Goal: Task Accomplishment & Management: Manage account settings

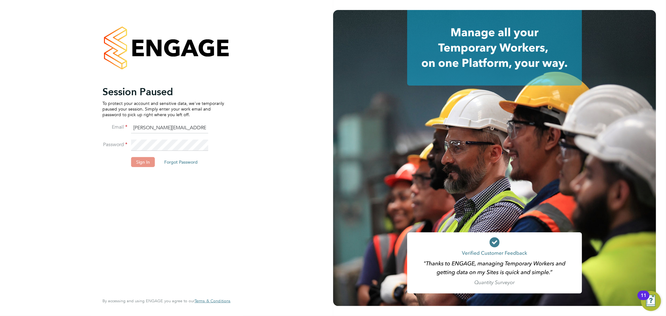
click at [138, 161] on button "Sign In" at bounding box center [143, 162] width 24 height 10
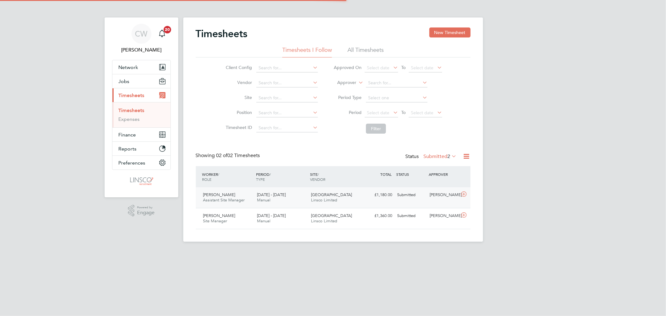
scroll to position [16, 54]
click at [376, 206] on div "Dean Davis Assistant Site Manager 25 - 31 Aug 2025 25 - 31 Aug 2025 Manual Drac…" at bounding box center [333, 197] width 275 height 21
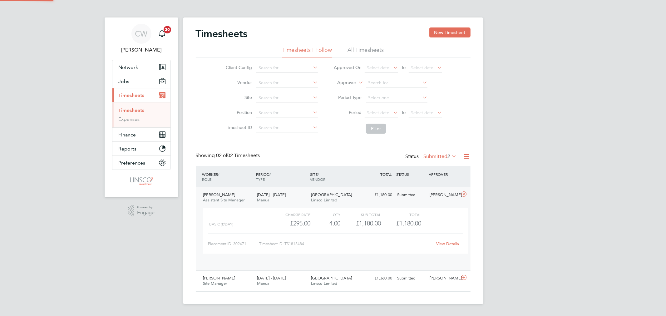
scroll to position [10, 61]
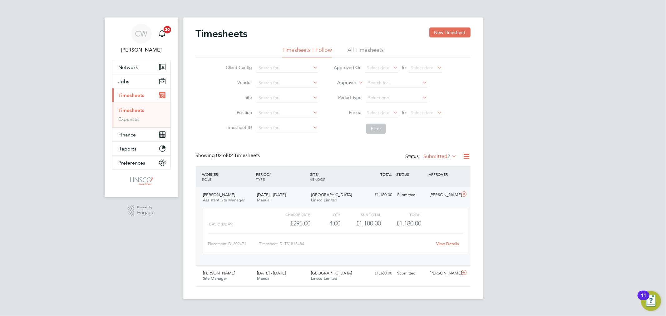
click at [445, 242] on link "View Details" at bounding box center [447, 243] width 23 height 5
click at [361, 52] on li "All Timesheets" at bounding box center [366, 51] width 36 height 11
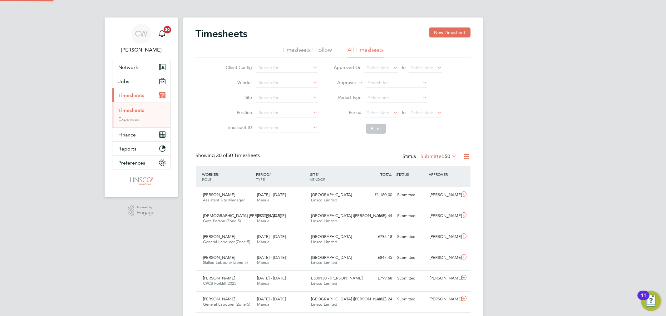
scroll to position [0, 0]
click at [394, 81] on input at bounding box center [397, 83] width 62 height 9
click at [444, 88] on li "Approver" at bounding box center [388, 83] width 124 height 15
click at [277, 95] on input at bounding box center [287, 98] width 62 height 9
click at [280, 106] on li "Draca n Village" at bounding box center [287, 106] width 62 height 8
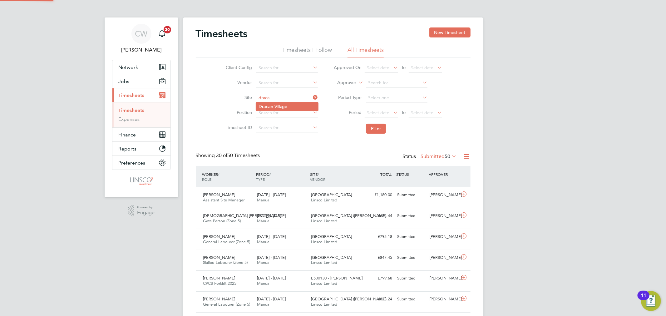
type input "[GEOGRAPHIC_DATA]"
click at [378, 126] on button "Filter" at bounding box center [376, 129] width 20 height 10
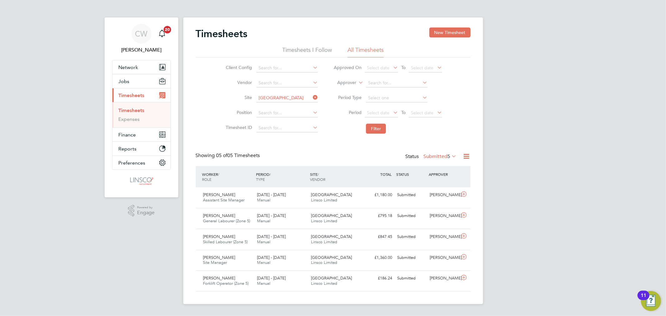
click at [312, 98] on icon at bounding box center [312, 97] width 0 height 9
click at [456, 30] on button "New Timesheet" at bounding box center [449, 32] width 41 height 10
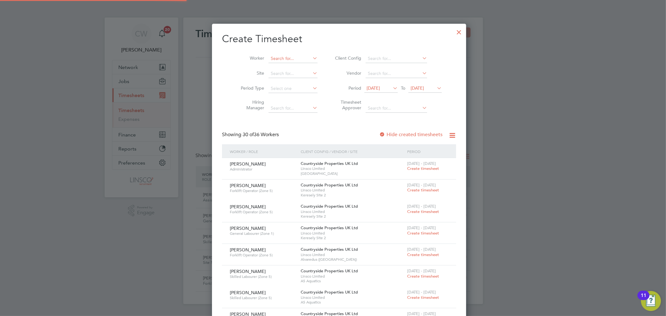
click at [285, 54] on input at bounding box center [293, 58] width 49 height 9
type input "duncan burn"
click at [454, 33] on div at bounding box center [459, 30] width 11 height 11
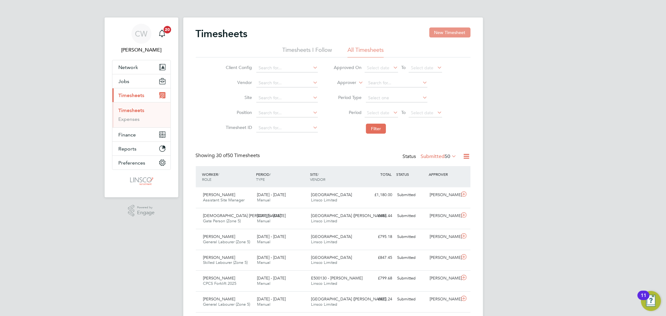
click at [458, 36] on button "New Timesheet" at bounding box center [449, 32] width 41 height 10
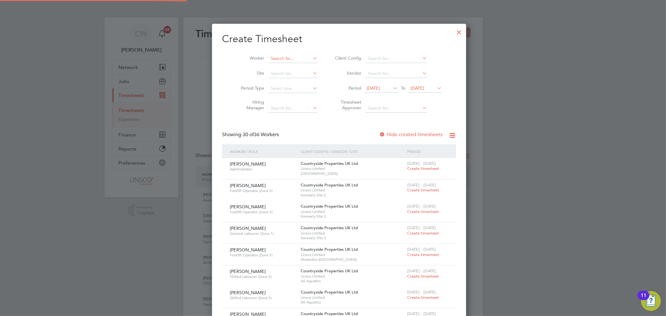
click at [285, 58] on input at bounding box center [293, 58] width 49 height 9
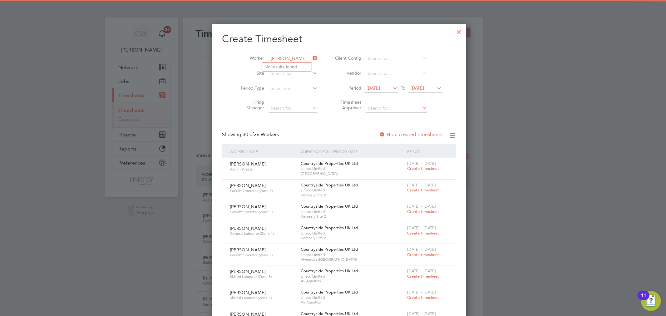
type input "marcin tu"
click at [325, 44] on h2 "Create Timesheet" at bounding box center [339, 38] width 234 height 13
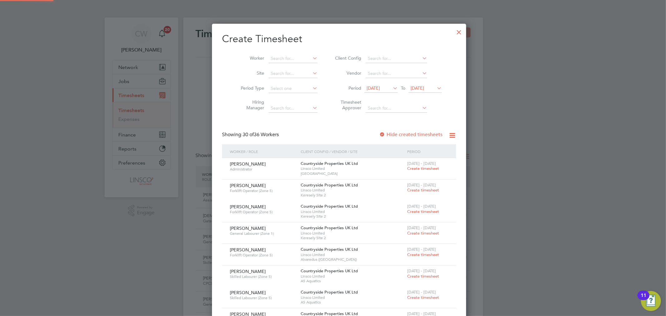
click at [424, 82] on li "Period 19 Aug 2025 To 26 Aug 2025" at bounding box center [387, 88] width 124 height 15
click at [424, 87] on span "[DATE]" at bounding box center [417, 88] width 13 height 6
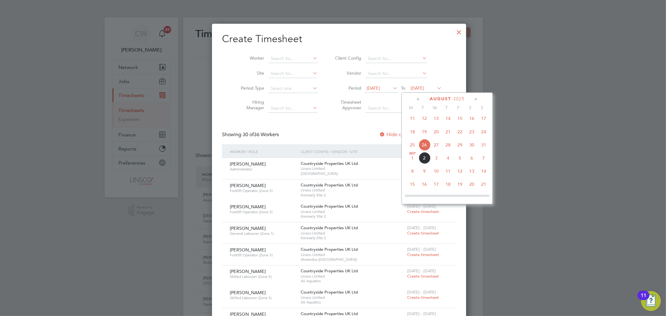
click at [448, 161] on span "4" at bounding box center [448, 158] width 12 height 12
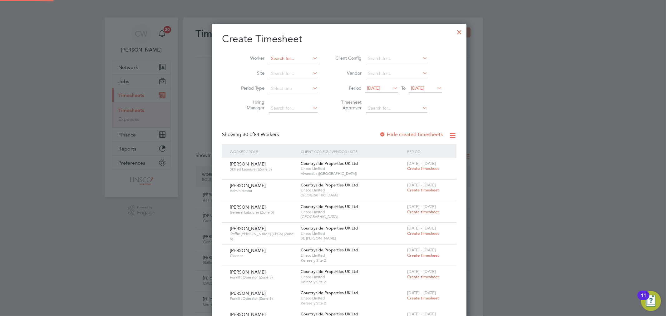
click at [284, 57] on input at bounding box center [293, 58] width 49 height 9
drag, startPoint x: 284, startPoint y: 57, endPoint x: 268, endPoint y: 58, distance: 15.7
click at [269, 58] on input "duncan" at bounding box center [293, 58] width 49 height 9
type input "d"
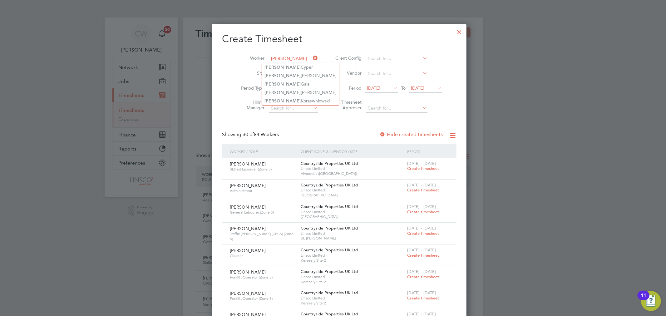
type input "marcin"
click at [336, 44] on h2 "Create Timesheet" at bounding box center [339, 38] width 235 height 13
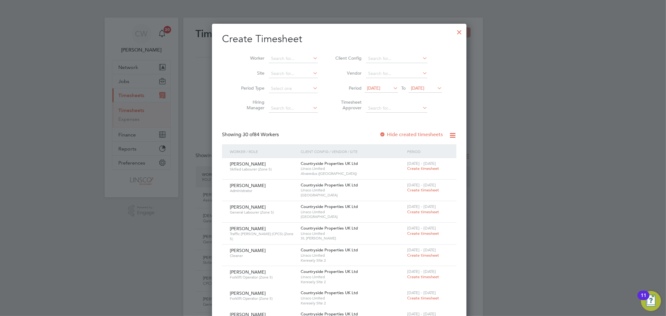
click at [454, 30] on div at bounding box center [459, 30] width 11 height 11
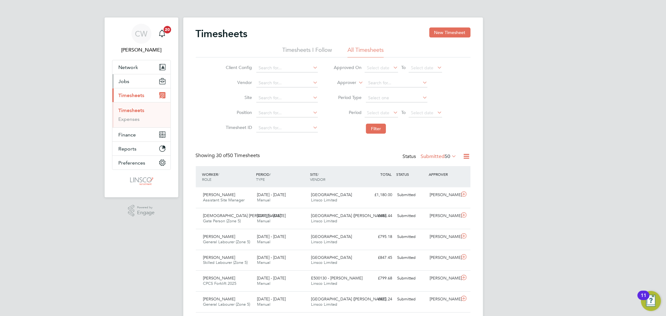
click at [138, 78] on button "Jobs" at bounding box center [141, 81] width 58 height 14
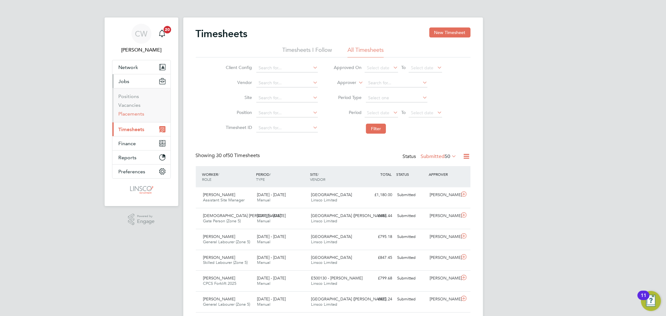
click at [132, 116] on link "Placements" at bounding box center [132, 114] width 26 height 6
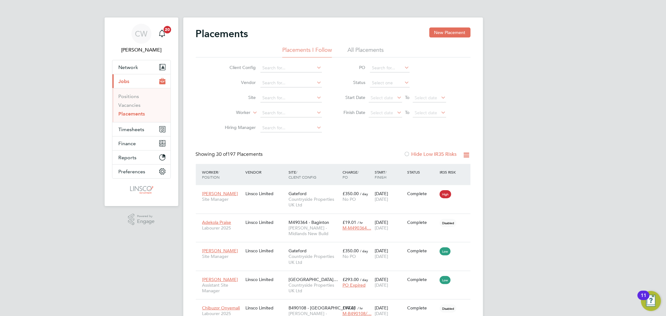
click at [366, 43] on div "Placements New Placement" at bounding box center [333, 36] width 275 height 19
click at [363, 54] on li "All Placements" at bounding box center [366, 51] width 36 height 11
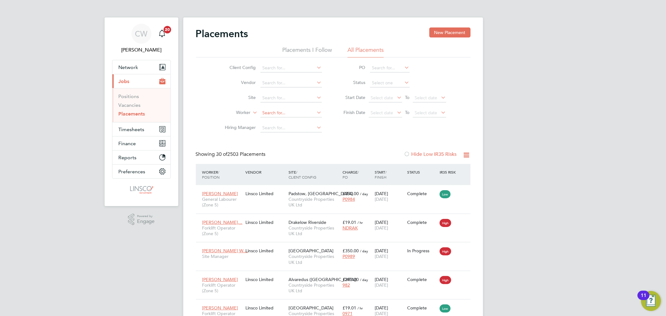
click at [274, 110] on input at bounding box center [291, 113] width 62 height 9
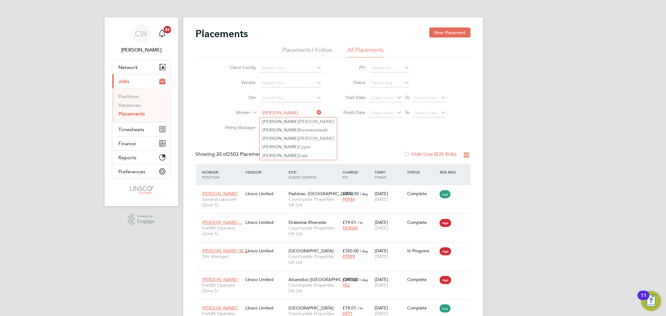
drag, startPoint x: 286, startPoint y: 114, endPoint x: 250, endPoint y: 113, distance: 35.9
click at [250, 113] on li "Worker marcin" at bounding box center [270, 113] width 117 height 15
type input "[PERSON_NAME]"
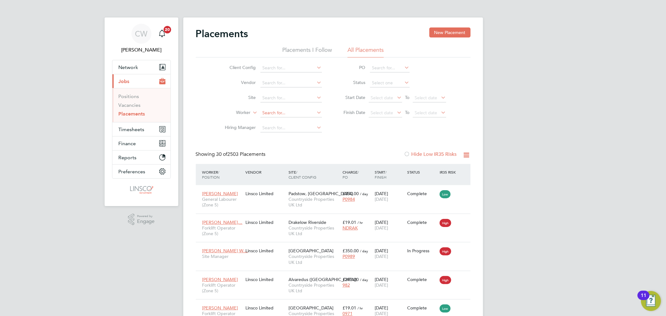
click at [267, 114] on input at bounding box center [291, 113] width 62 height 9
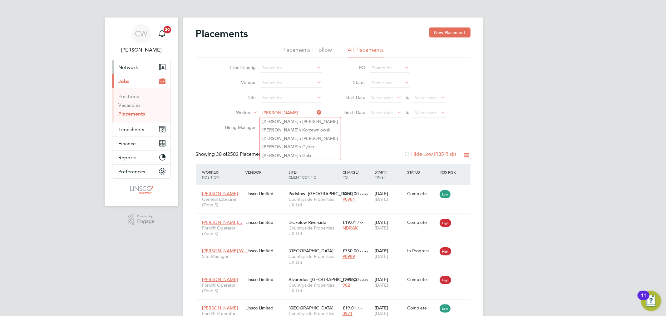
type input "[PERSON_NAME]"
click at [126, 65] on span "Network" at bounding box center [129, 67] width 20 height 6
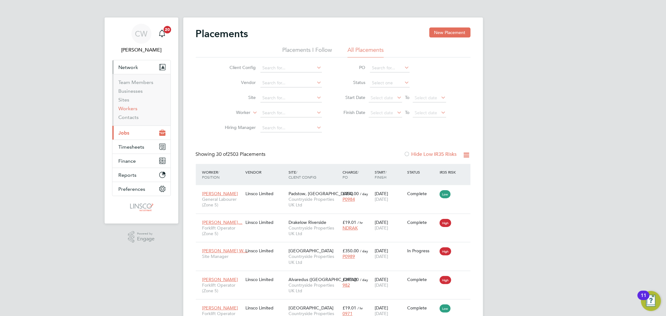
click at [134, 109] on link "Workers" at bounding box center [128, 109] width 19 height 6
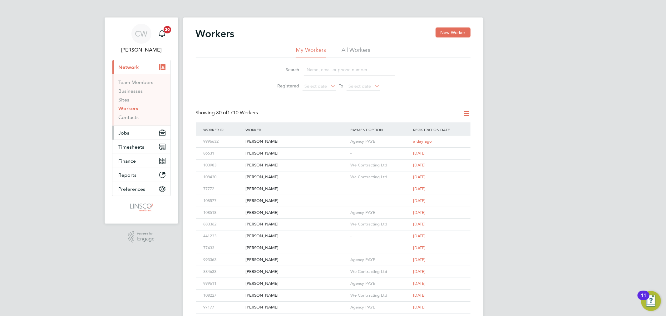
click at [129, 136] on button "Jobs" at bounding box center [141, 133] width 58 height 14
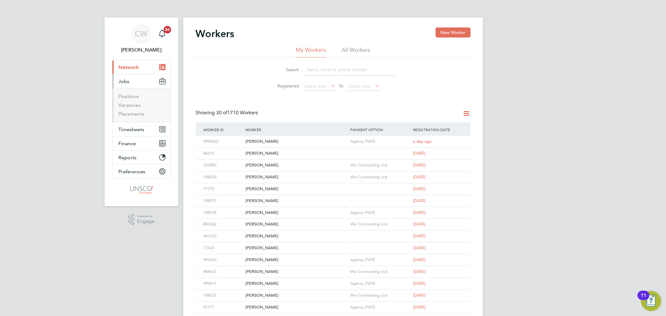
click at [135, 108] on li "Vacancies" at bounding box center [142, 106] width 47 height 9
click at [136, 105] on link "Vacancies" at bounding box center [130, 105] width 22 height 6
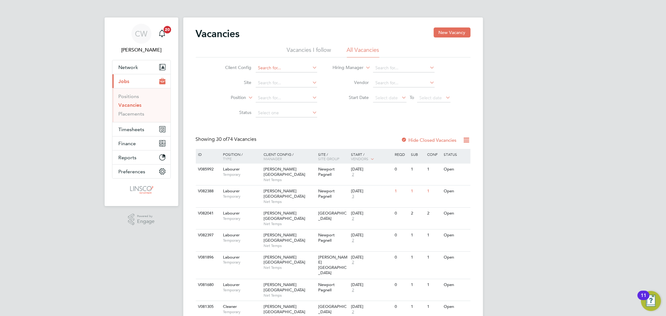
click at [272, 70] on input at bounding box center [287, 68] width 62 height 9
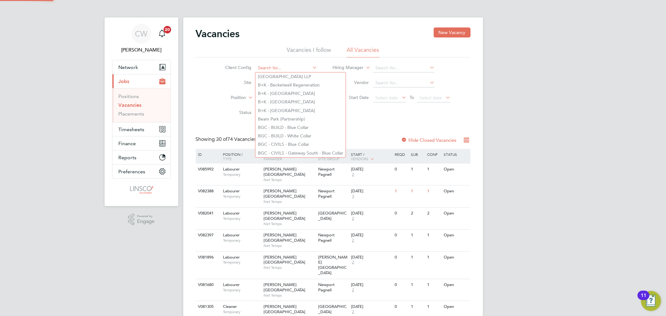
type input "v"
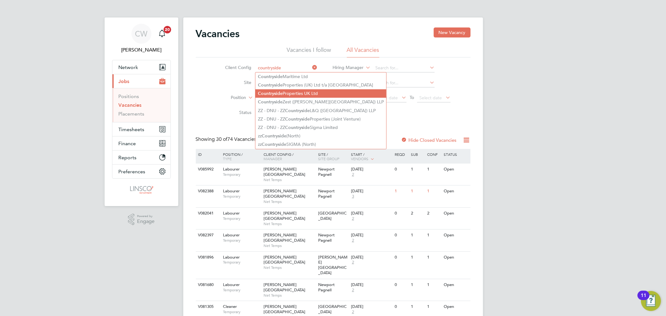
click at [289, 93] on li "Countryside Properties UK Ltd" at bounding box center [320, 93] width 131 height 8
type input "Countryside Properties UK Ltd"
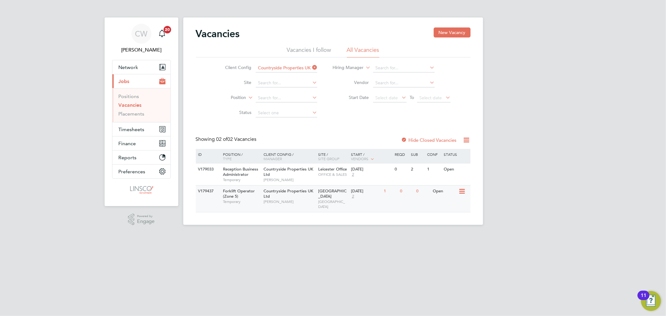
click at [336, 199] on span "NORTH WEST MIDS" at bounding box center [333, 204] width 30 height 10
click at [129, 68] on span "Network" at bounding box center [129, 67] width 20 height 6
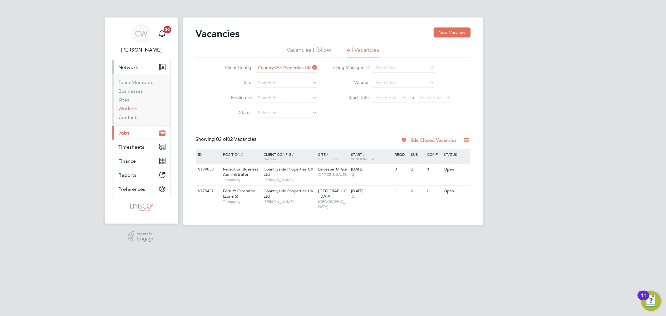
click at [132, 108] on link "Workers" at bounding box center [128, 109] width 19 height 6
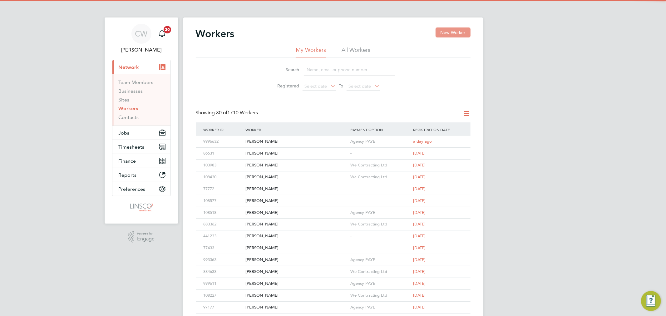
click at [451, 30] on button "New Worker" at bounding box center [453, 32] width 35 height 10
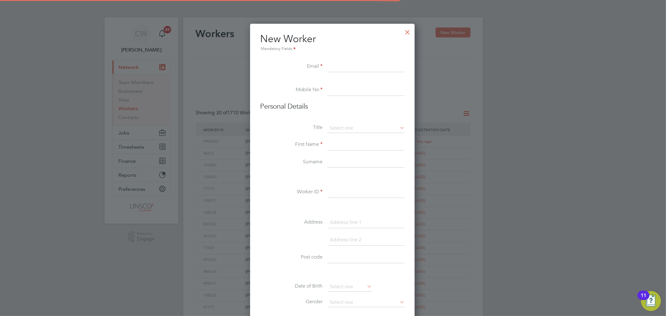
scroll to position [531, 166]
click at [353, 62] on input at bounding box center [366, 66] width 77 height 11
paste input "turkislaw@gmail.com"
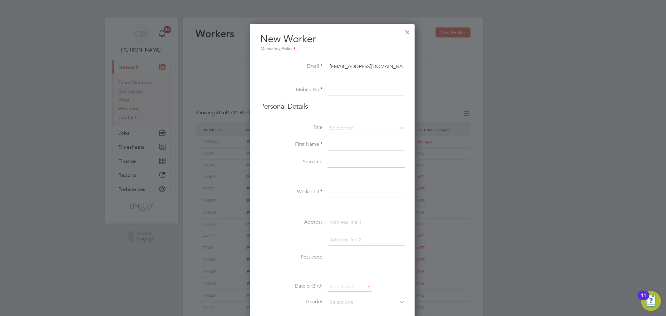
type input "turkislaw@gmail.com"
click at [343, 88] on input at bounding box center [366, 90] width 77 height 11
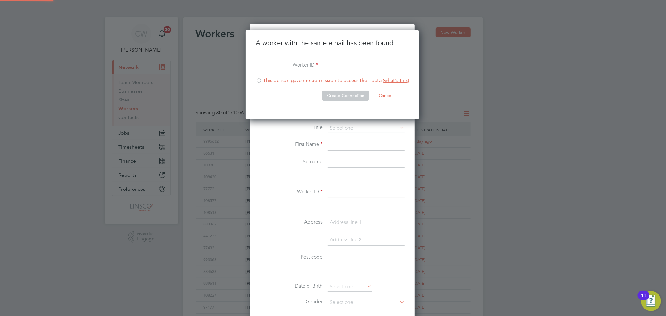
scroll to position [89, 174]
type input "101253"
click at [272, 79] on li "This person gave me permission to access their data ( what's this )" at bounding box center [332, 83] width 153 height 13
click at [345, 93] on button "Create Connection" at bounding box center [345, 96] width 47 height 10
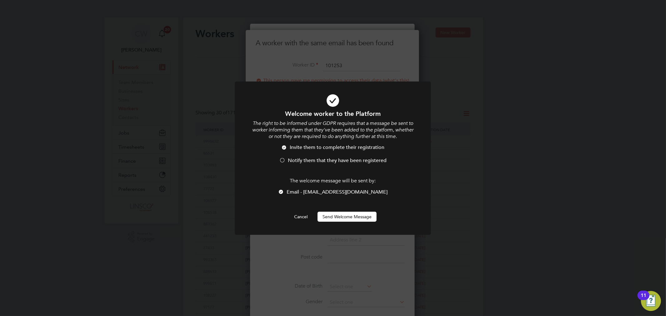
click at [302, 161] on span "Notify them that they have been registered" at bounding box center [337, 160] width 99 height 6
click at [332, 212] on button "Send Welcome Message" at bounding box center [347, 217] width 59 height 10
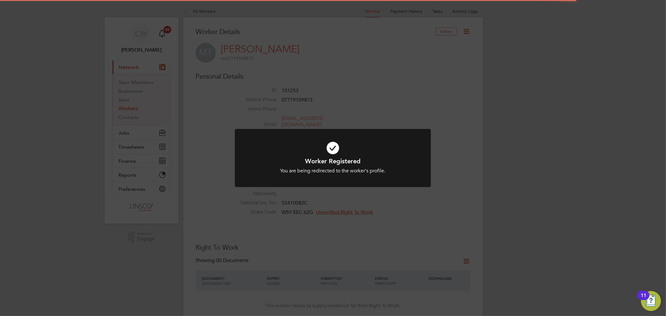
click at [333, 151] on icon at bounding box center [333, 148] width 162 height 24
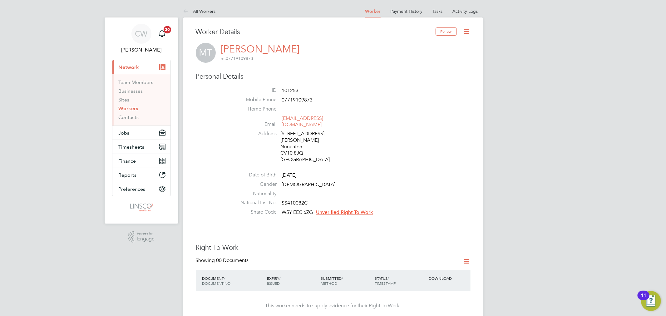
drag, startPoint x: 209, startPoint y: 9, endPoint x: 239, endPoint y: 12, distance: 29.8
click at [209, 9] on link "All Workers" at bounding box center [199, 11] width 32 height 6
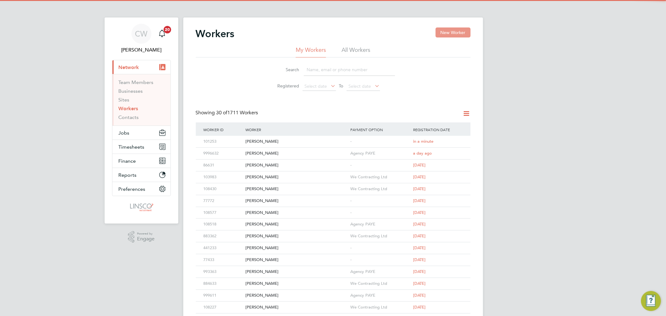
click at [458, 32] on button "New Worker" at bounding box center [453, 32] width 35 height 10
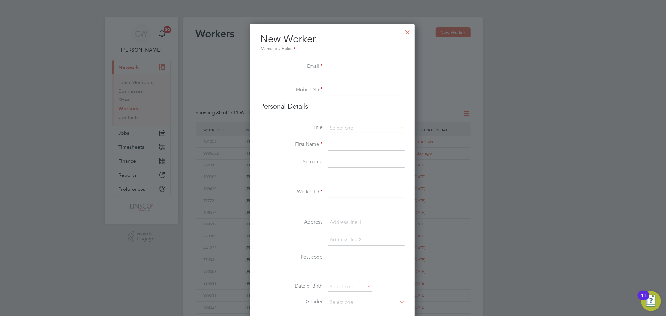
scroll to position [531, 166]
click at [349, 64] on input at bounding box center [366, 66] width 77 height 11
paste input "duncan.123@hotmail.co.uk"
type input "duncan.123@hotmail.co.uk"
click at [341, 89] on input at bounding box center [366, 90] width 77 height 11
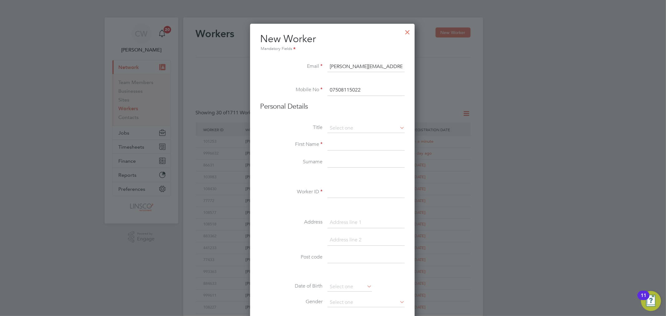
type input "07508115022"
click at [335, 145] on input at bounding box center [366, 144] width 77 height 11
type input "Duncan"
type input "Burman"
click at [339, 182] on div "Title First Name Duncan Surname Burman Worker ID Address Post code Date of Birt…" at bounding box center [332, 237] width 145 height 227
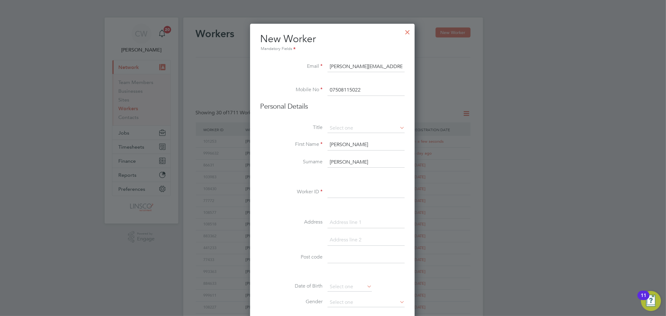
click at [339, 188] on input at bounding box center [366, 192] width 77 height 11
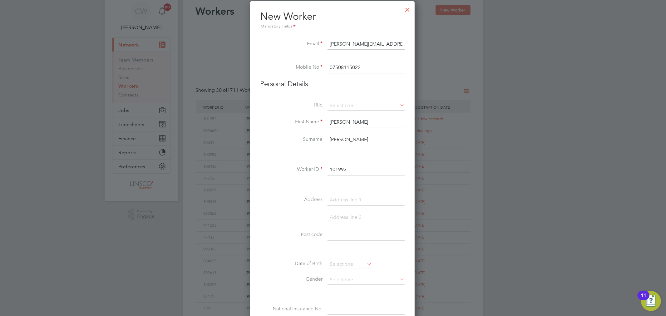
scroll to position [35, 0]
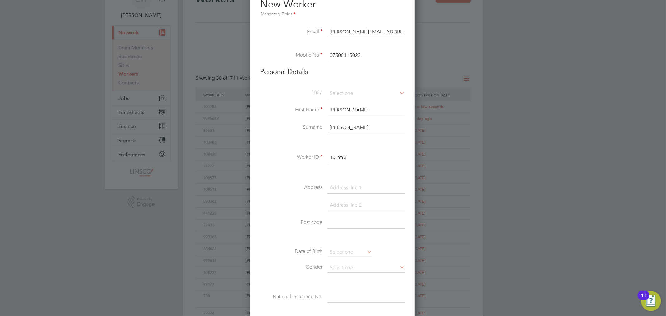
type input "101993"
drag, startPoint x: 336, startPoint y: 186, endPoint x: 654, endPoint y: 186, distance: 317.7
click at [336, 186] on input at bounding box center [366, 187] width 77 height 11
click at [361, 183] on input at bounding box center [366, 187] width 77 height 11
type input "16 meadow court road"
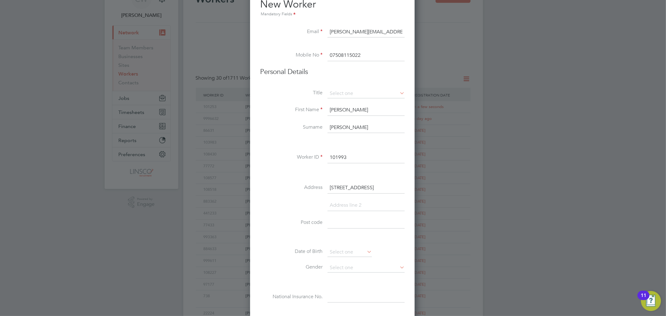
click at [359, 226] on input at bounding box center [366, 222] width 77 height 11
type input "LE9 7FF"
click at [344, 253] on input at bounding box center [350, 252] width 44 height 9
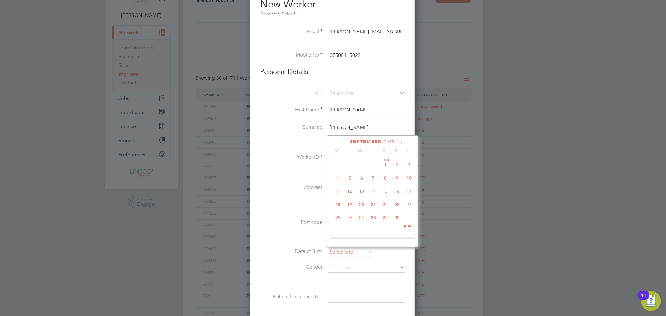
scroll to position [187, 0]
click at [385, 141] on span "2012" at bounding box center [389, 141] width 11 height 5
click at [340, 196] on span "1991" at bounding box center [338, 194] width 12 height 12
click at [344, 142] on icon at bounding box center [344, 142] width 6 height 7
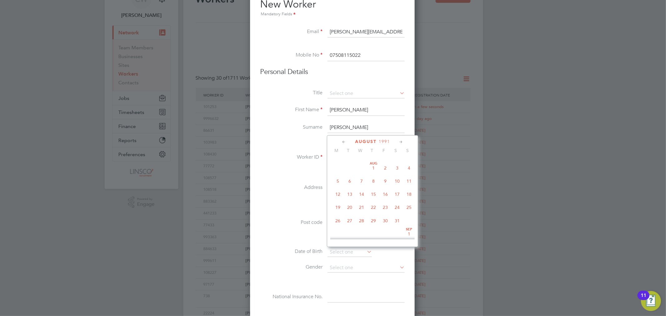
scroll to position [67, 0]
click at [344, 142] on icon at bounding box center [344, 142] width 6 height 7
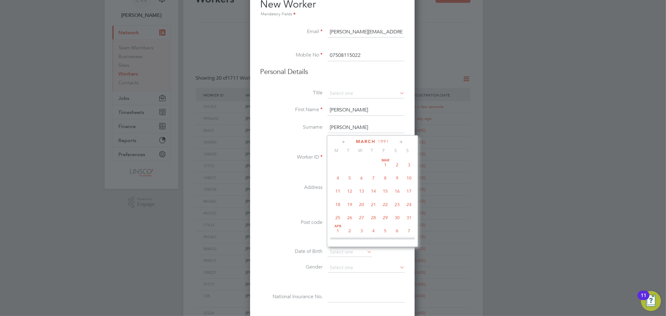
click at [396, 205] on span "23" at bounding box center [397, 205] width 12 height 12
type input "23 Mar 1991"
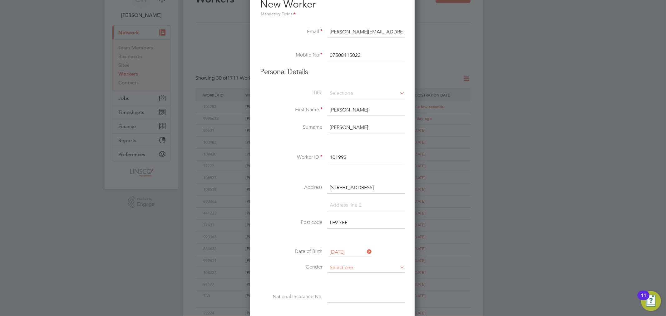
click at [347, 265] on input at bounding box center [366, 267] width 77 height 9
click at [342, 274] on li "Male" at bounding box center [366, 276] width 78 height 8
type input "Male"
drag, startPoint x: 345, startPoint y: 295, endPoint x: 349, endPoint y: 294, distance: 3.2
click at [345, 295] on input at bounding box center [366, 297] width 77 height 11
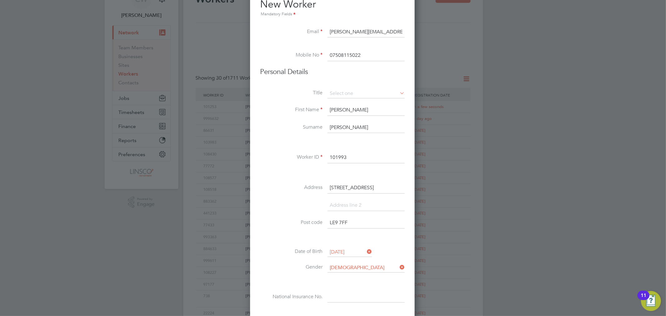
click at [374, 290] on div "Title First Name Duncan Surname Burman Worker ID 101993 Address 16 meadow court…" at bounding box center [332, 202] width 145 height 227
click at [367, 294] on input at bounding box center [366, 297] width 77 height 11
paste input "JW 23 83 50C"
type input "JW 23 83 50 C"
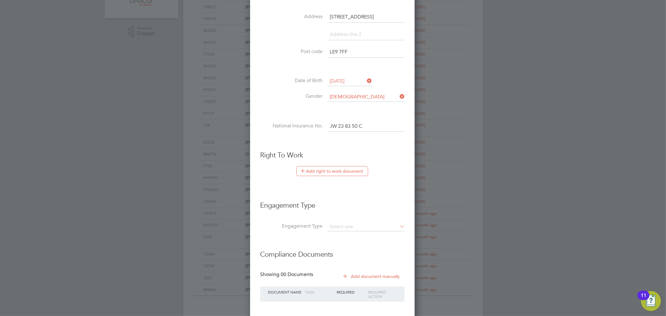
scroll to position [208, 0]
click at [352, 221] on input at bounding box center [366, 224] width 77 height 9
click at [352, 258] on li "Umbrella" at bounding box center [366, 259] width 78 height 9
type input "Umbrella"
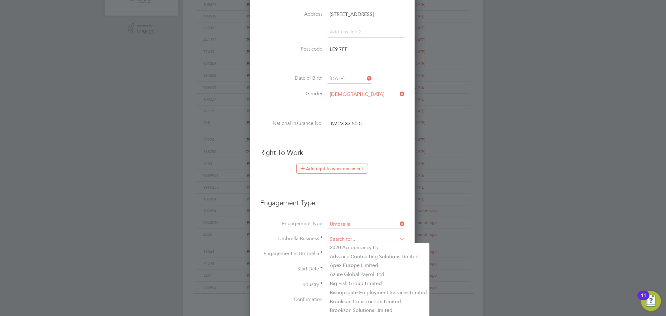
click at [344, 237] on input at bounding box center [366, 239] width 77 height 9
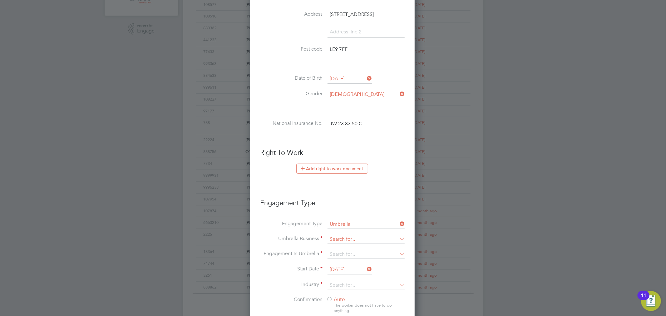
click at [346, 236] on input at bounding box center [366, 239] width 77 height 9
click at [351, 247] on li "We Con tracting Ltd" at bounding box center [366, 247] width 78 height 9
type input "We Contracting Ltd"
click at [350, 252] on input at bounding box center [366, 254] width 77 height 9
click at [353, 297] on li "PAYE Umbrella" at bounding box center [366, 298] width 78 height 9
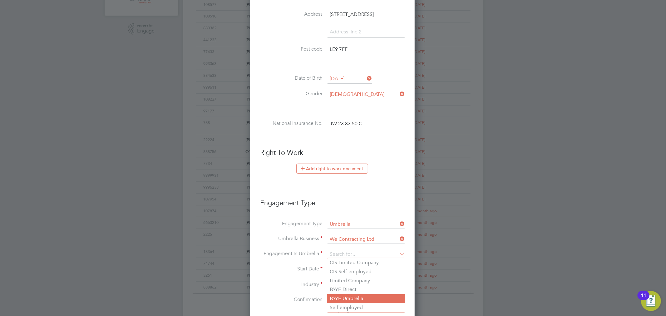
type input "PAYE Umbrella"
click at [344, 271] on input "02 Sep 2025" at bounding box center [350, 269] width 44 height 9
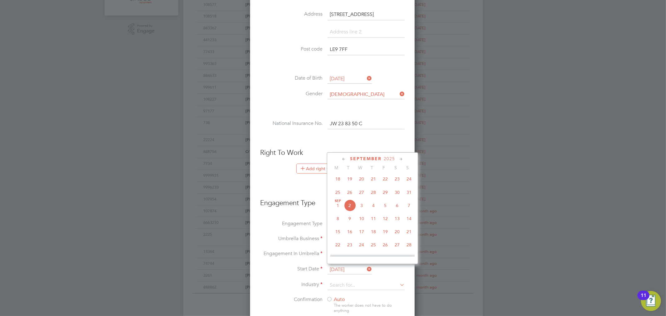
click at [382, 197] on span "29" at bounding box center [385, 192] width 12 height 12
type input "29 Aug 2025"
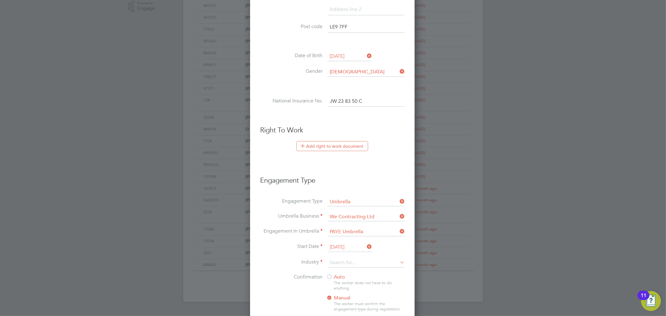
scroll to position [243, 0]
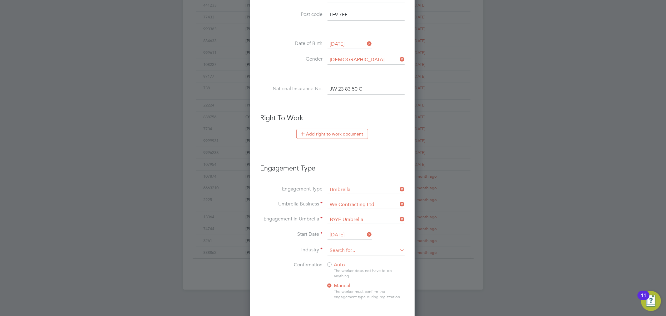
click at [345, 246] on input at bounding box center [366, 250] width 77 height 9
click at [344, 297] on li "Construction" at bounding box center [366, 301] width 78 height 8
type input "Construction"
click at [341, 268] on div "The worker does not have to do anything." at bounding box center [369, 273] width 71 height 11
click at [337, 263] on span "Auto" at bounding box center [335, 265] width 19 height 6
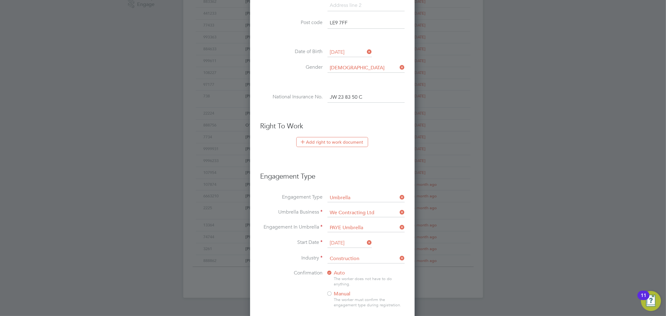
scroll to position [208, 0]
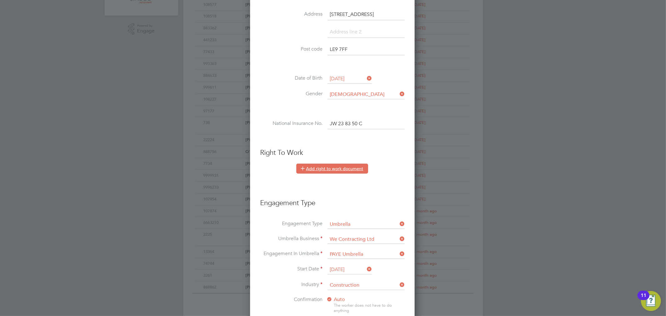
click at [341, 168] on button "Add right to work document" at bounding box center [332, 169] width 72 height 10
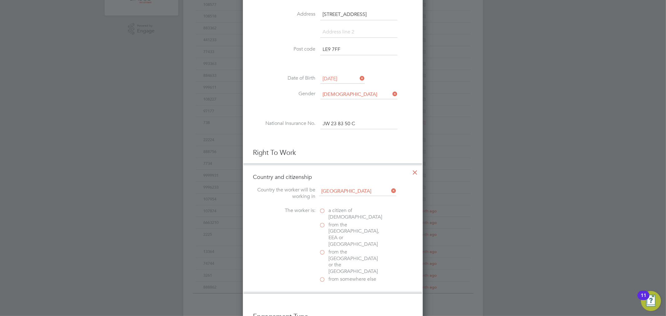
drag, startPoint x: 324, startPoint y: 211, endPoint x: 342, endPoint y: 220, distance: 19.7
click at [324, 211] on label "a citizen of United Kingdom" at bounding box center [350, 213] width 62 height 13
click at [0, 0] on input "a citizen of United Kingdom" at bounding box center [0, 0] width 0 height 0
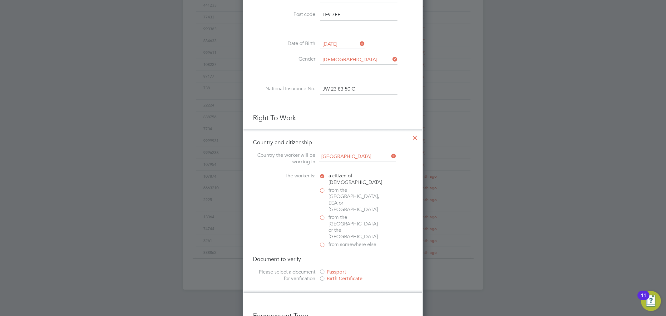
click at [342, 269] on div "Passport" at bounding box center [366, 272] width 94 height 7
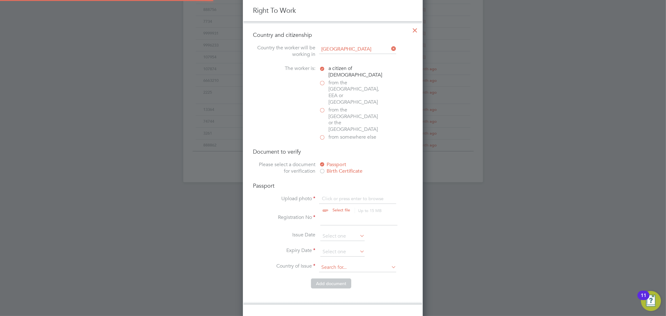
scroll to position [382, 0]
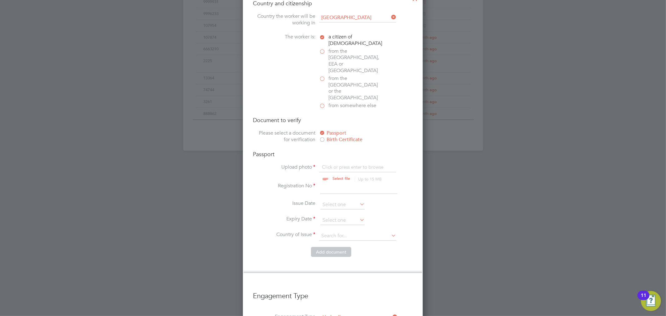
click at [335, 164] on input "file" at bounding box center [347, 173] width 98 height 19
type input "C:\fakepath\Document116321.jpeg"
click at [338, 183] on input at bounding box center [358, 188] width 77 height 11
type input "562680127"
click at [333, 216] on input at bounding box center [342, 220] width 44 height 9
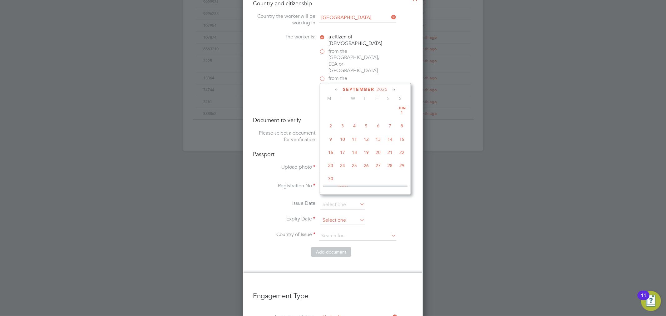
scroll to position [187, 0]
click at [393, 88] on icon at bounding box center [394, 90] width 6 height 7
click at [382, 88] on span "2025" at bounding box center [379, 89] width 11 height 5
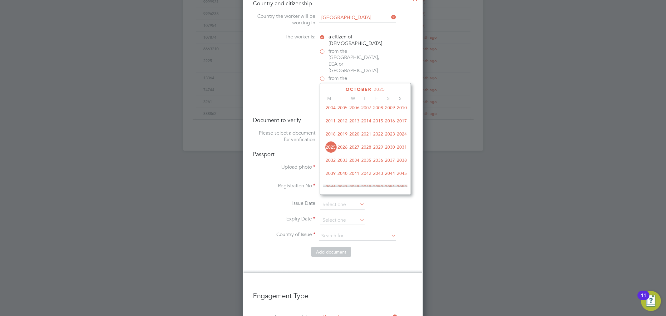
click at [381, 149] on span "2029" at bounding box center [378, 147] width 12 height 12
click at [336, 90] on icon at bounding box center [337, 90] width 6 height 7
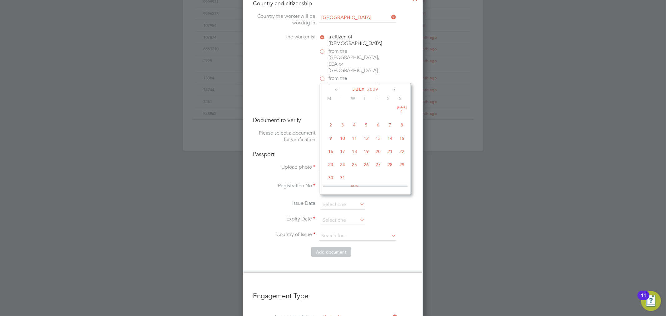
click at [336, 90] on icon at bounding box center [337, 90] width 6 height 7
click at [389, 88] on div "May 2029" at bounding box center [365, 90] width 84 height 6
click at [392, 89] on icon at bounding box center [394, 90] width 6 height 7
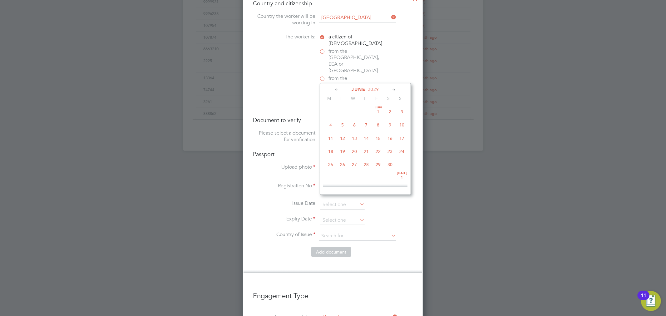
click at [343, 153] on span "19" at bounding box center [343, 152] width 12 height 12
type input "19 Jun 2029"
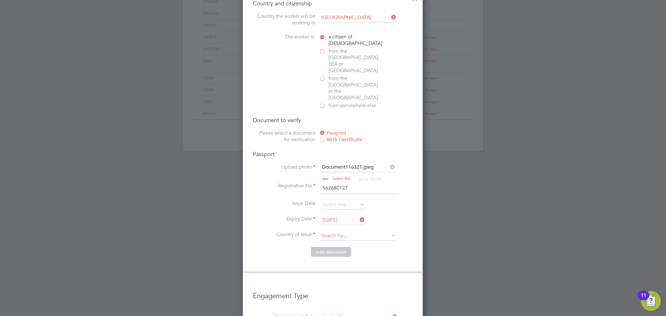
click at [335, 231] on input at bounding box center [357, 235] width 77 height 9
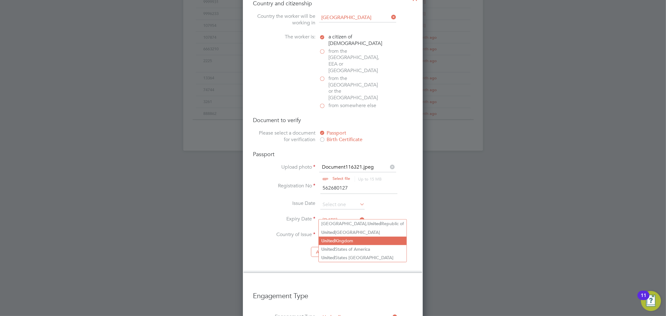
click at [338, 239] on li "United Kingdom" at bounding box center [363, 241] width 88 height 8
type input "United Kingdom"
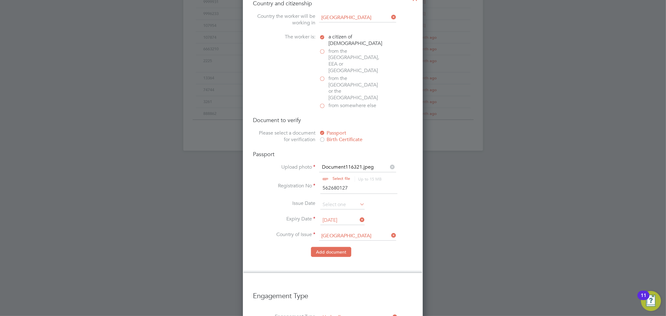
click at [330, 247] on button "Add document" at bounding box center [331, 252] width 40 height 10
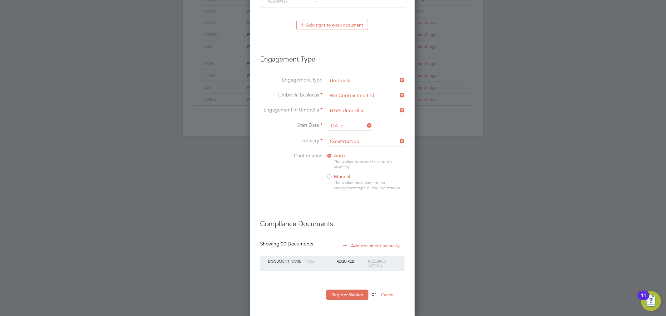
scroll to position [397, 0]
click at [347, 293] on button "Register Worker" at bounding box center [347, 294] width 42 height 10
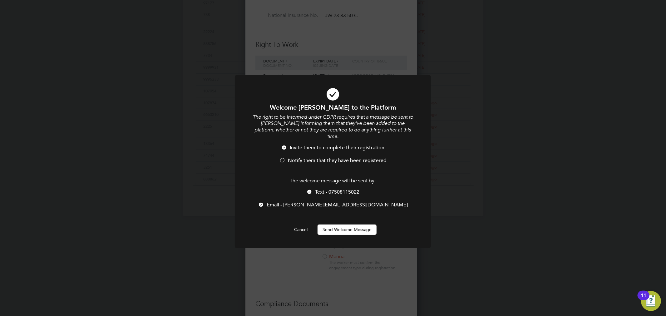
click at [299, 157] on span "Notify them that they have been registered" at bounding box center [337, 160] width 99 height 6
click at [320, 189] on span "Text - 07508115022" at bounding box center [337, 192] width 44 height 6
click at [340, 225] on button "Send Welcome Message" at bounding box center [347, 230] width 59 height 10
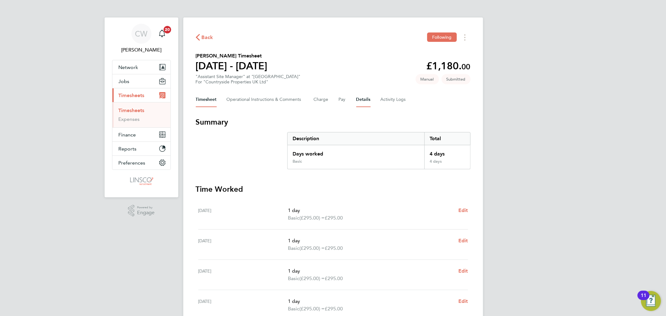
click at [361, 100] on button "Details" at bounding box center [363, 99] width 14 height 15
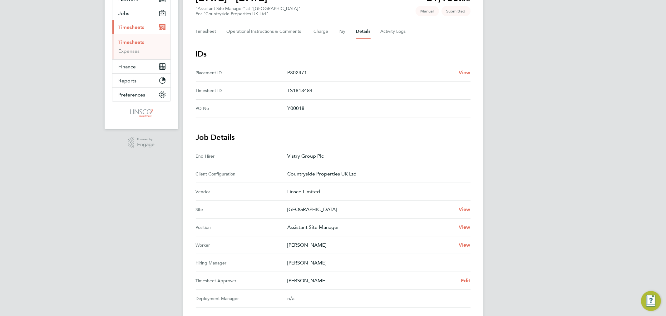
scroll to position [144, 0]
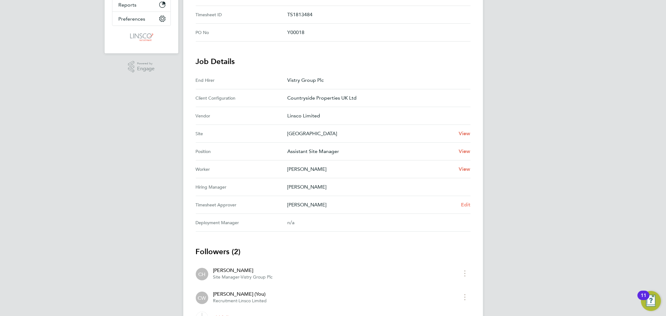
click at [464, 202] on span "Edit" at bounding box center [466, 205] width 10 height 6
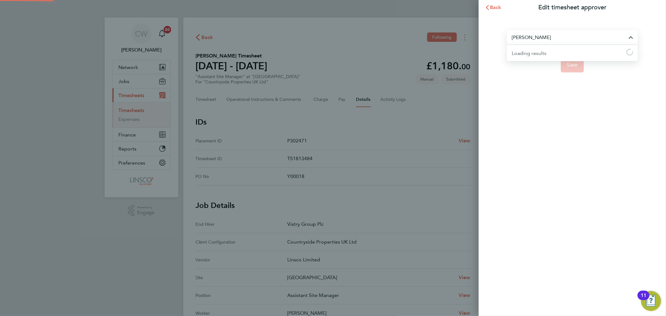
click at [566, 34] on input "[PERSON_NAME]" at bounding box center [572, 37] width 131 height 15
click at [546, 52] on li "[PERSON_NAME]" at bounding box center [572, 52] width 131 height 15
type input "[PERSON_NAME]"
click at [571, 65] on span "Save" at bounding box center [572, 65] width 11 height 6
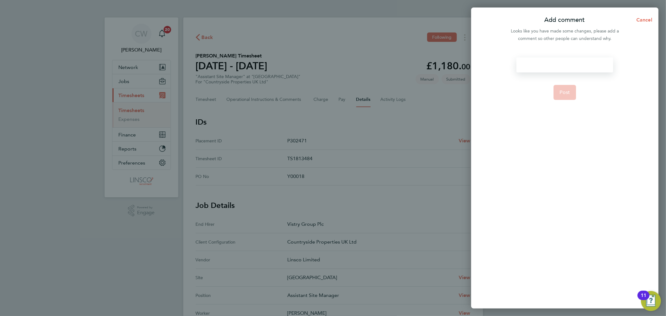
click at [531, 62] on div at bounding box center [565, 64] width 97 height 15
click at [531, 63] on div at bounding box center [565, 64] width 97 height 15
click at [562, 91] on span "Post" at bounding box center [565, 92] width 10 height 6
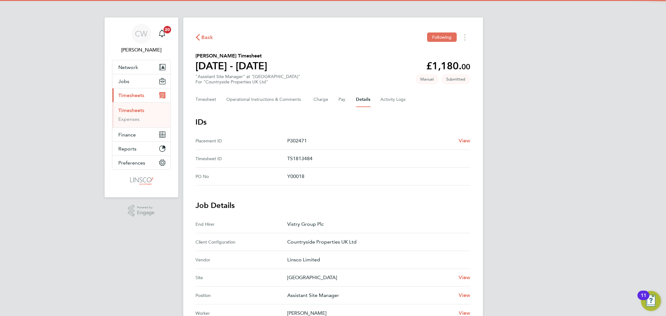
click at [211, 36] on span "Back" at bounding box center [208, 37] width 12 height 7
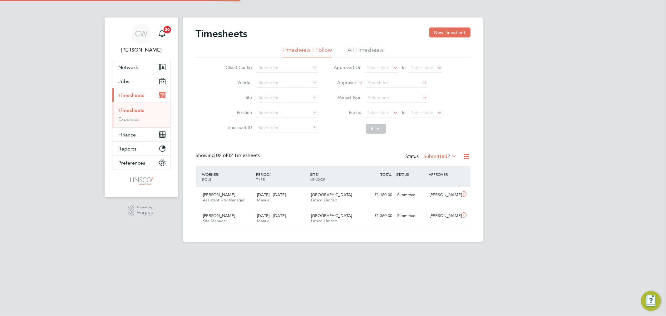
scroll to position [16, 54]
click at [406, 219] on div "Submitted" at bounding box center [411, 216] width 32 height 10
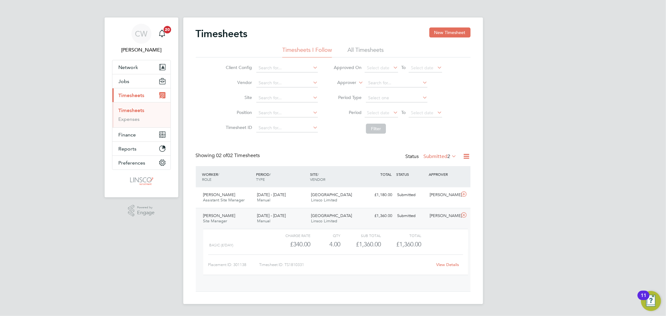
scroll to position [10, 61]
click at [454, 264] on link "View Details" at bounding box center [447, 264] width 23 height 5
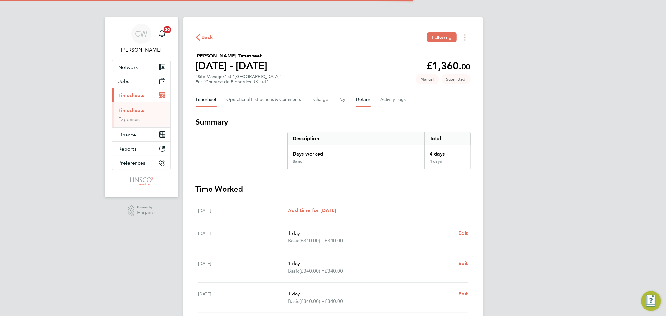
click at [361, 99] on button "Details" at bounding box center [363, 99] width 14 height 15
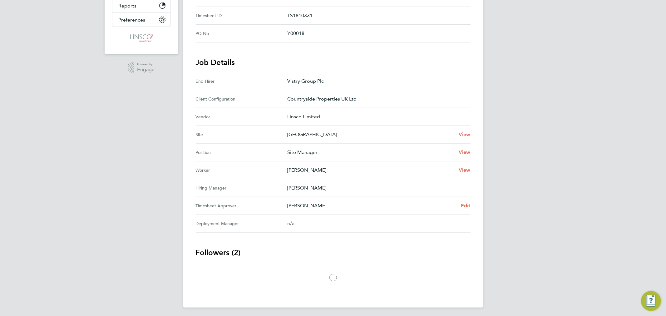
scroll to position [144, 0]
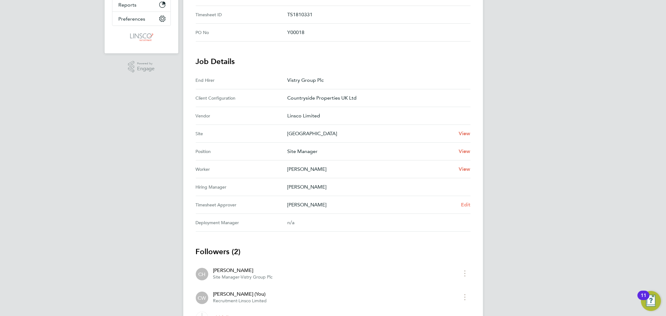
click at [461, 202] on span "Edit" at bounding box center [466, 205] width 10 height 6
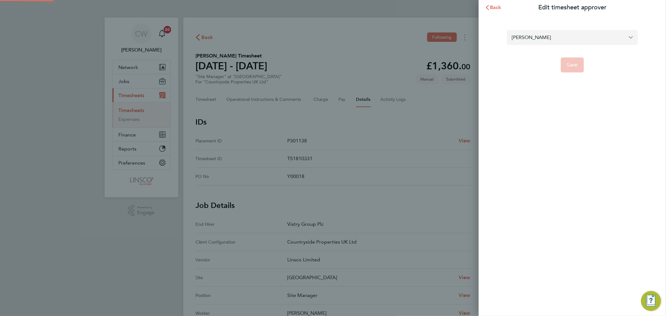
click at [561, 35] on input "[PERSON_NAME]" at bounding box center [572, 37] width 131 height 15
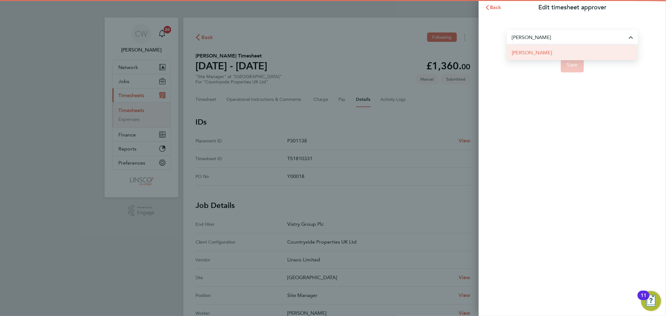
click at [552, 57] on li "[PERSON_NAME]" at bounding box center [572, 52] width 131 height 15
type input "[PERSON_NAME]"
click at [576, 60] on button "Save" at bounding box center [572, 64] width 23 height 15
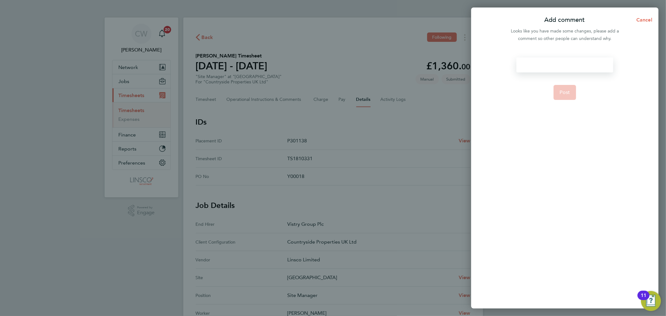
click at [537, 63] on div at bounding box center [565, 64] width 97 height 15
click at [567, 96] on button "Post" at bounding box center [565, 92] width 23 height 15
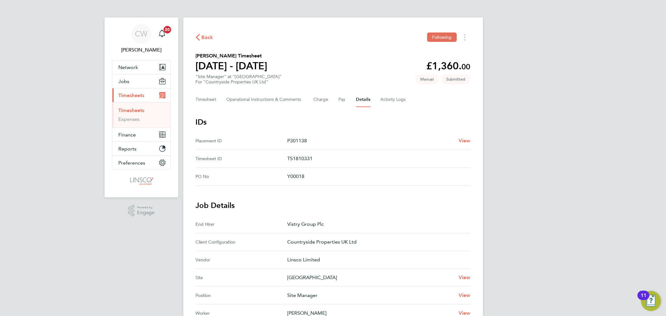
click at [205, 36] on span "Back" at bounding box center [208, 37] width 12 height 7
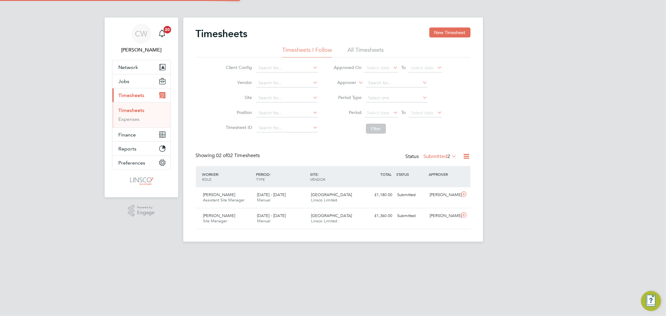
scroll to position [16, 54]
click at [369, 46] on li "All Timesheets" at bounding box center [366, 51] width 36 height 11
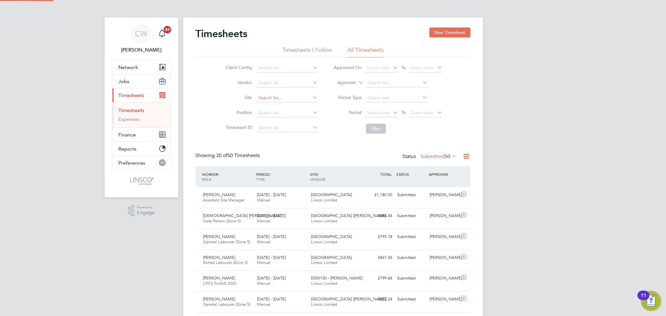
scroll to position [0, 0]
click at [378, 82] on input at bounding box center [397, 83] width 62 height 9
click at [390, 91] on li "Chris Ha rrison" at bounding box center [397, 91] width 62 height 8
type input "[PERSON_NAME]"
click at [376, 131] on button "Filter" at bounding box center [376, 129] width 20 height 10
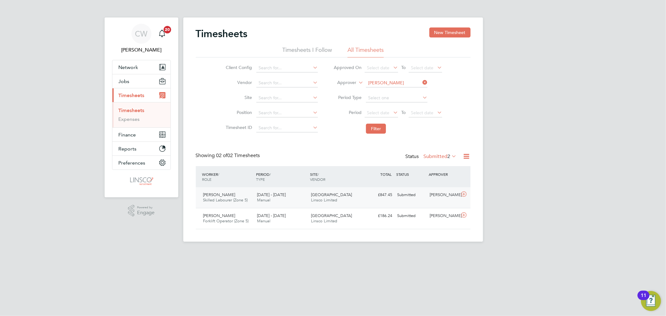
click at [368, 197] on div "£847.45 Submitted" at bounding box center [379, 195] width 32 height 10
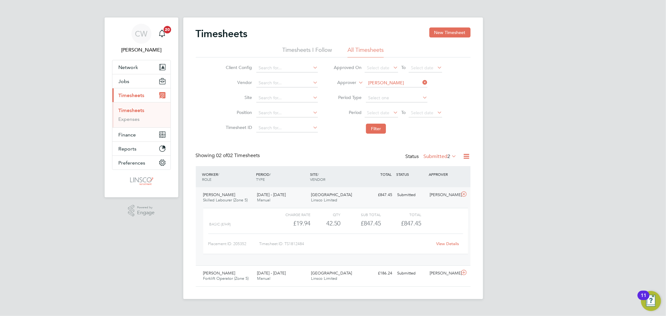
click at [445, 242] on link "View Details" at bounding box center [447, 243] width 23 height 5
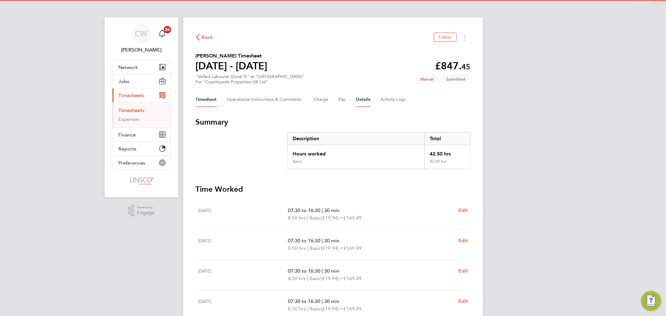
click at [363, 104] on button "Details" at bounding box center [363, 99] width 14 height 15
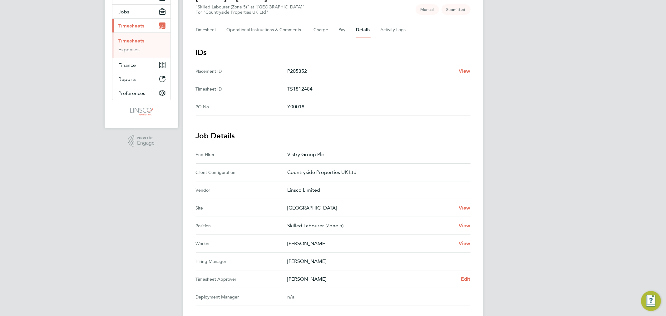
scroll to position [144, 0]
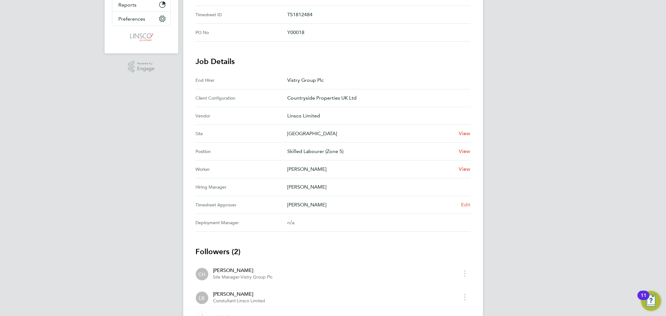
click at [466, 203] on span "Edit" at bounding box center [466, 205] width 10 height 6
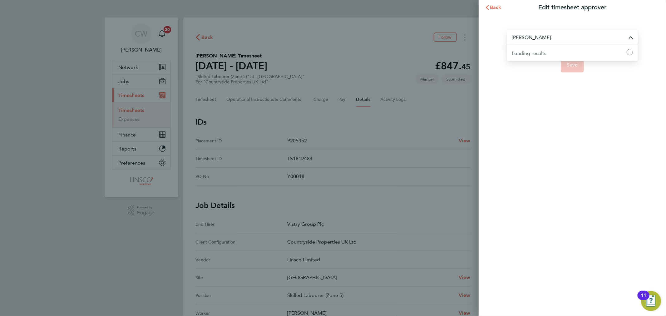
click at [536, 42] on input "[PERSON_NAME]" at bounding box center [572, 37] width 131 height 15
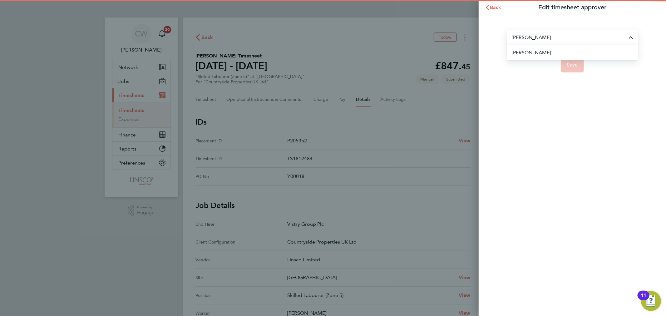
click at [534, 49] on span "[PERSON_NAME]" at bounding box center [531, 52] width 39 height 7
type input "[PERSON_NAME]"
click at [564, 62] on button "Save" at bounding box center [572, 64] width 23 height 15
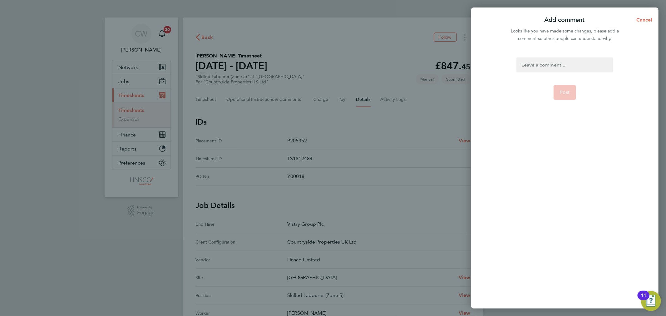
click at [538, 69] on div at bounding box center [565, 64] width 97 height 15
click at [569, 95] on span "Post" at bounding box center [565, 92] width 10 height 6
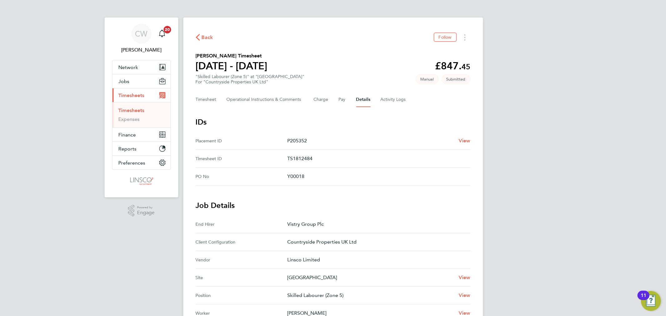
click at [200, 38] on span "Back" at bounding box center [204, 37] width 17 height 6
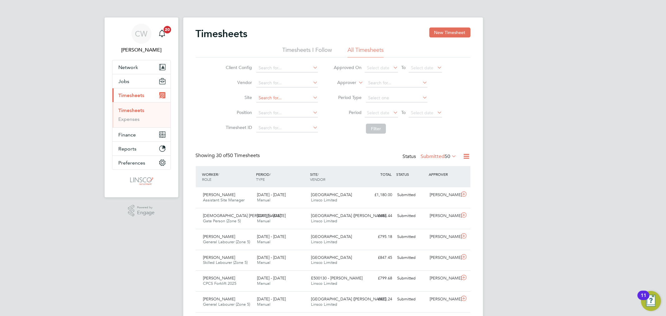
click at [275, 96] on input at bounding box center [287, 98] width 62 height 9
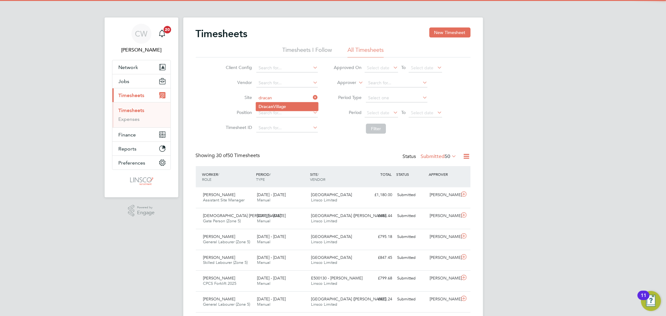
click at [279, 104] on li "Dracan Village" at bounding box center [287, 106] width 62 height 8
type input "[GEOGRAPHIC_DATA]"
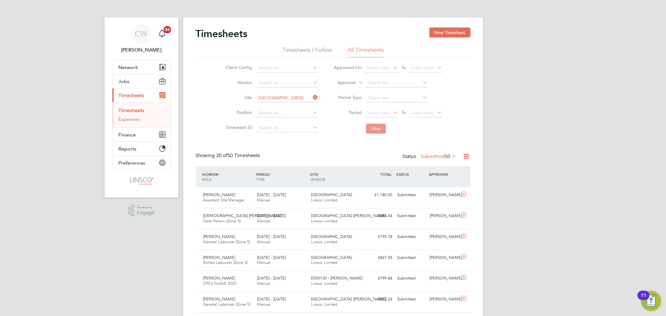
click at [375, 130] on button "Filter" at bounding box center [376, 129] width 20 height 10
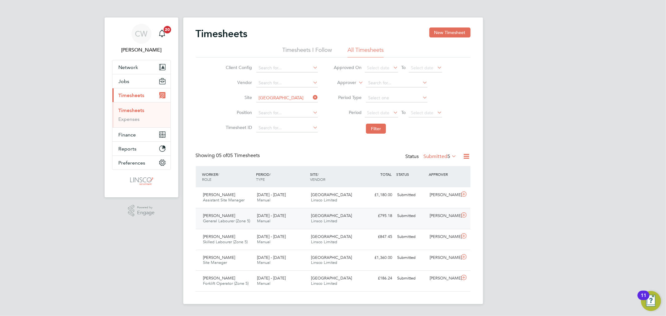
click at [367, 217] on div "£795.18 Submitted" at bounding box center [379, 216] width 32 height 10
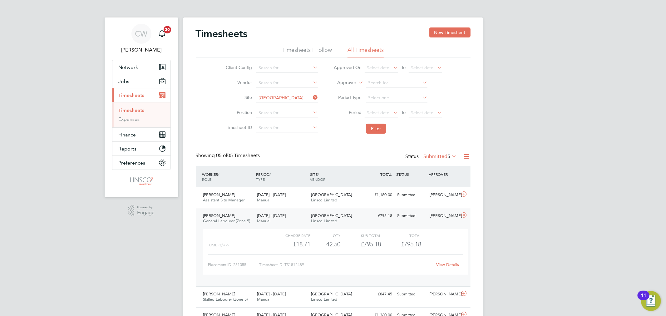
click at [443, 264] on link "View Details" at bounding box center [447, 264] width 23 height 5
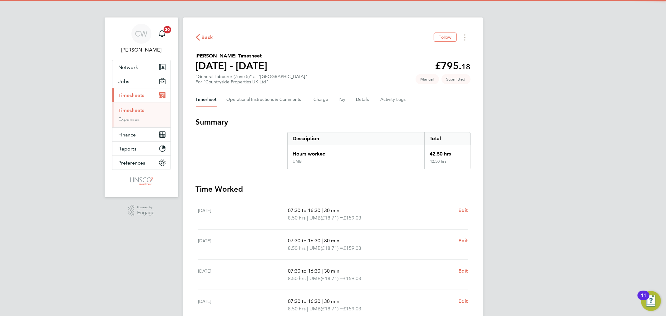
click at [353, 103] on div "Timesheet Operational Instructions & Comments Charge Pay Details Activity Logs" at bounding box center [333, 99] width 275 height 15
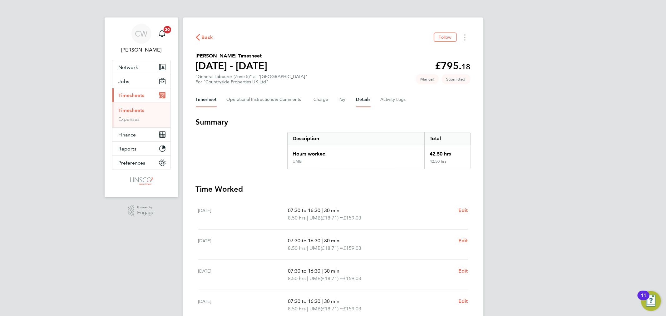
click at [359, 101] on button "Details" at bounding box center [363, 99] width 14 height 15
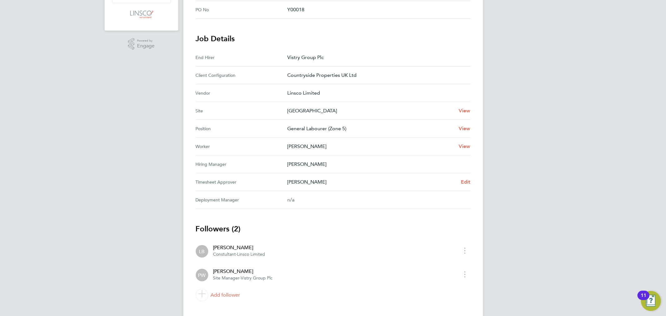
scroll to position [179, 0]
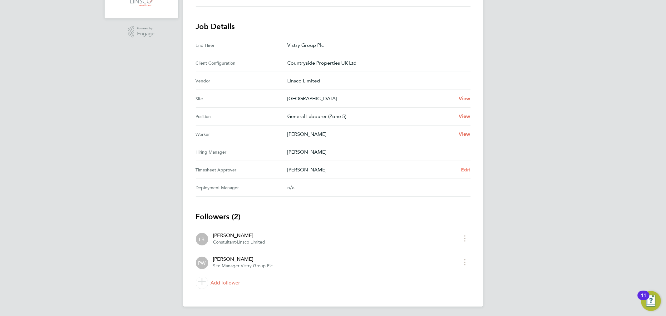
click at [464, 169] on span "Edit" at bounding box center [466, 170] width 10 height 6
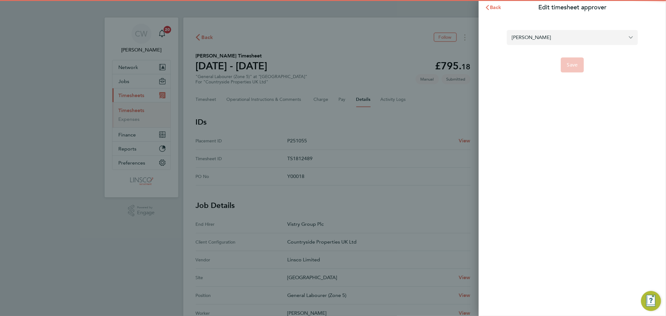
click at [541, 33] on input "[PERSON_NAME]" at bounding box center [572, 37] width 131 height 15
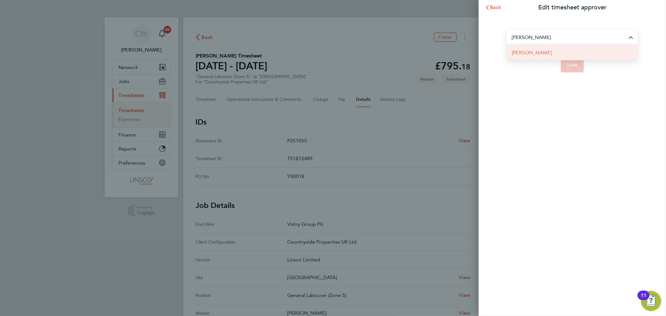
click at [542, 51] on li "[PERSON_NAME]" at bounding box center [572, 52] width 131 height 15
type input "[PERSON_NAME]"
click at [571, 62] on span "Save" at bounding box center [572, 65] width 11 height 6
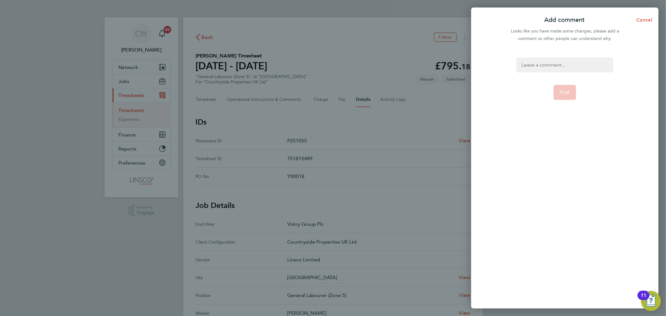
click at [554, 70] on div at bounding box center [565, 64] width 97 height 15
click at [553, 69] on div at bounding box center [565, 64] width 97 height 15
click at [557, 82] on form "changed approver Post" at bounding box center [565, 138] width 102 height 162
click at [561, 91] on span "Post" at bounding box center [565, 92] width 10 height 6
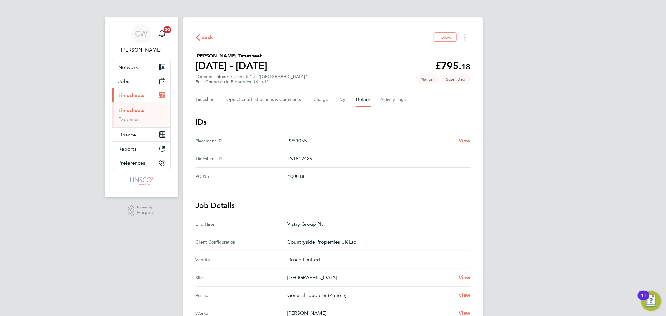
click at [204, 36] on span "Back" at bounding box center [208, 37] width 12 height 7
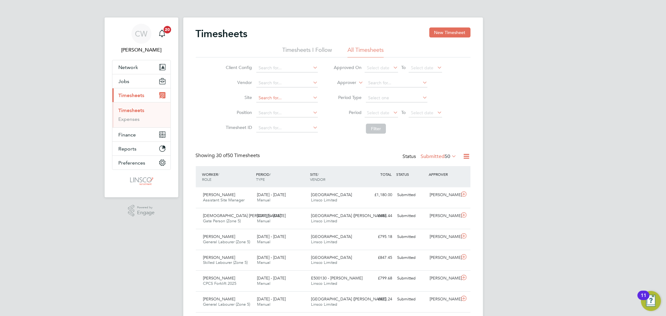
click at [270, 99] on input at bounding box center [287, 98] width 62 height 9
click at [282, 103] on li "Draca n Village" at bounding box center [287, 106] width 62 height 8
type input "[GEOGRAPHIC_DATA]"
click at [375, 134] on li "Filter" at bounding box center [388, 129] width 124 height 16
click at [374, 130] on button "Filter" at bounding box center [376, 129] width 20 height 10
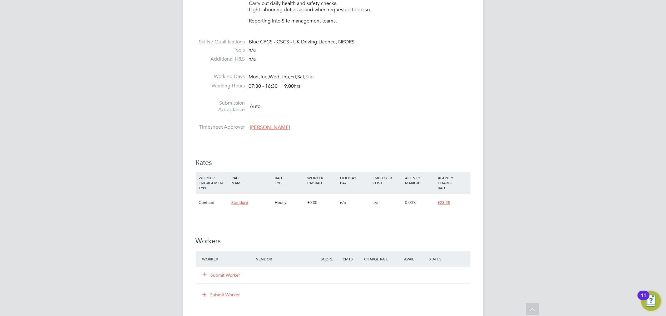
scroll to position [312, 0]
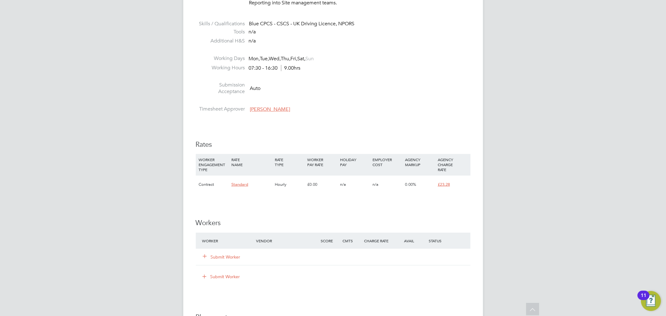
drag, startPoint x: 226, startPoint y: 256, endPoint x: 230, endPoint y: 248, distance: 9.1
click at [226, 255] on button "Submit Worker" at bounding box center [221, 257] width 37 height 6
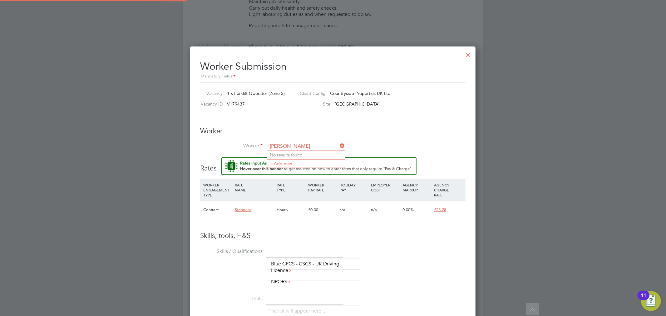
scroll to position [277, 0]
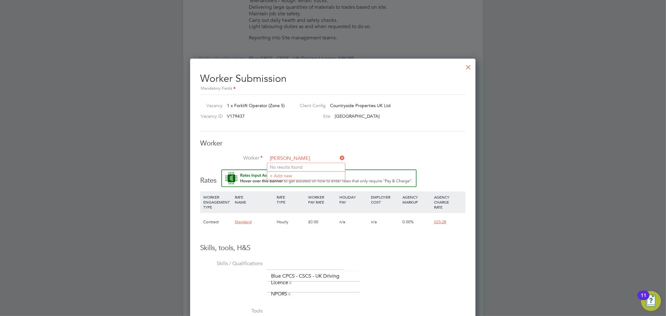
type input "marcin t"
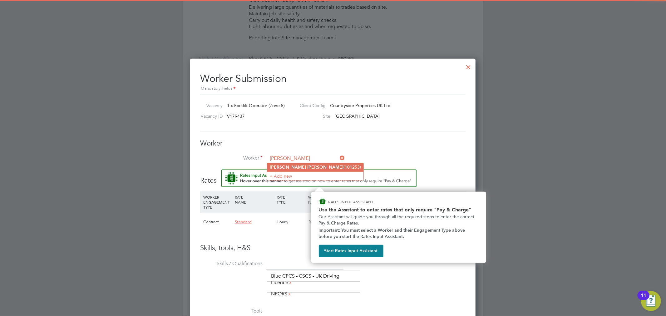
type input "marcin turek"
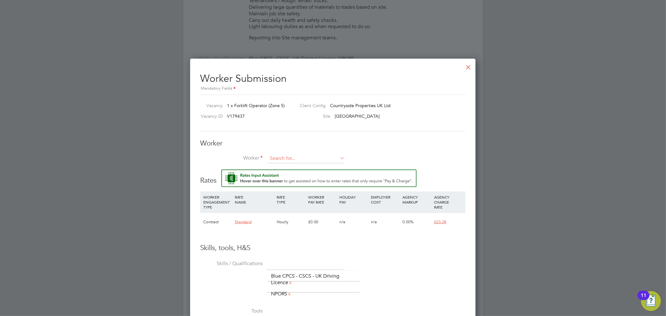
click at [297, 161] on input at bounding box center [306, 158] width 77 height 9
click at [297, 166] on li "Marcin Turek (101253)" at bounding box center [315, 167] width 96 height 8
type input "Marcin Turek (101253)"
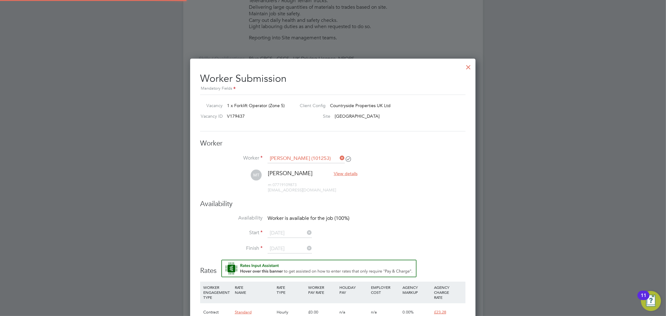
scroll to position [541, 286]
type input "28 Aug 2025"
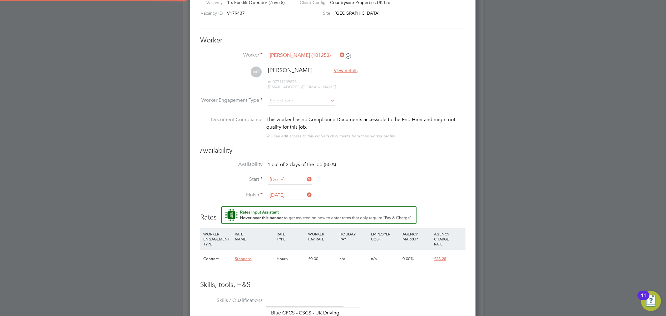
scroll to position [382, 0]
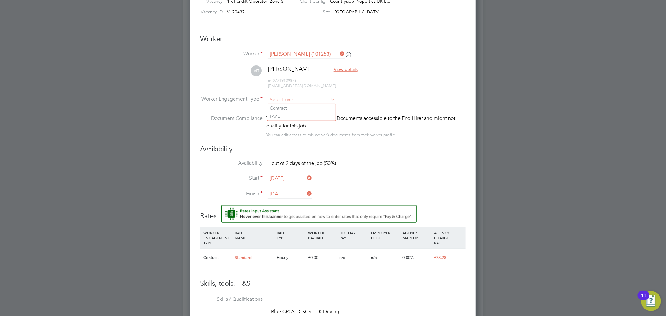
click at [298, 99] on input at bounding box center [302, 99] width 68 height 9
click at [292, 108] on li "Contract" at bounding box center [301, 108] width 68 height 8
type input "Contract"
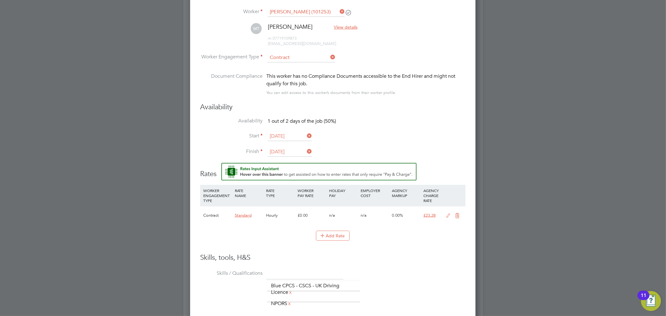
scroll to position [451, 0]
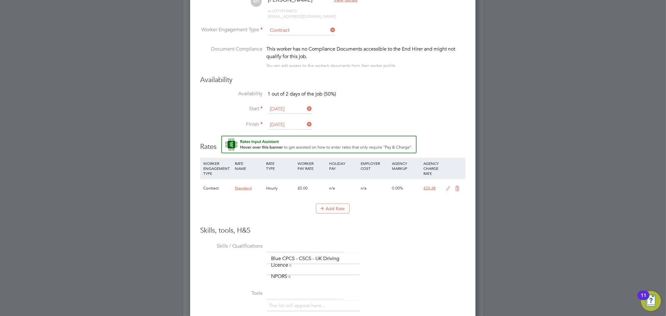
click at [447, 188] on icon at bounding box center [449, 188] width 8 height 5
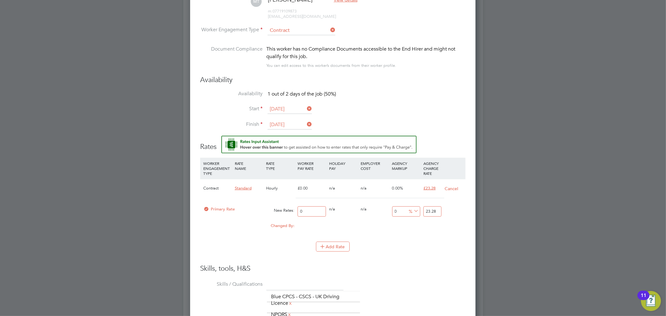
drag, startPoint x: 311, startPoint y: 211, endPoint x: 279, endPoint y: 213, distance: 31.6
click at [279, 213] on div "Primary Rate New Rates: 0 0 n/a 0 n/a 0 0 % 23.28" at bounding box center [332, 211] width 265 height 17
type input "2"
type input "20"
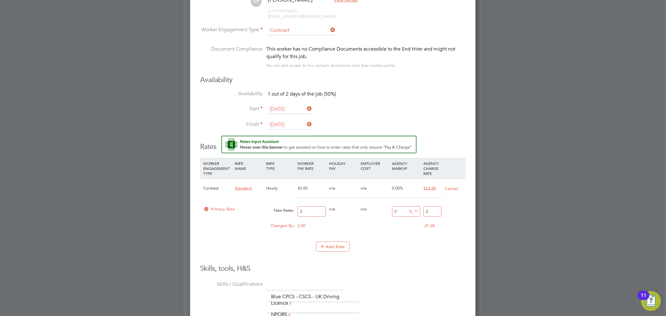
type input "20"
type input "20.5"
type input "20.50"
drag, startPoint x: 436, startPoint y: 210, endPoint x: 381, endPoint y: 211, distance: 54.7
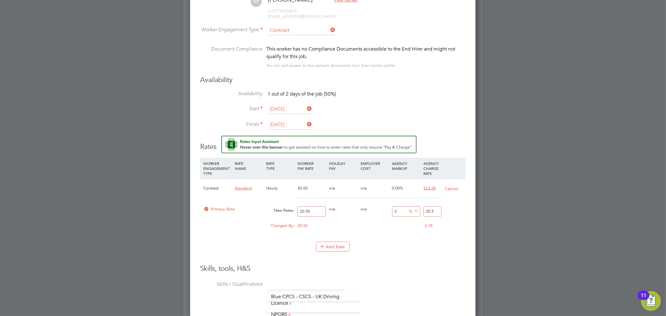
click at [381, 211] on div "Primary Rate New Rates: 20.50 0 n/a 0 n/a 0 0 % 20.5" at bounding box center [332, 211] width 265 height 17
type input "-90.2439024390244"
type input "2"
type input "12.195121951219512"
type input "23"
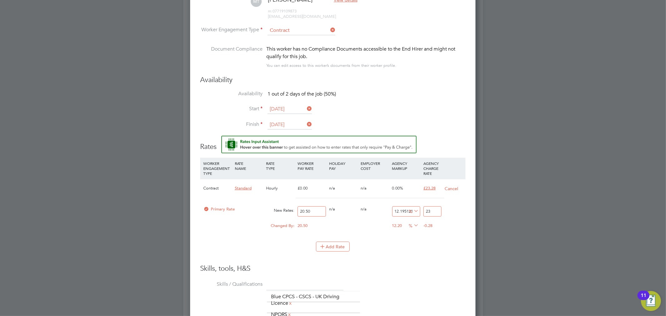
type input "13.170731707317072"
type input "23.2"
type input "13.560975609756097"
type input "23.28"
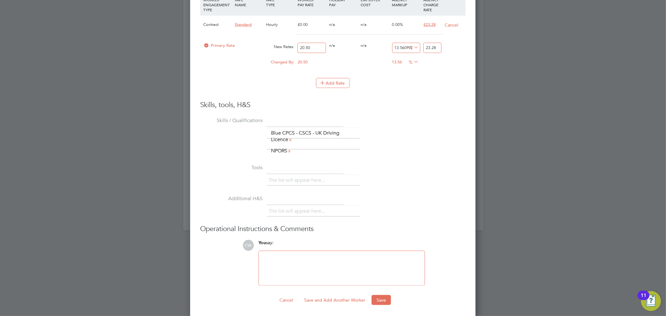
scroll to position [616, 0]
click at [387, 295] on button "Save" at bounding box center [381, 299] width 19 height 10
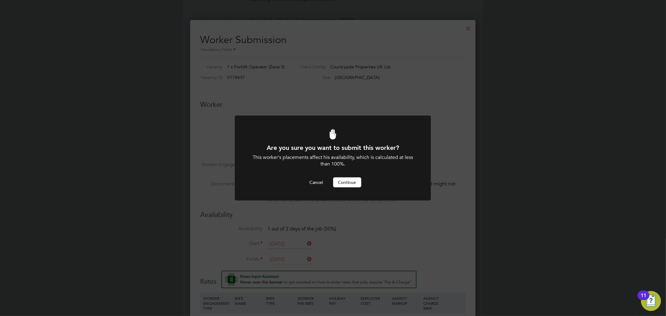
click at [355, 182] on button "Continue" at bounding box center [347, 182] width 28 height 10
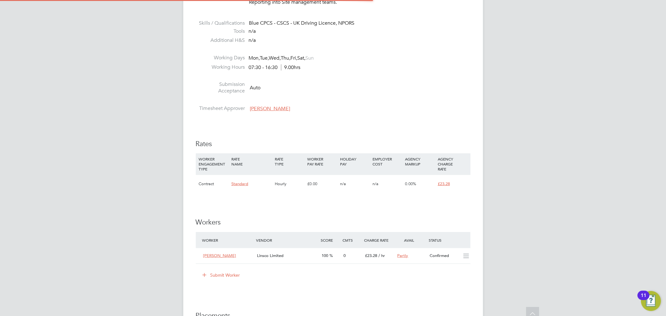
scroll to position [312, 0]
click at [220, 274] on button "Submit Worker" at bounding box center [221, 276] width 47 height 10
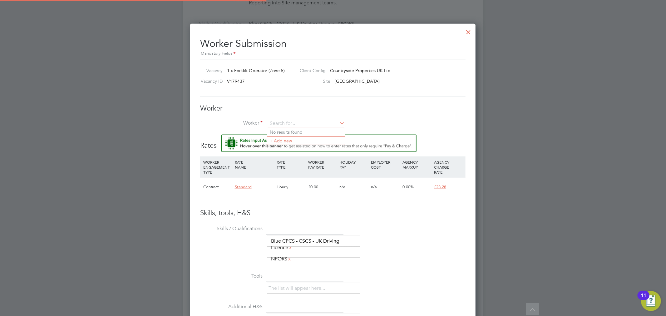
scroll to position [402, 286]
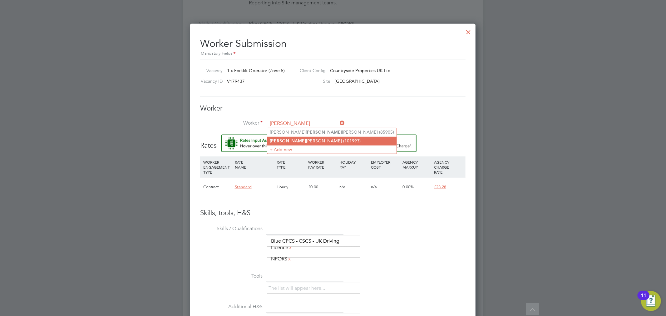
click at [300, 141] on li "Duncan Burman (101993)" at bounding box center [331, 141] width 129 height 8
type input "Duncan Burman (101993)"
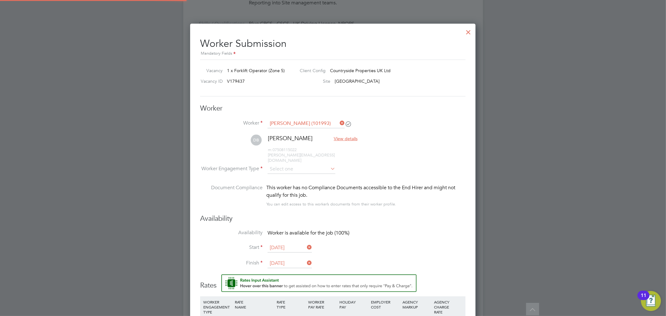
scroll to position [541, 286]
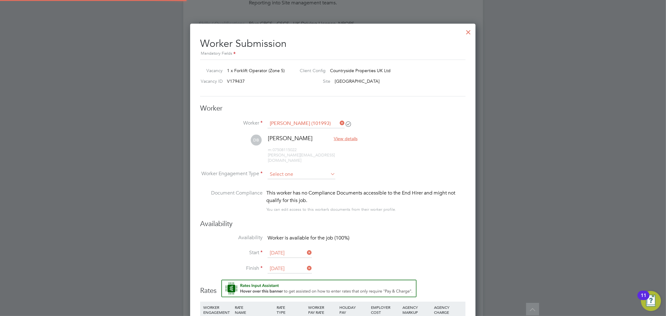
click at [292, 170] on input at bounding box center [302, 174] width 68 height 9
click at [291, 178] on li "Contract" at bounding box center [301, 177] width 68 height 8
type input "Contract"
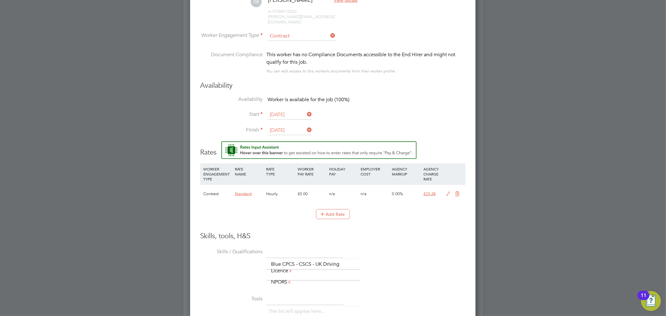
scroll to position [451, 0]
click at [289, 110] on input "28 Aug 2025" at bounding box center [290, 114] width 44 height 9
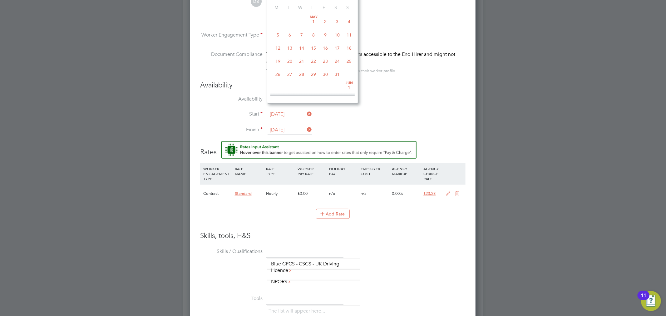
scroll to position [241, 0]
click at [324, 47] on span "29" at bounding box center [326, 44] width 12 height 12
type input "29 Aug 2025"
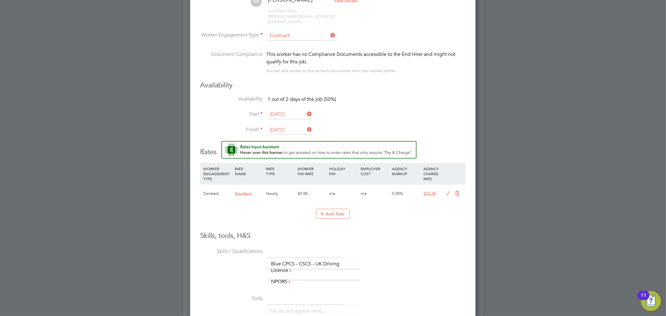
click at [447, 191] on icon at bounding box center [449, 193] width 8 height 5
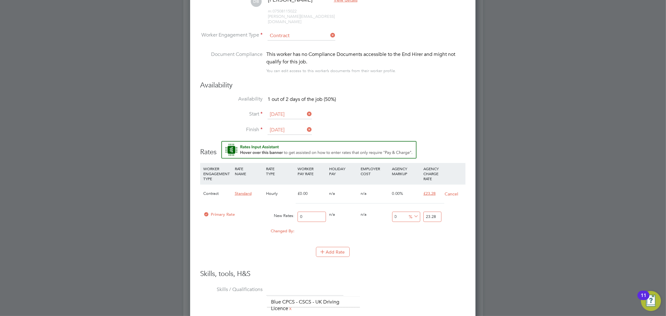
drag, startPoint x: 314, startPoint y: 210, endPoint x: 283, endPoint y: 210, distance: 30.6
click at [283, 210] on div "Primary Rate New Rates: 0 0 n/a 0 n/a 0 0 % 23.28" at bounding box center [332, 217] width 265 height 17
type input "2"
type input "20"
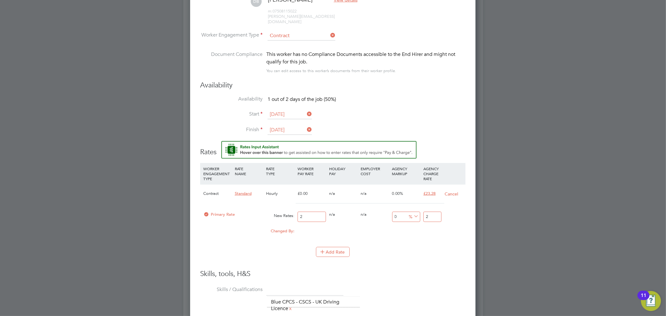
type input "20"
type input "20.5"
type input "20.50"
drag, startPoint x: 439, startPoint y: 213, endPoint x: 416, endPoint y: 214, distance: 22.8
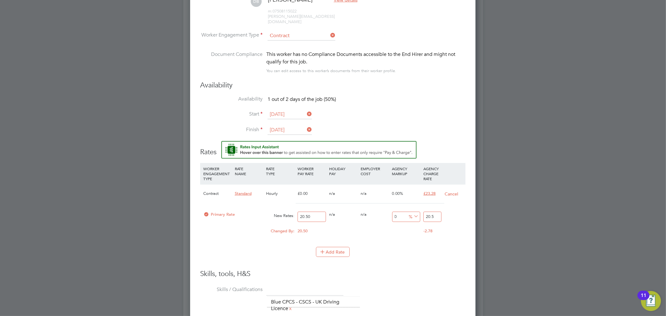
click at [416, 214] on div "Primary Rate New Rates: 20.50 0 n/a 0 n/a 0 0 % 20.5" at bounding box center [332, 217] width 265 height 17
type input "-90.2439024390244"
type input "23"
type input "13.170731707317072"
type input "23.2"
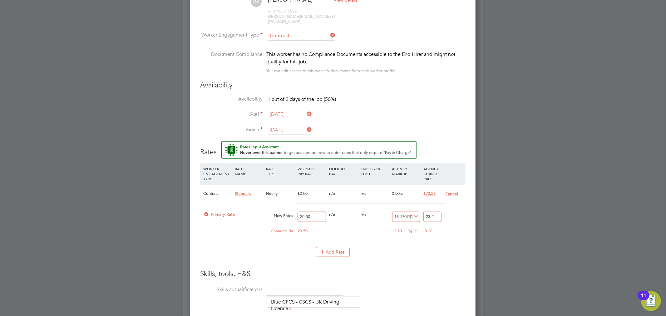
type input "13.560975609756097"
type input "23.28"
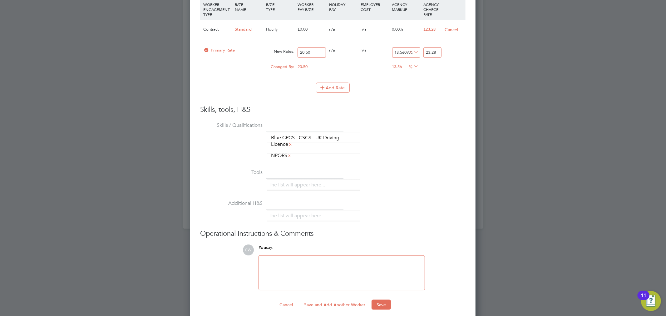
scroll to position [616, 0]
click at [386, 300] on button "Save" at bounding box center [381, 305] width 19 height 10
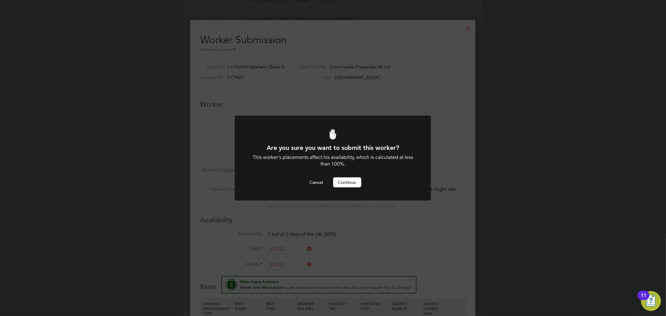
click at [340, 179] on button "Continue" at bounding box center [347, 182] width 28 height 10
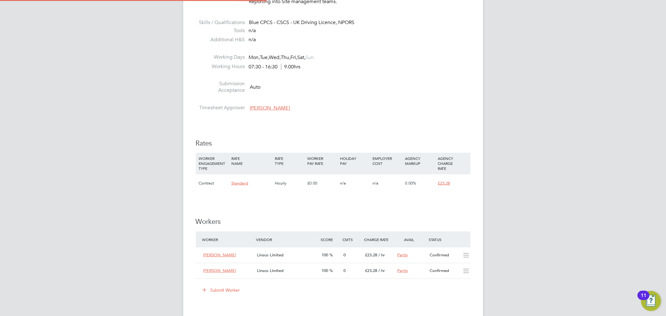
scroll to position [313, 0]
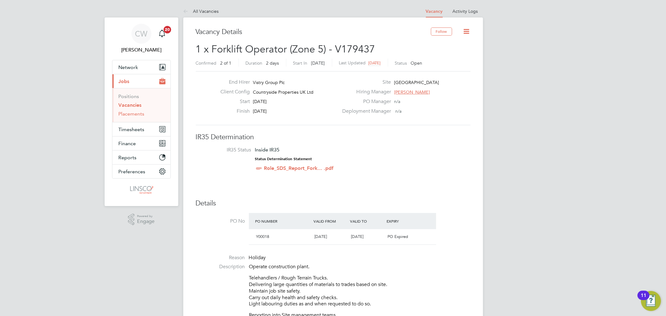
click at [132, 116] on link "Placements" at bounding box center [132, 114] width 26 height 6
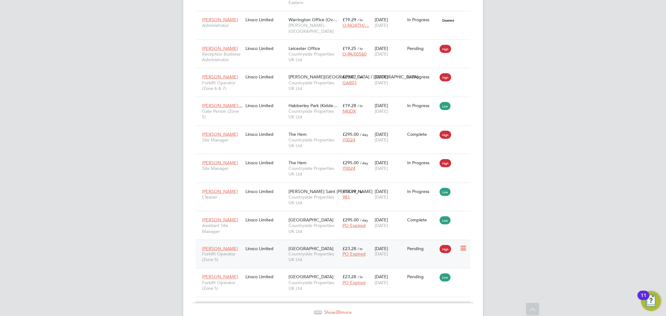
click at [330, 251] on span "Countryside Properties UK Ltd" at bounding box center [314, 256] width 51 height 11
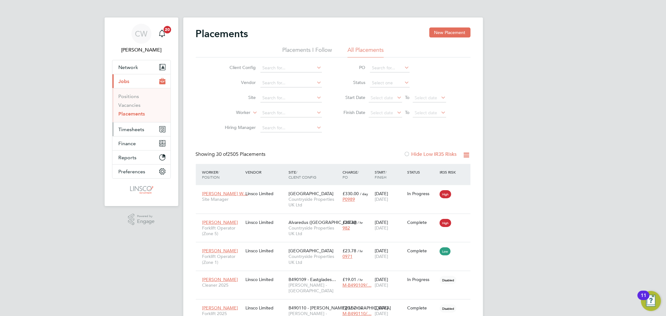
click at [140, 123] on button "Timesheets" at bounding box center [141, 129] width 58 height 14
click at [137, 110] on link "Timesheets" at bounding box center [132, 110] width 26 height 6
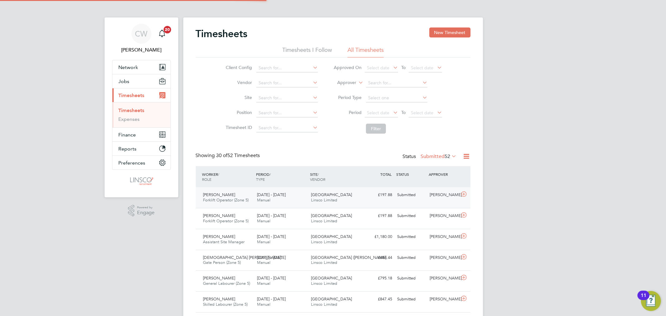
scroll to position [16, 54]
click at [310, 46] on li "Timesheets I Follow" at bounding box center [307, 51] width 50 height 11
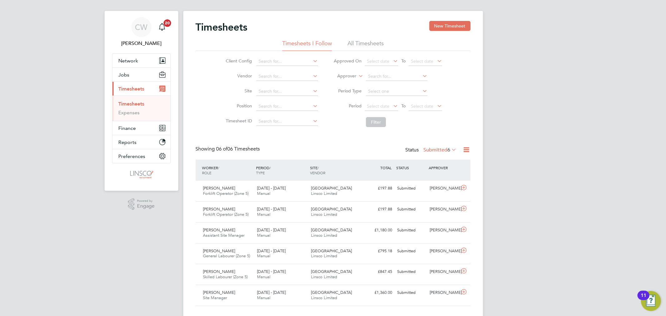
scroll to position [0, 0]
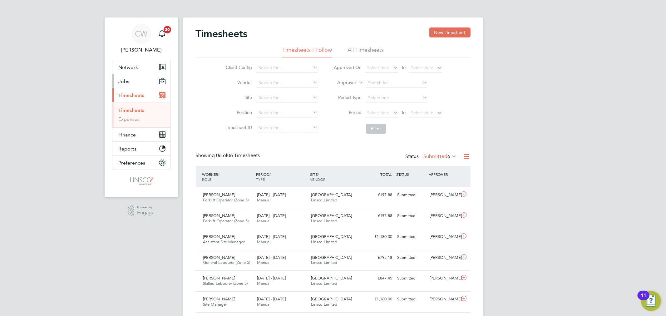
click at [131, 80] on button "Jobs" at bounding box center [141, 81] width 58 height 14
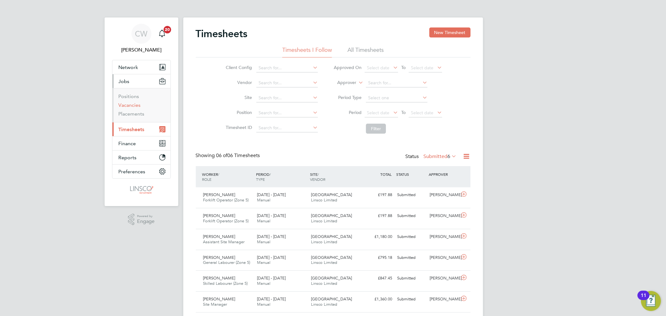
click at [134, 107] on link "Vacancies" at bounding box center [130, 105] width 22 height 6
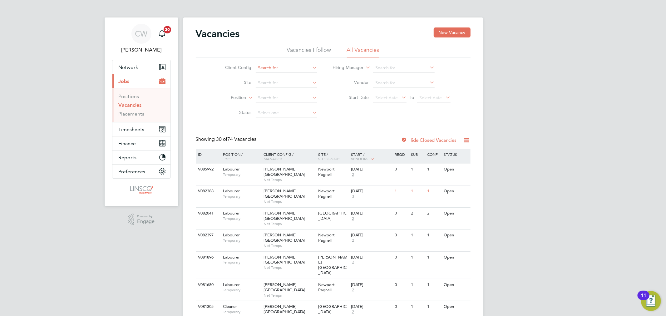
click at [275, 71] on input at bounding box center [287, 68] width 62 height 9
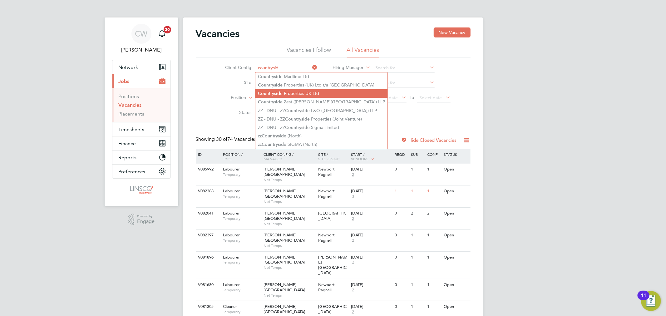
click at [280, 92] on b "Countrysid" at bounding box center [269, 93] width 22 height 5
type input "Countryside Properties UK Ltd"
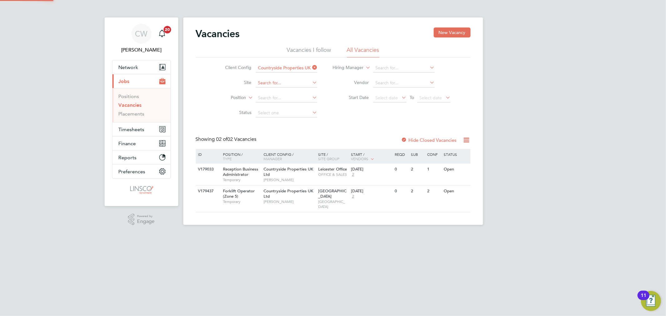
click at [275, 82] on input at bounding box center [287, 83] width 62 height 9
click at [275, 86] on input "alv" at bounding box center [287, 83] width 62 height 9
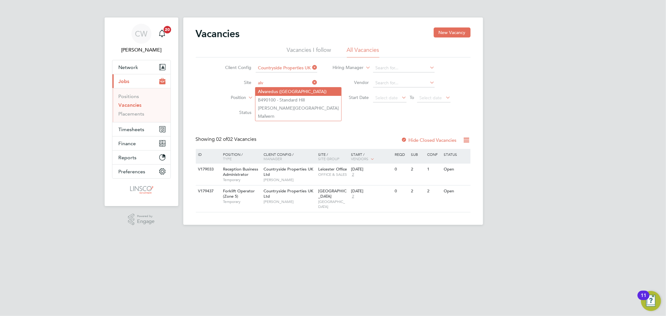
click at [275, 91] on li "Alv aredus (Fairham)" at bounding box center [298, 91] width 86 height 8
type input "Alvaredus (Fairham)"
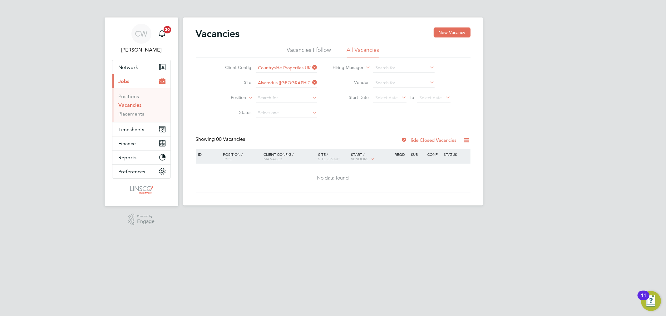
click at [439, 137] on label "Hide Closed Vacancies" at bounding box center [429, 140] width 56 height 6
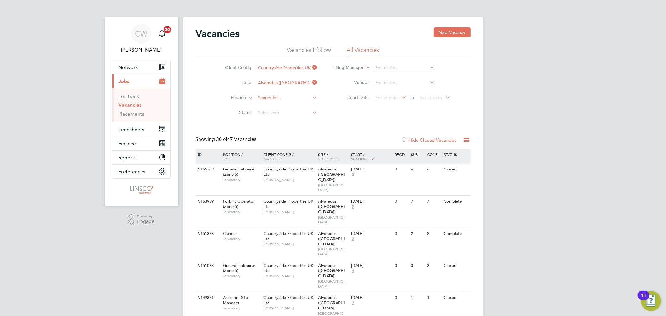
click at [285, 99] on input at bounding box center [287, 98] width 62 height 9
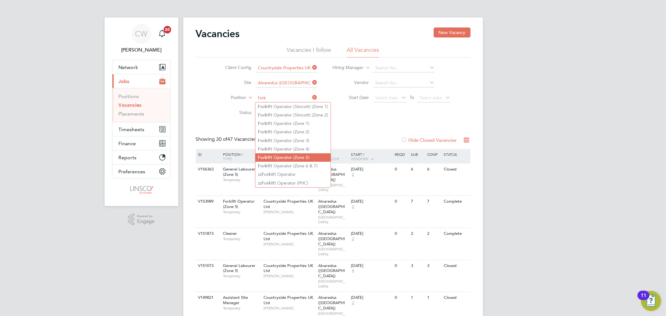
click at [302, 157] on li "Fork lift Operator (Zone 5)" at bounding box center [292, 157] width 75 height 8
type input "Forklift Operator (Zone 5)"
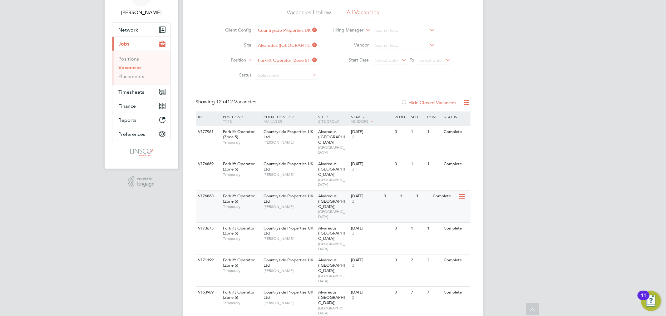
scroll to position [19, 0]
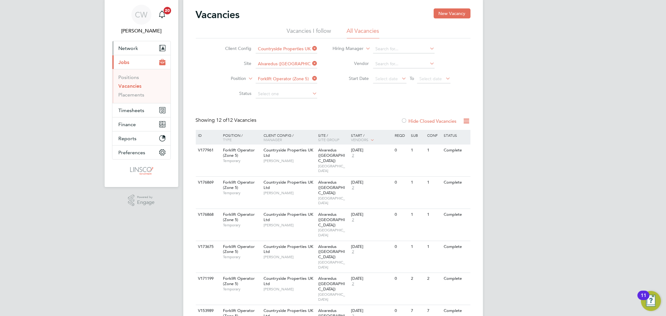
click at [131, 43] on button "Network" at bounding box center [141, 48] width 58 height 14
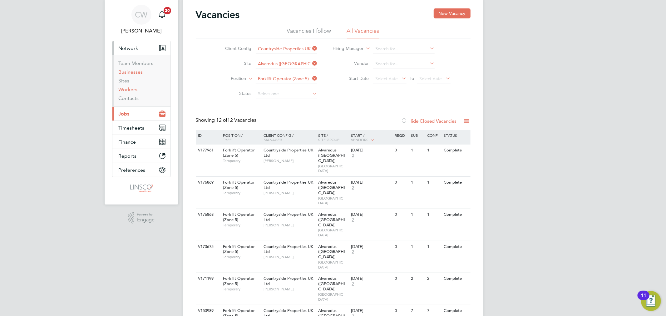
click at [129, 90] on link "Workers" at bounding box center [128, 90] width 19 height 6
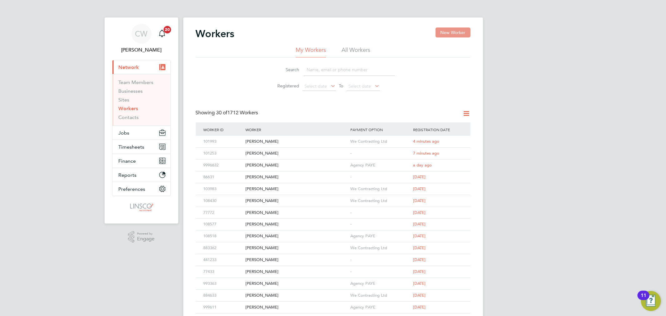
click at [449, 35] on button "New Worker" at bounding box center [453, 32] width 35 height 10
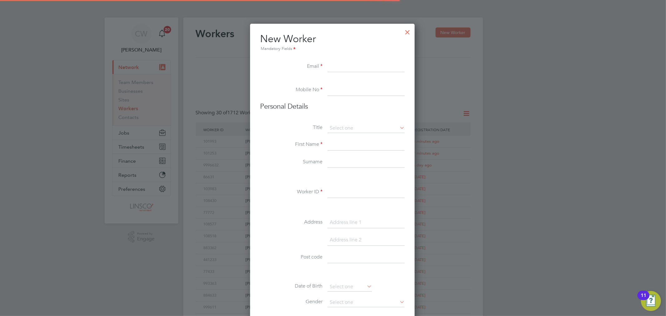
scroll to position [531, 166]
click at [378, 67] on input at bounding box center [366, 66] width 77 height 11
paste input "catterpillar27@gmail.com"
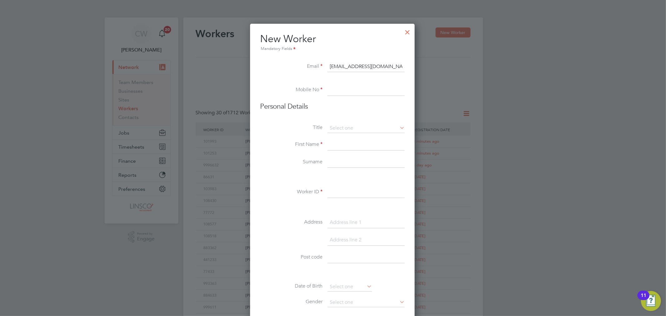
type input "catterpillar27@gmail.com"
click at [370, 92] on input at bounding box center [366, 90] width 77 height 11
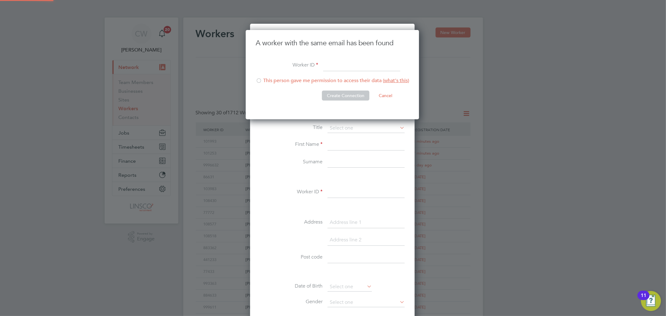
scroll to position [89, 174]
type input "20334"
click at [267, 79] on li "This person gave me permission to access their data ( what's this )" at bounding box center [332, 83] width 153 height 13
click at [351, 95] on button "Create Connection" at bounding box center [345, 96] width 47 height 10
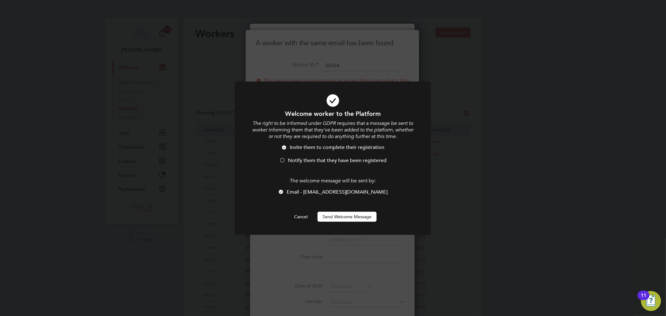
click at [299, 156] on li "Invite them to complete their registration" at bounding box center [333, 150] width 162 height 13
click at [336, 217] on button "Send Welcome Message" at bounding box center [347, 217] width 59 height 10
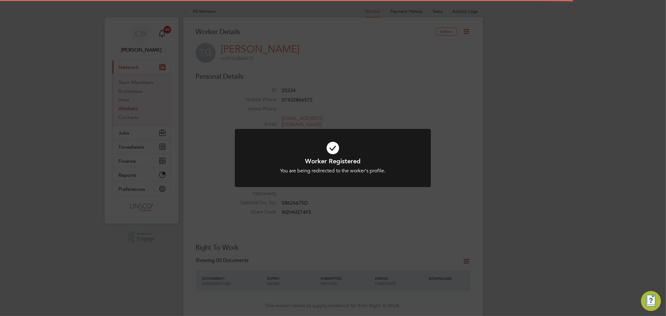
click at [326, 146] on icon at bounding box center [333, 148] width 162 height 24
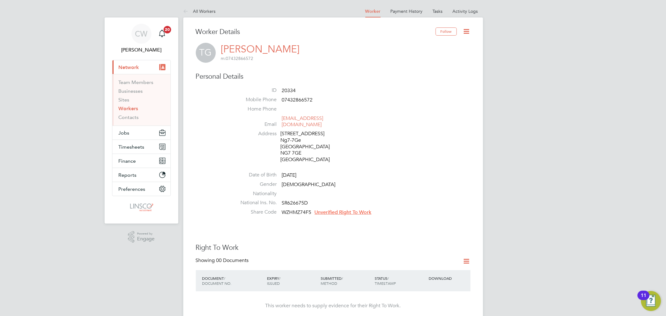
click at [125, 107] on link "Workers" at bounding box center [129, 109] width 20 height 6
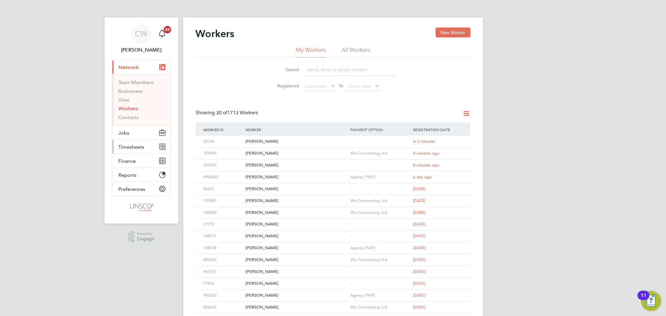
click at [131, 143] on button "Timesheets" at bounding box center [141, 147] width 58 height 14
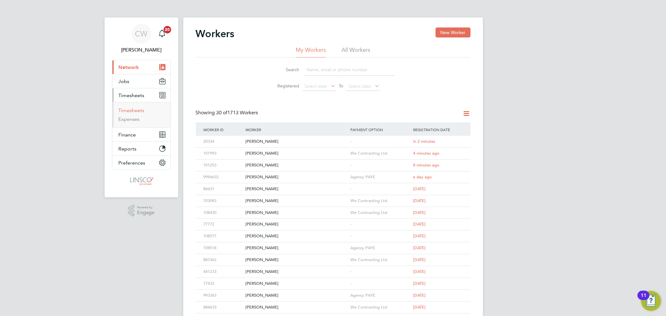
click at [135, 108] on link "Timesheets" at bounding box center [132, 110] width 26 height 6
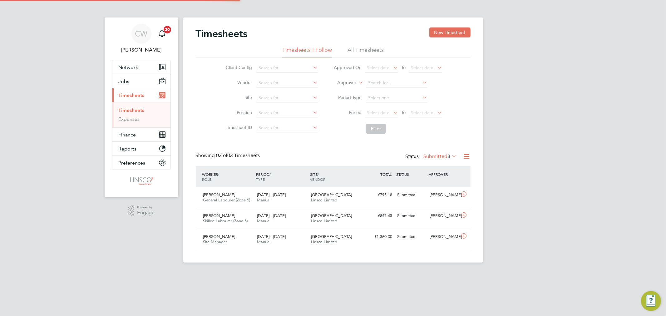
scroll to position [16, 54]
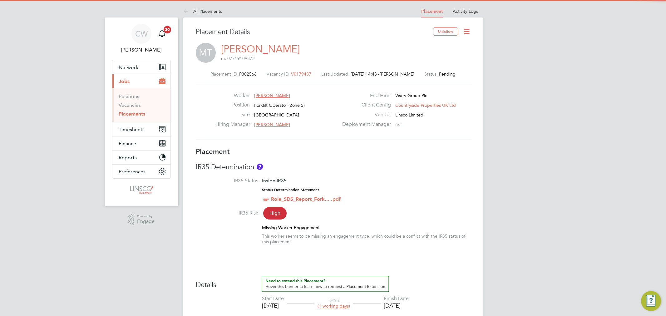
click at [467, 29] on icon at bounding box center [467, 31] width 8 height 8
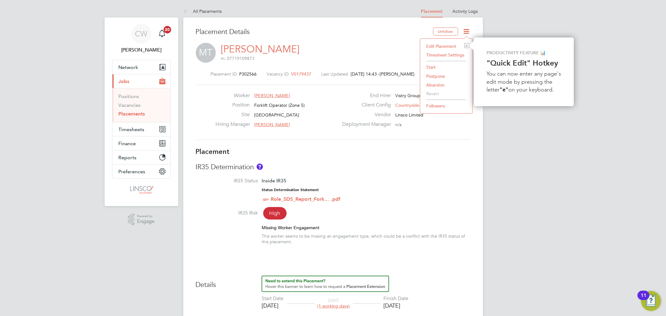
click at [436, 67] on li "Start" at bounding box center [447, 67] width 46 height 9
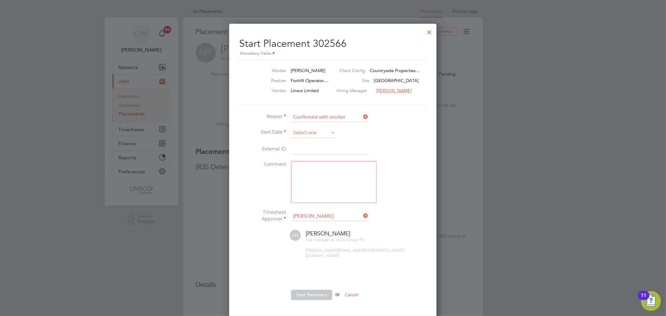
click at [315, 134] on input at bounding box center [313, 132] width 44 height 9
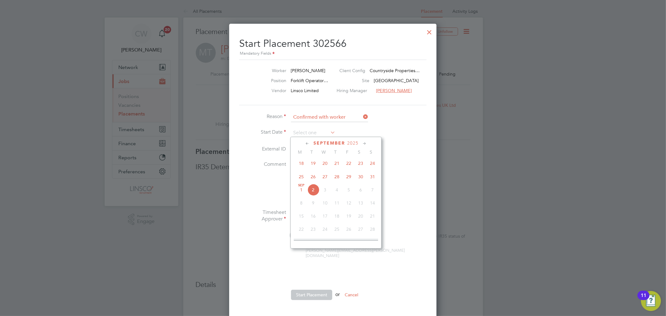
click at [336, 180] on span "28" at bounding box center [337, 177] width 12 height 12
type input "28 Aug 2025"
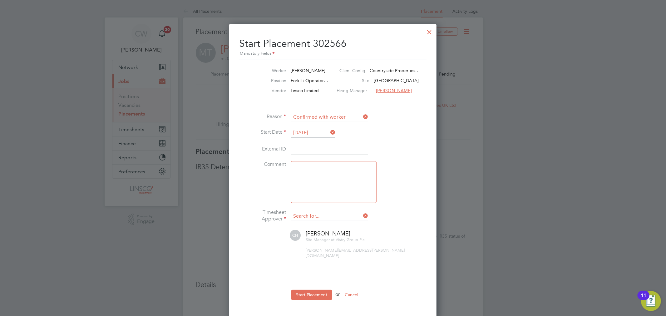
click at [332, 215] on input at bounding box center [329, 216] width 77 height 9
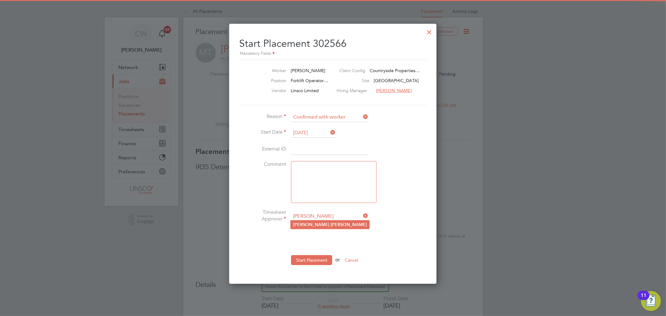
click at [324, 224] on li "[PERSON_NAME]" at bounding box center [330, 225] width 79 height 8
type input "[PERSON_NAME]"
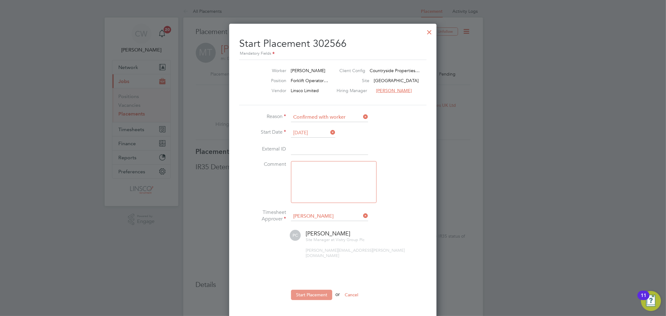
click at [313, 290] on button "Start Placement" at bounding box center [311, 295] width 41 height 10
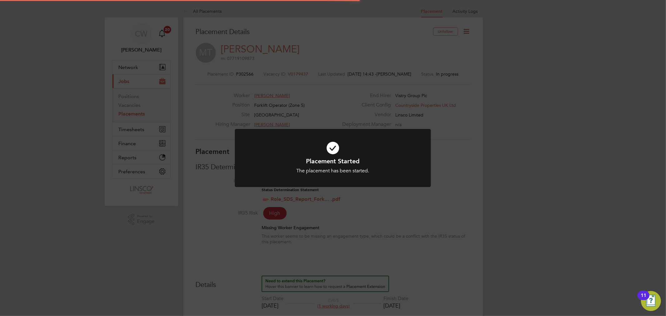
click at [349, 155] on icon at bounding box center [333, 148] width 162 height 24
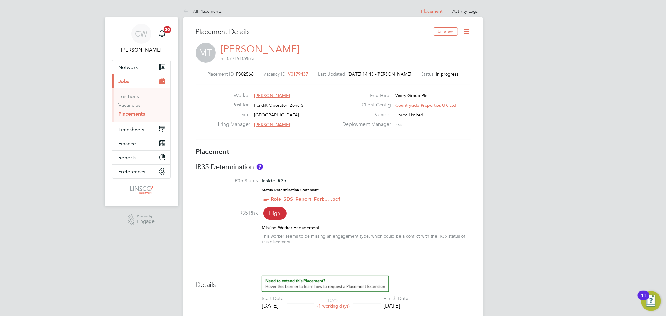
click at [142, 116] on link "Placements" at bounding box center [132, 114] width 27 height 6
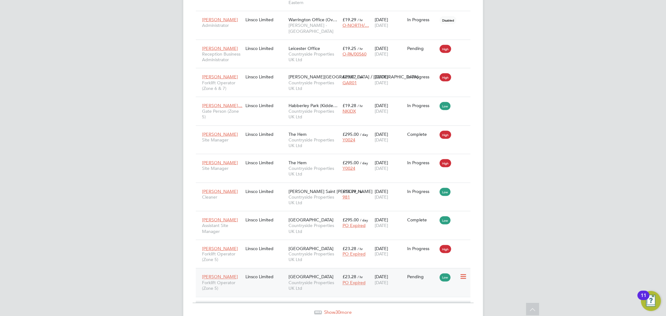
click at [388, 280] on span "[DATE]" at bounding box center [381, 283] width 13 height 6
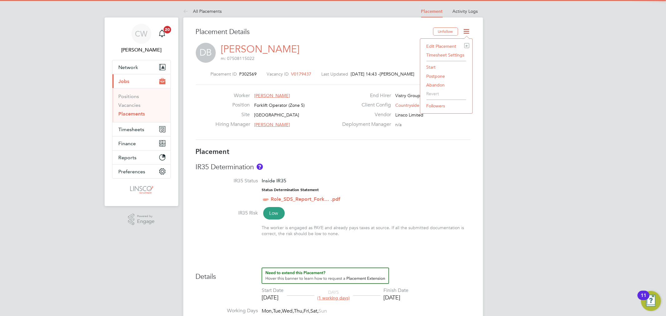
click at [435, 66] on li "Start" at bounding box center [447, 67] width 46 height 9
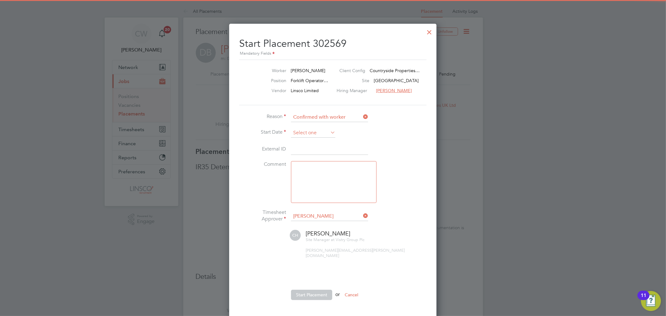
click at [313, 132] on input at bounding box center [313, 132] width 44 height 9
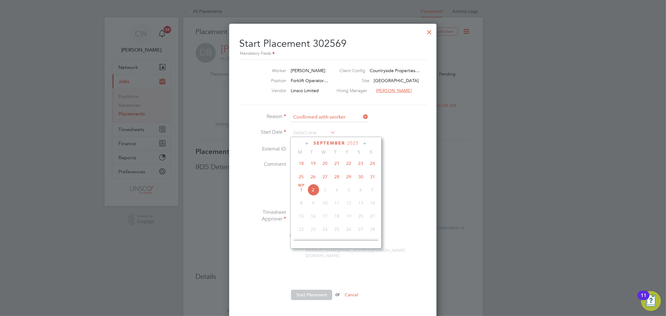
click at [351, 182] on span "29" at bounding box center [349, 177] width 12 height 12
type input "[DATE]"
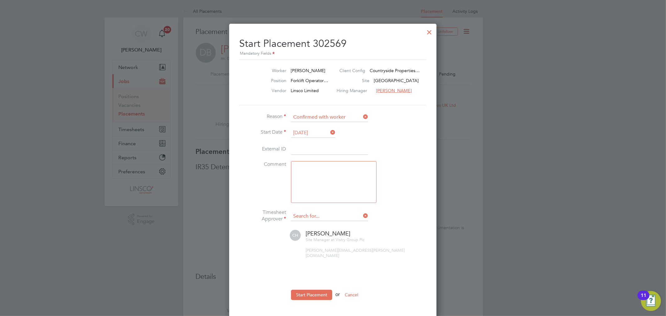
click at [326, 215] on input at bounding box center [329, 216] width 77 height 9
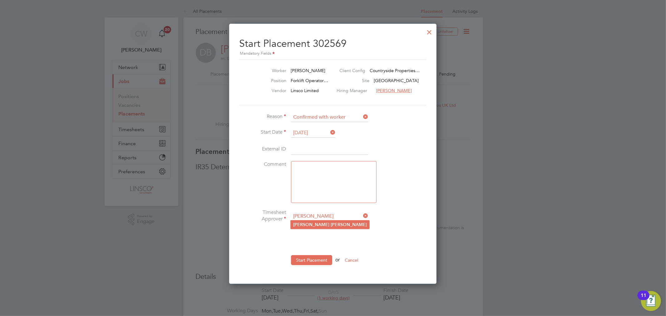
click at [322, 224] on li "[PERSON_NAME]" at bounding box center [330, 225] width 79 height 8
type input "[PERSON_NAME]"
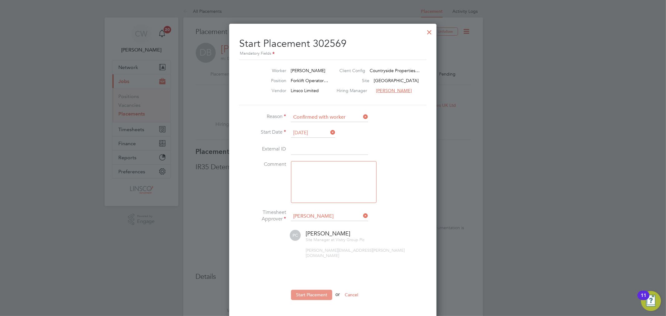
click at [316, 290] on button "Start Placement" at bounding box center [311, 295] width 41 height 10
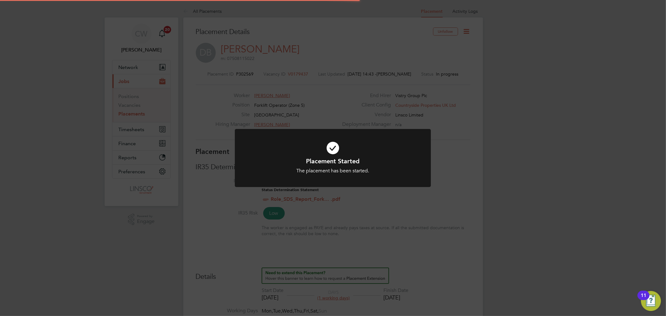
click at [316, 119] on div "Placement Started The placement has been started. Cancel Okay" at bounding box center [333, 158] width 666 height 316
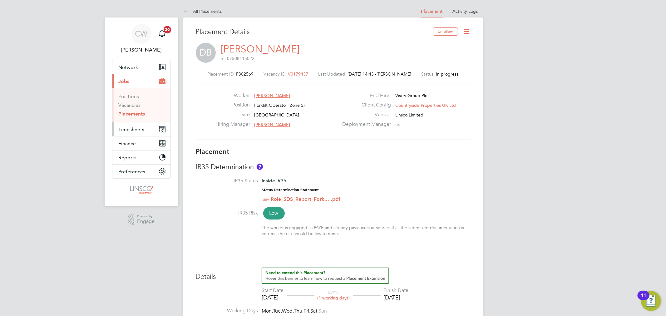
click at [134, 127] on span "Timesheets" at bounding box center [132, 129] width 26 height 6
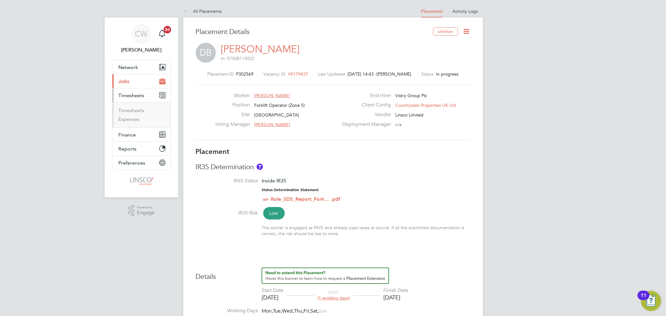
click at [138, 106] on ul "Timesheets Expenses" at bounding box center [141, 114] width 58 height 25
click at [138, 107] on ul "Timesheets Expenses" at bounding box center [141, 114] width 58 height 25
drag, startPoint x: 138, startPoint y: 110, endPoint x: 154, endPoint y: 107, distance: 16.2
click at [139, 110] on link "Timesheets" at bounding box center [132, 110] width 26 height 6
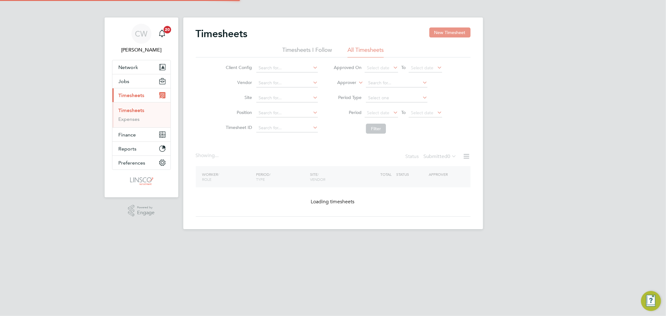
click at [455, 37] on button "New Timesheet" at bounding box center [449, 32] width 41 height 10
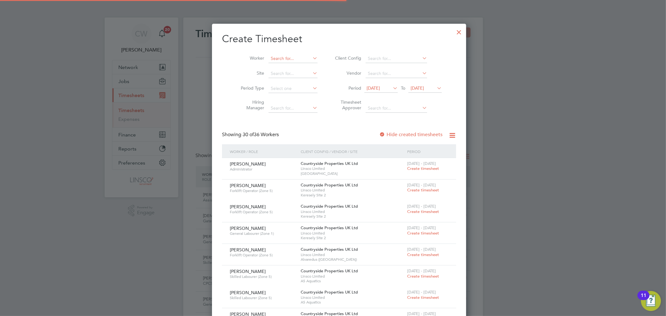
click at [287, 55] on input at bounding box center [293, 58] width 49 height 9
click at [290, 106] on li "Marcin Turek" at bounding box center [300, 109] width 77 height 8
type input "[PERSON_NAME]"
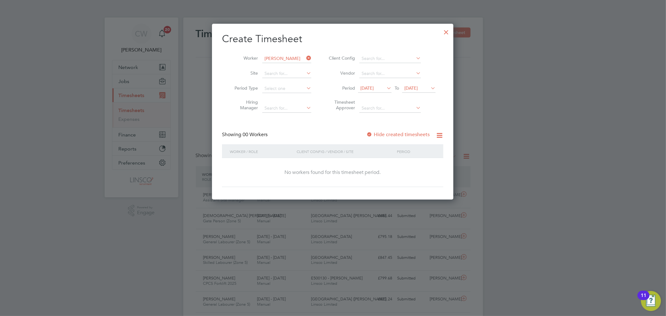
click at [418, 90] on span "26 Aug 2025" at bounding box center [410, 88] width 13 height 6
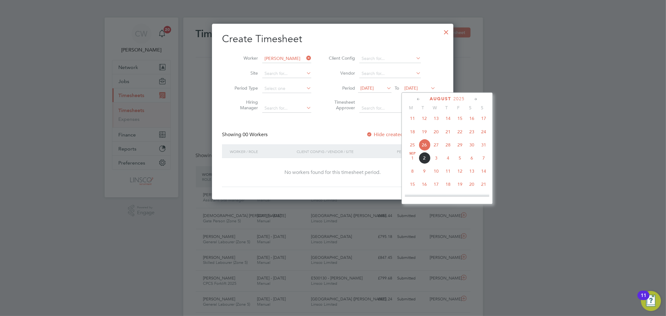
click at [449, 157] on span "4" at bounding box center [448, 158] width 12 height 12
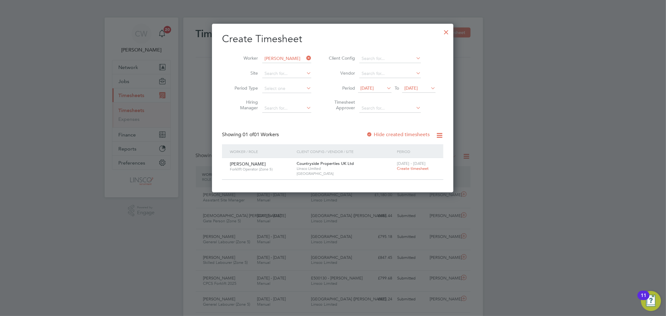
click at [418, 169] on span "Create timesheet" at bounding box center [413, 168] width 32 height 5
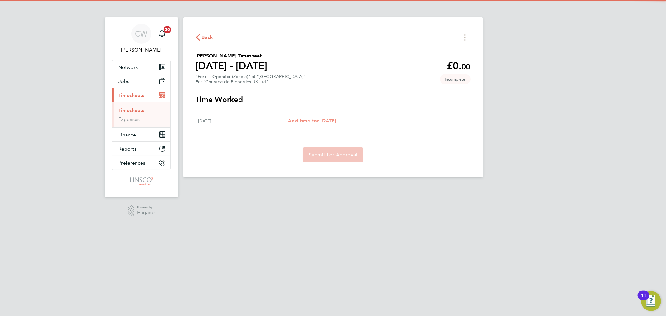
click at [322, 121] on span "Add time for Thu 28 Aug" at bounding box center [312, 121] width 48 height 6
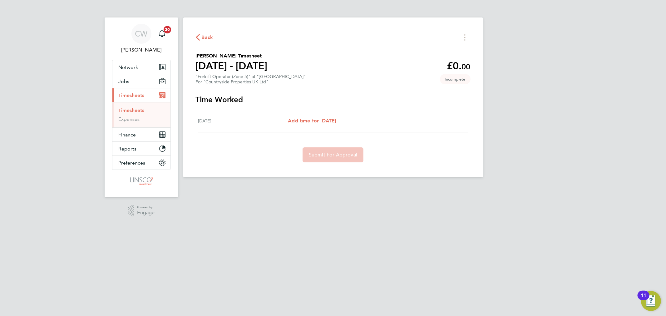
select select "30"
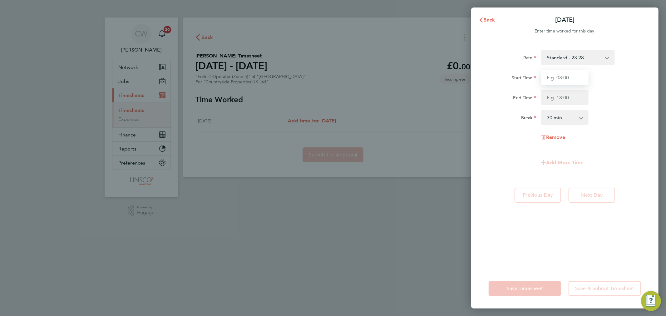
click at [563, 74] on input "Start Time" at bounding box center [564, 77] width 47 height 15
type input "07:30"
type input "16:30"
click at [607, 103] on div "End Time 16:30" at bounding box center [564, 97] width 157 height 15
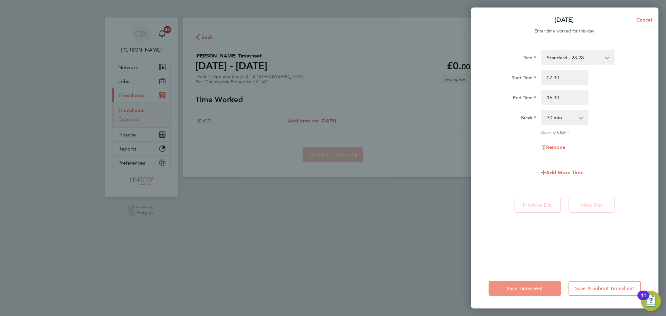
click at [531, 287] on span "Save Timesheet" at bounding box center [525, 288] width 36 height 6
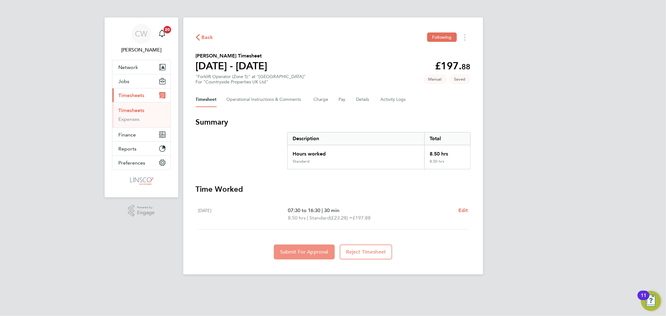
click at [307, 245] on button "Submit For Approval" at bounding box center [304, 252] width 61 height 15
click at [210, 33] on div "Back Following" at bounding box center [333, 37] width 275 height 10
click at [207, 38] on span "Back" at bounding box center [208, 37] width 12 height 7
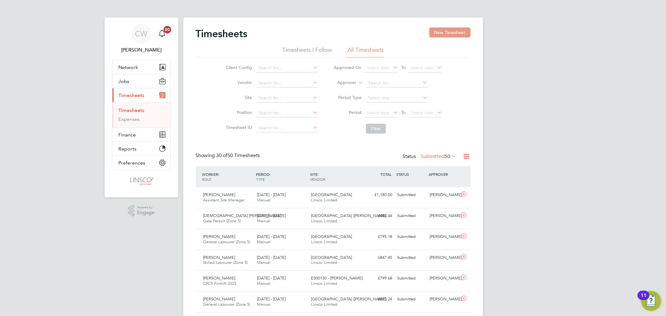
click at [447, 30] on button "New Timesheet" at bounding box center [449, 32] width 41 height 10
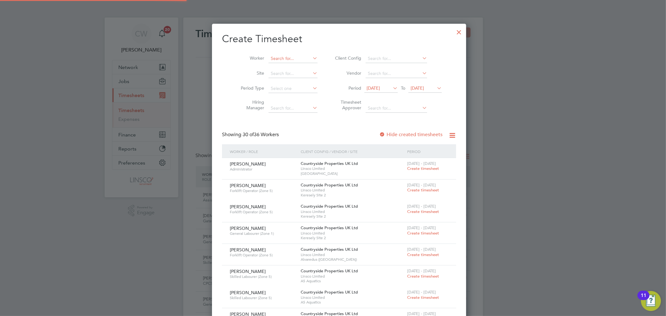
click at [280, 55] on input at bounding box center [293, 58] width 49 height 9
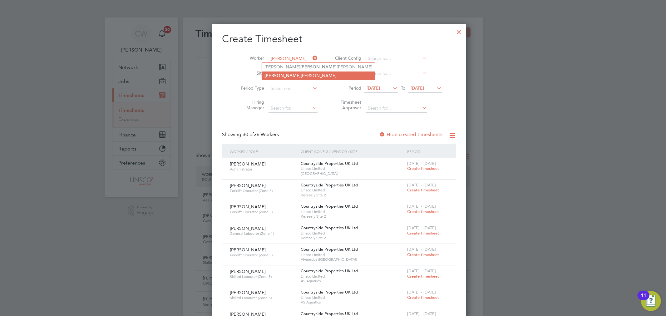
click at [287, 74] on li "Duncan Burman" at bounding box center [318, 76] width 113 height 8
type input "[PERSON_NAME]"
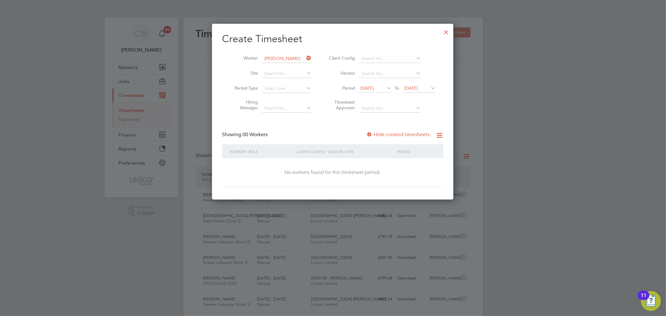
click at [418, 88] on span "26 Aug 2025" at bounding box center [410, 88] width 13 height 6
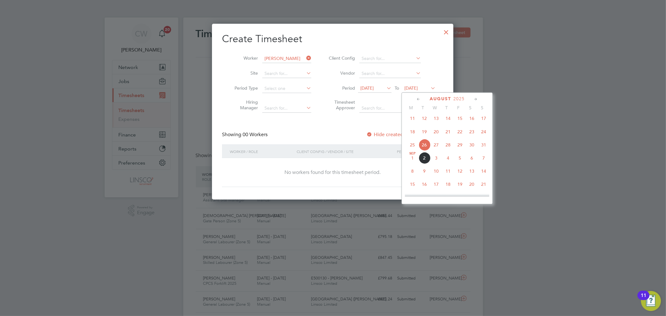
click at [447, 161] on span "4" at bounding box center [448, 158] width 12 height 12
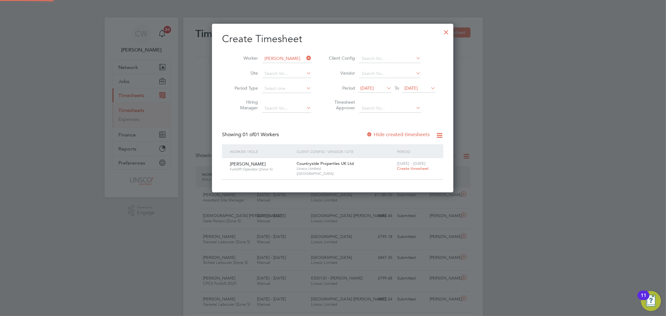
click at [416, 169] on span "Create timesheet" at bounding box center [413, 168] width 32 height 5
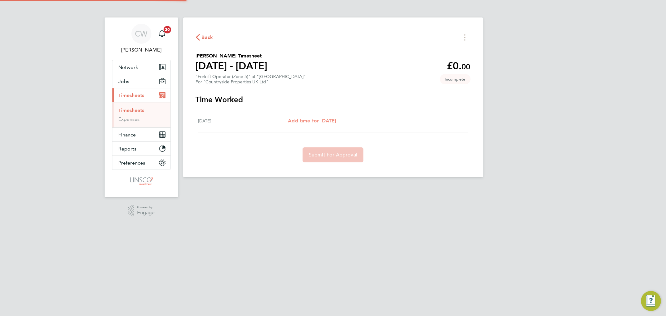
click at [317, 118] on span "Add time for Fri 29 Aug" at bounding box center [312, 121] width 48 height 6
select select "30"
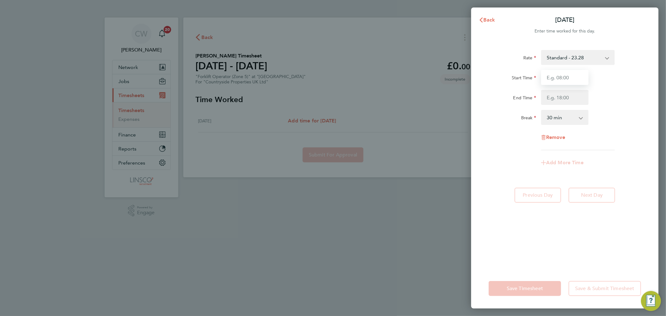
click at [577, 76] on input "Start Time" at bounding box center [564, 77] width 47 height 15
type input "8"
type input "07:30"
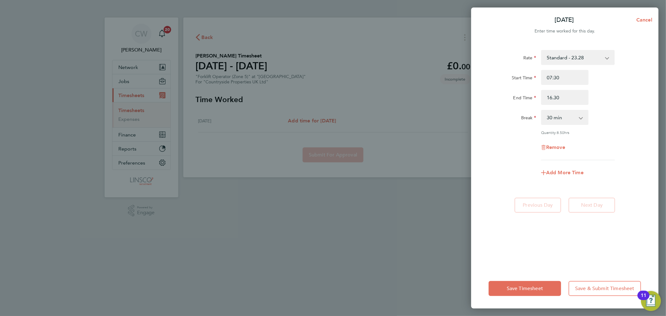
type input "16:30"
click at [609, 95] on div "End Time 16:30" at bounding box center [564, 97] width 157 height 15
click at [538, 288] on span "Save Timesheet" at bounding box center [525, 288] width 36 height 6
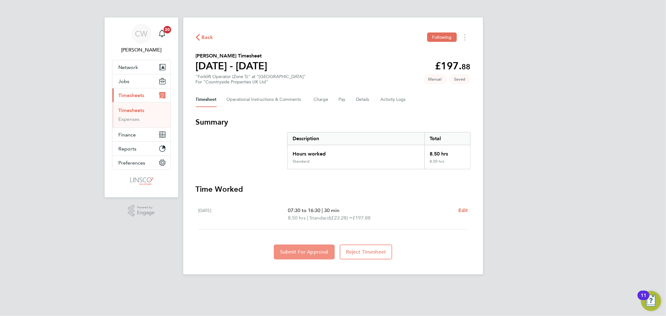
click at [303, 246] on button "Submit For Approval" at bounding box center [304, 252] width 61 height 15
click at [201, 42] on div "Back Following Duncan Burman's Timesheet 25 - 31 Aug 2025 £197. 88 "Forklift Op…" at bounding box center [333, 145] width 300 height 257
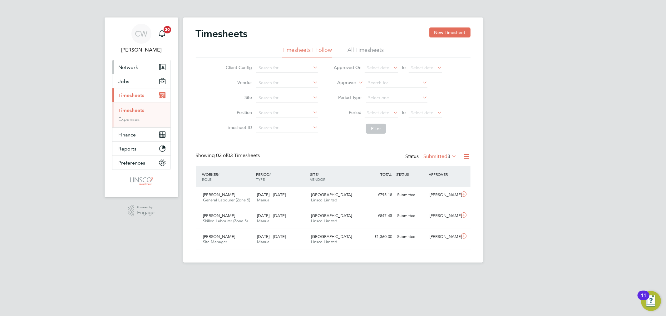
click at [127, 67] on span "Network" at bounding box center [129, 67] width 20 height 6
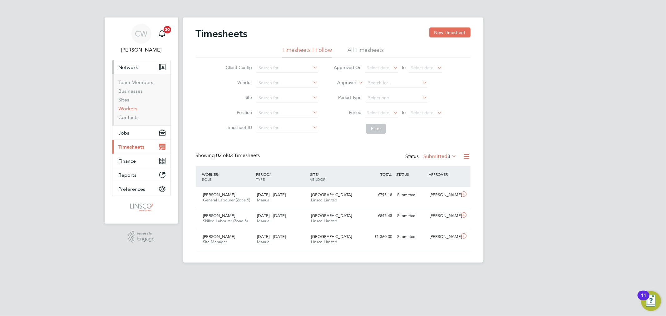
click at [127, 106] on link "Workers" at bounding box center [128, 109] width 19 height 6
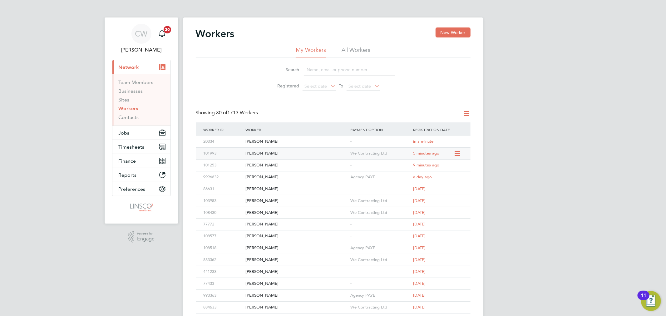
click at [304, 158] on div "[PERSON_NAME]" at bounding box center [296, 154] width 105 height 12
click at [130, 143] on button "Timesheets" at bounding box center [141, 147] width 58 height 14
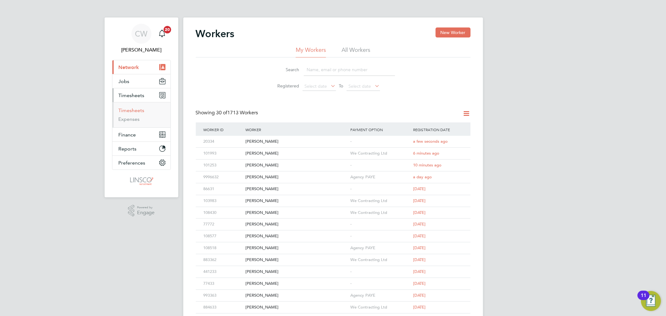
click at [135, 111] on link "Timesheets" at bounding box center [132, 110] width 26 height 6
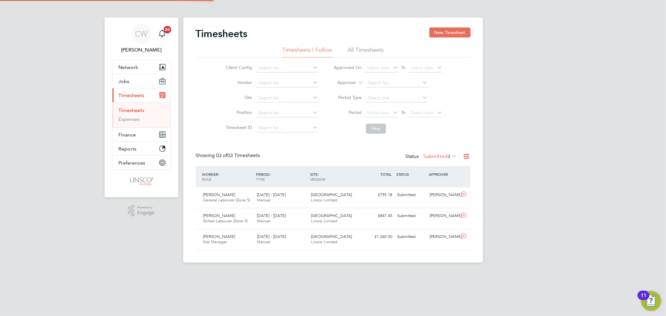
scroll to position [16, 54]
click at [377, 50] on li "All Timesheets" at bounding box center [366, 51] width 36 height 11
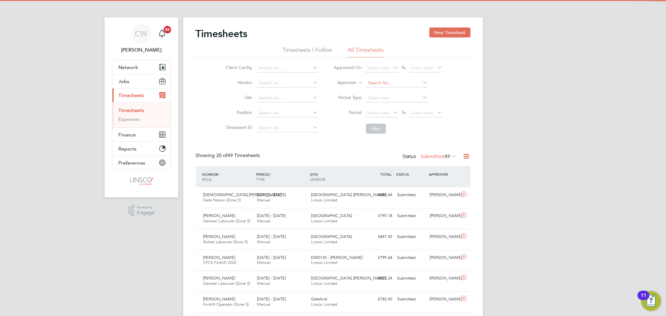
click at [378, 84] on input at bounding box center [397, 83] width 62 height 9
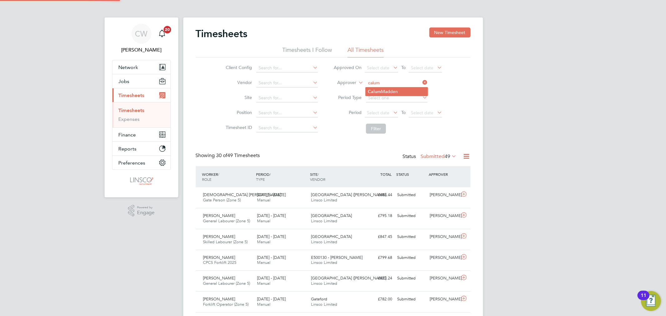
click at [391, 93] on li "[PERSON_NAME]" at bounding box center [397, 91] width 62 height 8
type input "[PERSON_NAME]"
click at [369, 129] on button "Filter" at bounding box center [376, 129] width 20 height 10
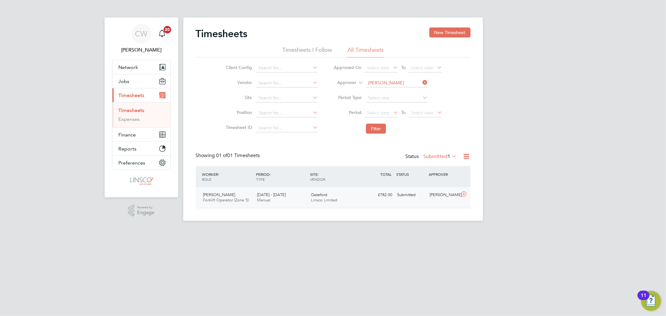
click at [312, 202] on span "Linsco Limited" at bounding box center [324, 199] width 26 height 5
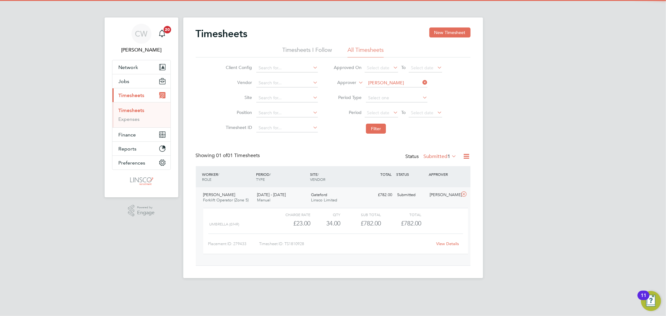
click at [446, 244] on link "View Details" at bounding box center [447, 243] width 23 height 5
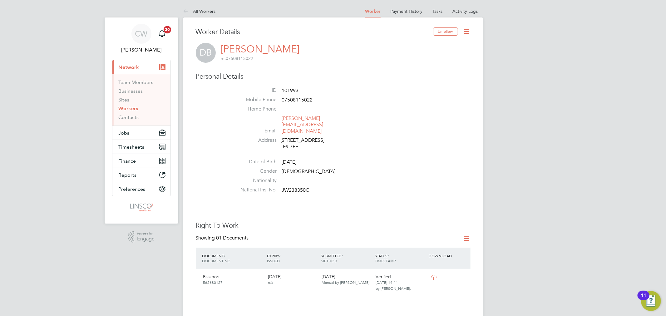
click at [463, 32] on icon at bounding box center [467, 31] width 8 height 8
click at [415, 82] on li "Edit Personal Details e" at bounding box center [431, 81] width 78 height 9
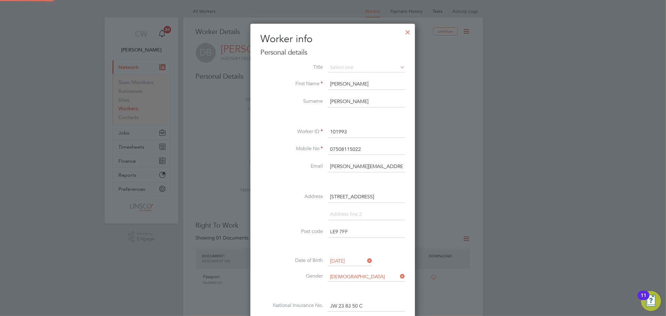
scroll to position [353, 165]
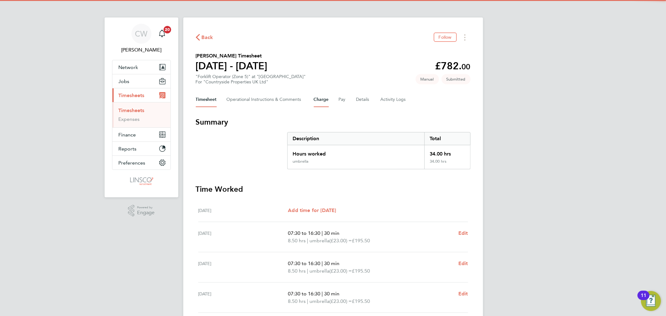
click at [319, 101] on button "Charge" at bounding box center [321, 99] width 15 height 15
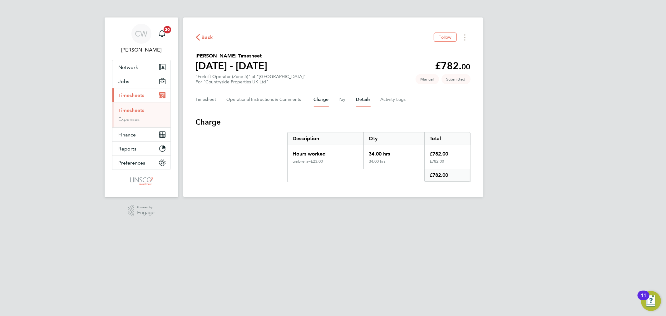
drag, startPoint x: 369, startPoint y: 101, endPoint x: 364, endPoint y: 107, distance: 8.4
click at [369, 101] on button "Details" at bounding box center [363, 99] width 14 height 15
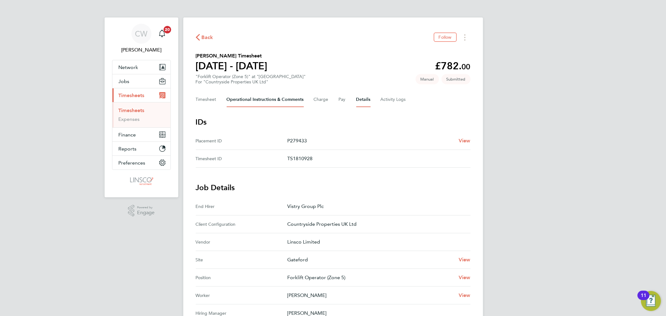
click at [232, 101] on Comments-tab "Operational Instructions & Comments" at bounding box center [265, 99] width 77 height 15
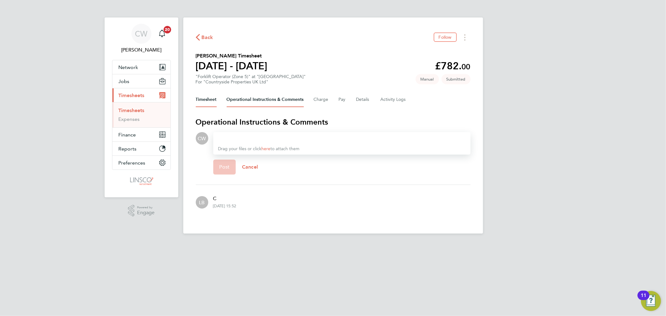
click at [213, 102] on button "Timesheet" at bounding box center [206, 99] width 21 height 15
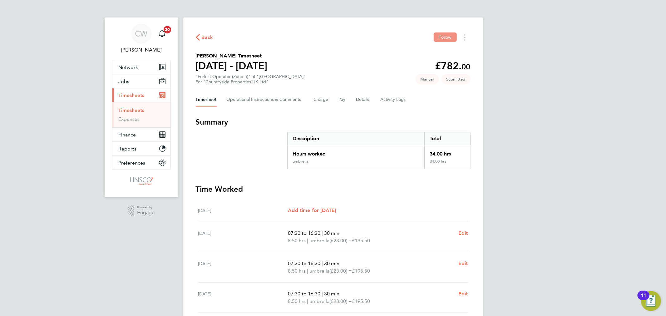
click at [452, 41] on button "Follow" at bounding box center [445, 36] width 23 height 9
click at [280, 98] on Comments-tab "Operational Instructions & Comments" at bounding box center [265, 99] width 77 height 15
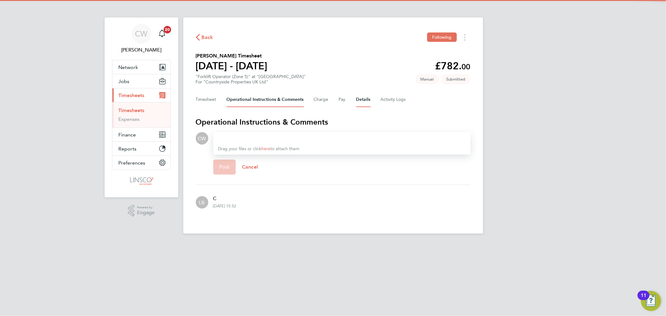
click at [368, 98] on button "Details" at bounding box center [363, 99] width 14 height 15
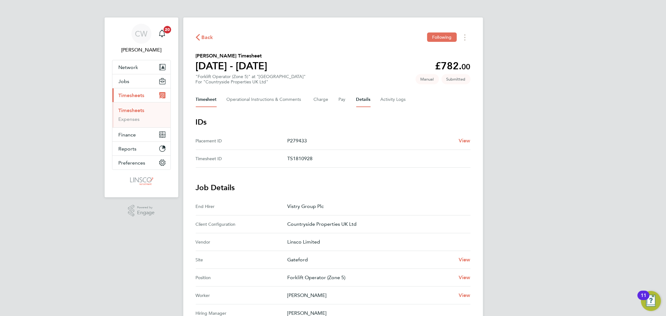
click at [210, 99] on button "Timesheet" at bounding box center [206, 99] width 21 height 15
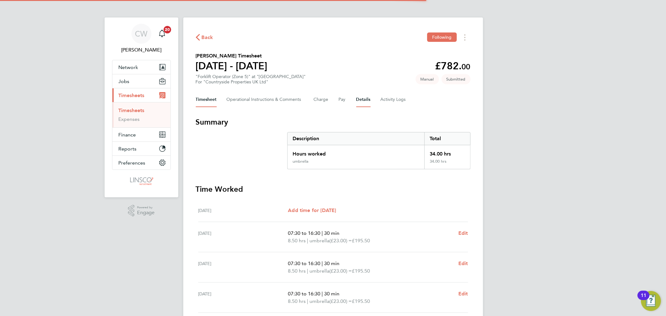
click at [359, 101] on button "Details" at bounding box center [363, 99] width 14 height 15
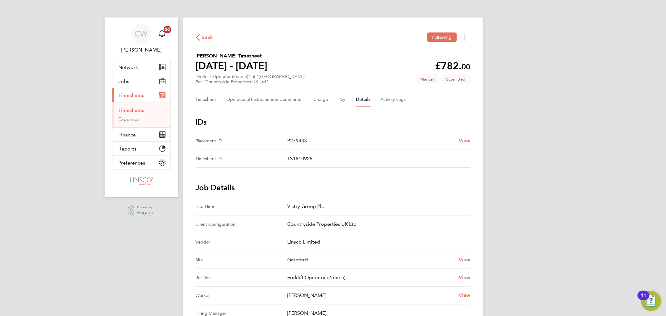
drag, startPoint x: 202, startPoint y: 27, endPoint x: 203, endPoint y: 37, distance: 11.0
click at [203, 37] on div "Back Following Armando Ymeri's Timesheet 25 - 31 Aug 2025 £782. 00 "Forklift Op…" at bounding box center [333, 254] width 300 height 474
click at [203, 38] on span "Back" at bounding box center [208, 37] width 12 height 7
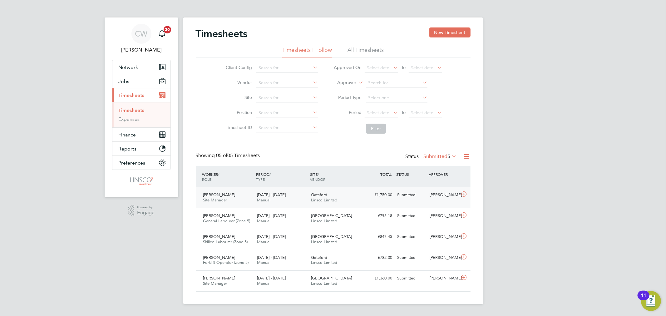
click at [370, 201] on div "Andrew Spooner Site Manager 25 - 31 Aug 2025 25 - 31 Aug 2025 Manual Gateford L…" at bounding box center [333, 197] width 275 height 21
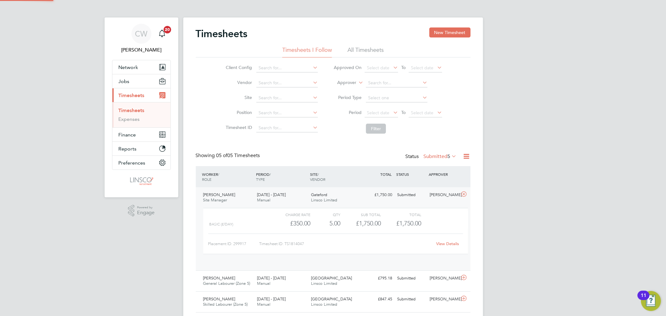
scroll to position [10, 61]
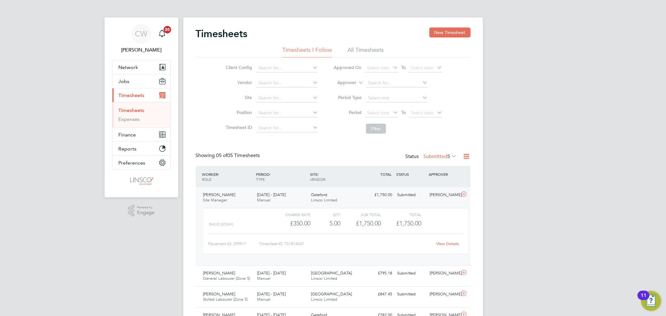
click at [446, 242] on link "View Details" at bounding box center [447, 243] width 23 height 5
click at [451, 157] on icon at bounding box center [451, 156] width 0 height 9
click at [458, 135] on div "Client Config Vendor Site Position Timesheet ID Approved On Select date To Sele…" at bounding box center [333, 96] width 275 height 79
click at [463, 194] on icon at bounding box center [464, 194] width 8 height 5
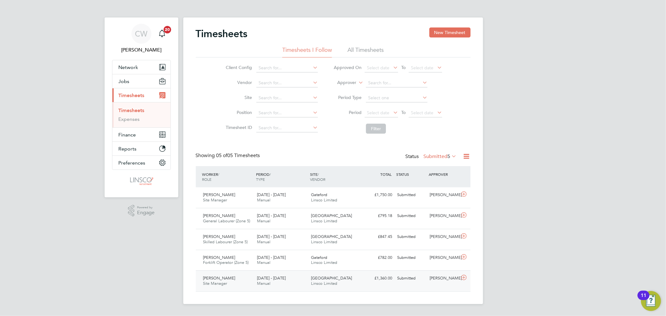
click at [423, 279] on div "Submitted" at bounding box center [411, 278] width 32 height 10
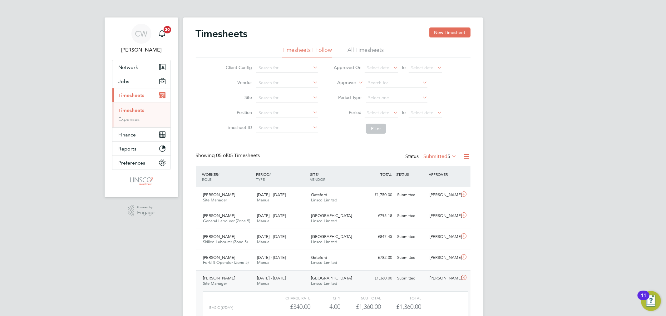
scroll to position [56, 0]
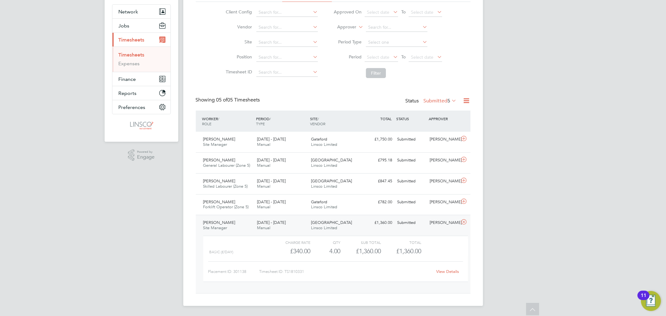
click at [450, 268] on div "View Details" at bounding box center [448, 272] width 31 height 10
click at [454, 270] on link "View Details" at bounding box center [447, 271] width 23 height 5
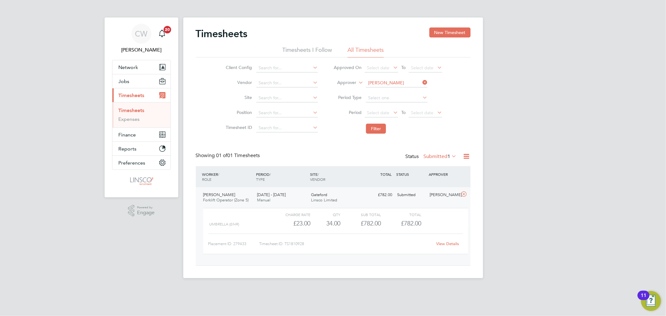
scroll to position [10, 61]
click at [451, 157] on icon at bounding box center [451, 156] width 0 height 9
click at [445, 32] on button "New Timesheet" at bounding box center [449, 32] width 41 height 10
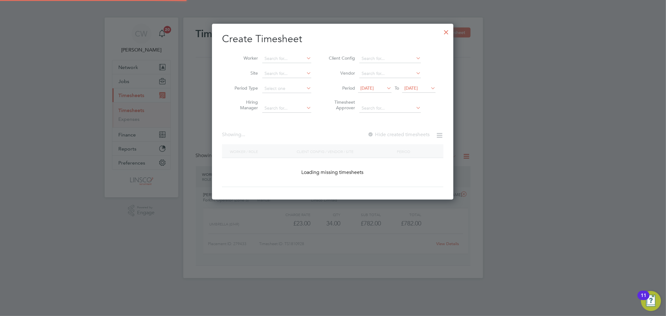
scroll to position [1198, 242]
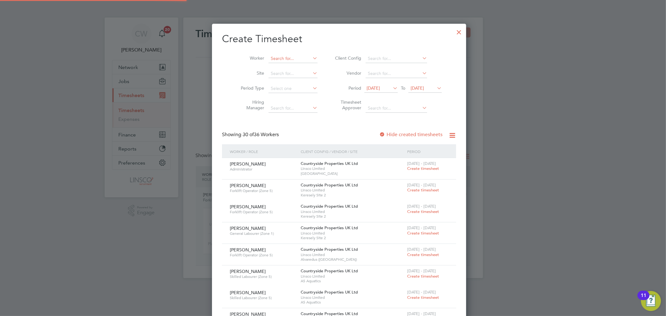
click at [269, 60] on input at bounding box center [293, 58] width 49 height 9
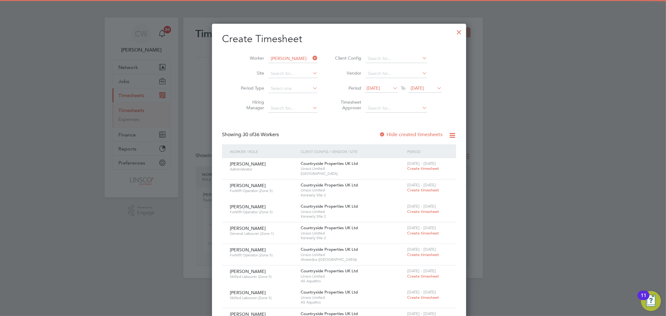
click at [275, 67] on b "[PERSON_NAME]" at bounding box center [283, 66] width 36 height 5
type input "[PERSON_NAME]"
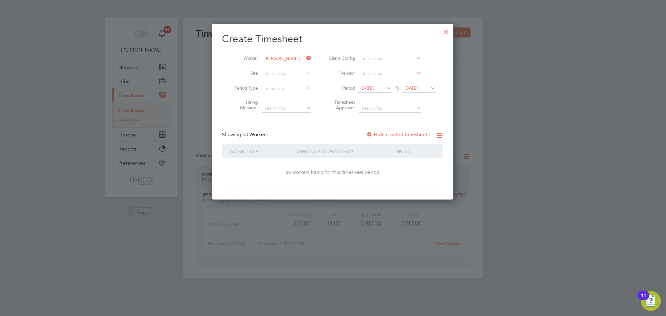
scroll to position [3, 3]
click at [418, 89] on span "[DATE]" at bounding box center [410, 88] width 13 height 6
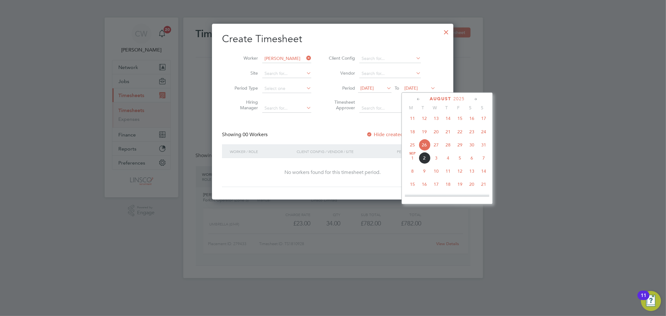
click at [424, 162] on span "2" at bounding box center [425, 158] width 12 height 12
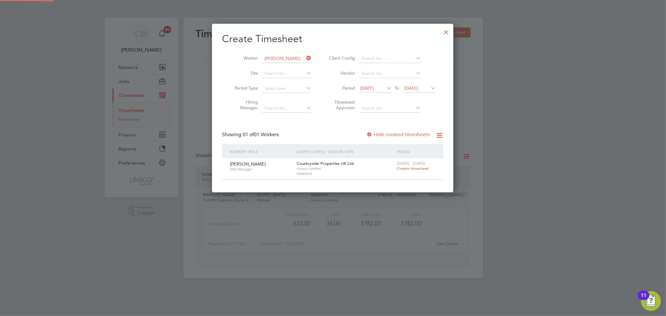
scroll to position [169, 242]
click at [404, 132] on label "Hide created timesheets" at bounding box center [397, 134] width 63 height 6
click at [388, 136] on label "Hide created timesheets" at bounding box center [397, 134] width 63 height 6
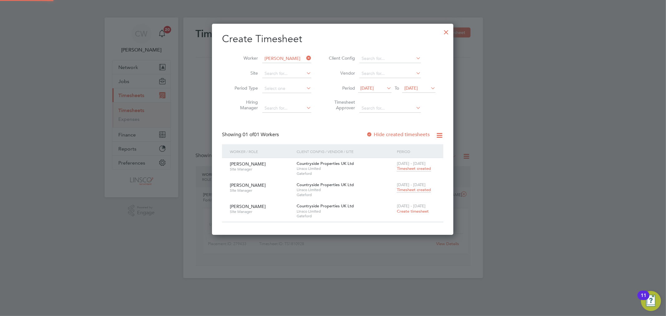
scroll to position [211, 242]
click at [414, 191] on span "Timesheet created" at bounding box center [414, 190] width 34 height 6
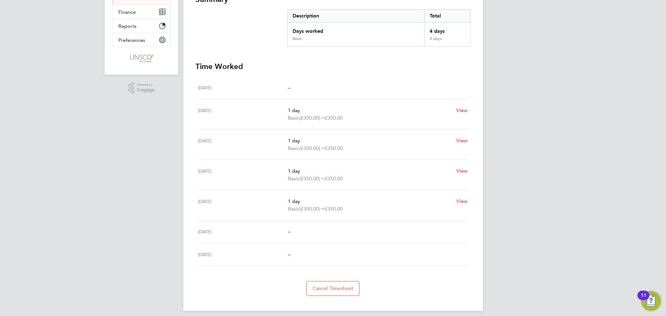
scroll to position [126, 0]
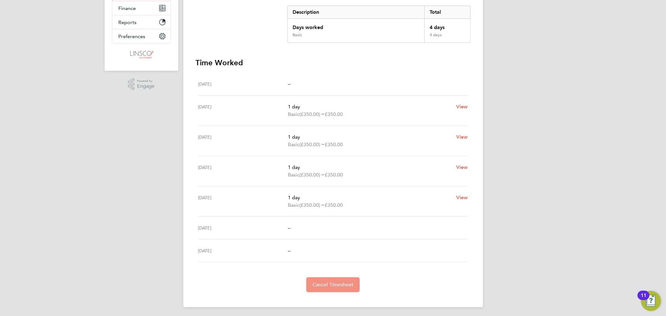
click at [345, 283] on span "Cancel Timesheet" at bounding box center [333, 285] width 41 height 6
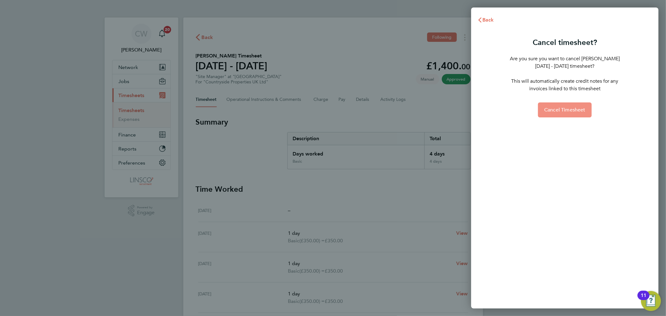
click at [577, 110] on span "Cancel Timesheet" at bounding box center [564, 110] width 41 height 6
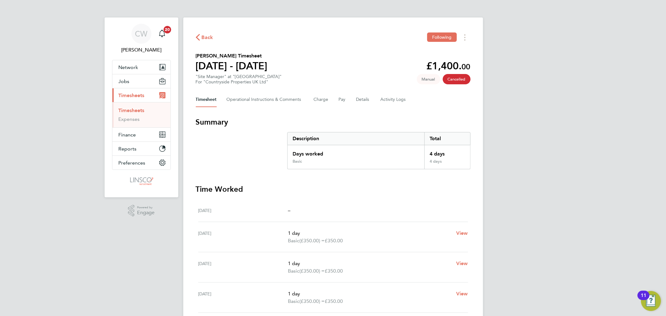
click at [196, 37] on icon "button" at bounding box center [198, 37] width 4 height 7
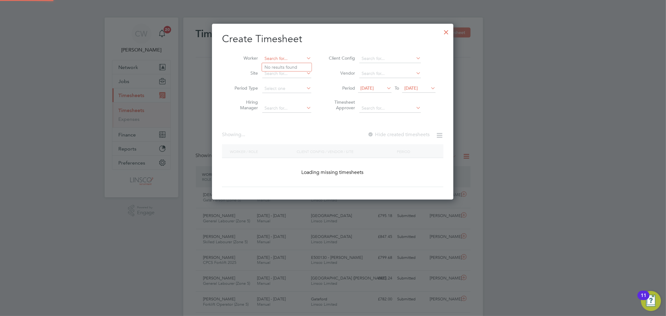
click at [297, 56] on input at bounding box center [286, 58] width 49 height 9
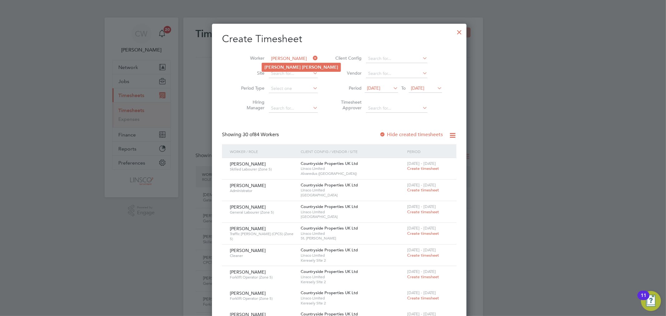
click at [295, 63] on li "Andrew Spooner" at bounding box center [301, 67] width 79 height 8
type input "[PERSON_NAME]"
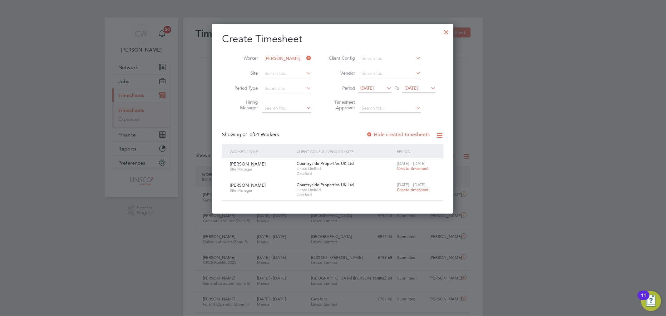
click at [416, 167] on span "Create timesheet" at bounding box center [413, 168] width 32 height 5
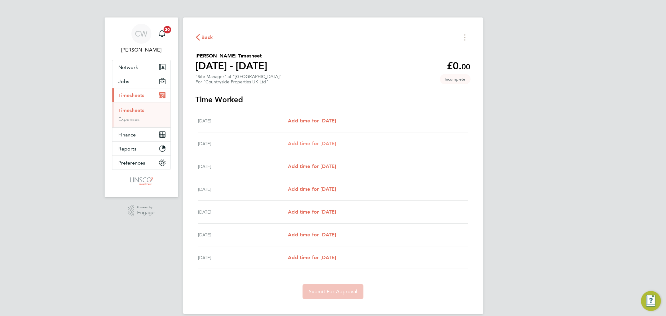
click at [324, 143] on span "Add time for Tue 26 Aug" at bounding box center [312, 144] width 48 height 6
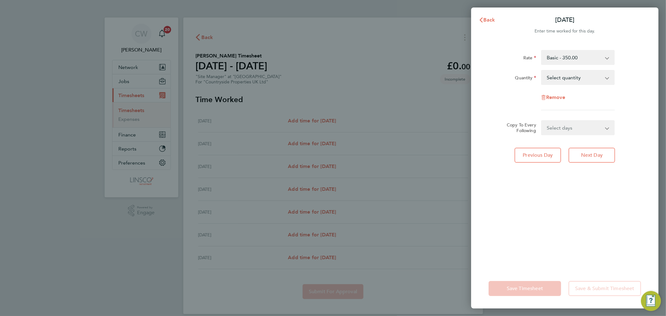
click at [573, 80] on select "Select quantity 0.5 1" at bounding box center [574, 78] width 65 height 14
select select "1"
click at [542, 71] on select "Select quantity 0.5 1" at bounding box center [574, 78] width 65 height 14
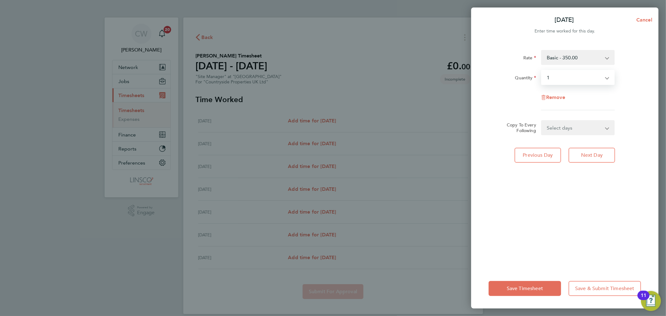
click at [562, 128] on select "Select days Day Weekday (Mon-Fri) Weekend (Sat-Sun) Wednesday Thursday Friday S…" at bounding box center [575, 128] width 66 height 14
select select "DAY"
click at [542, 121] on select "Select days Day Weekday (Mon-Fri) Weekend (Sat-Sun) Wednesday Thursday Friday S…" at bounding box center [575, 128] width 66 height 14
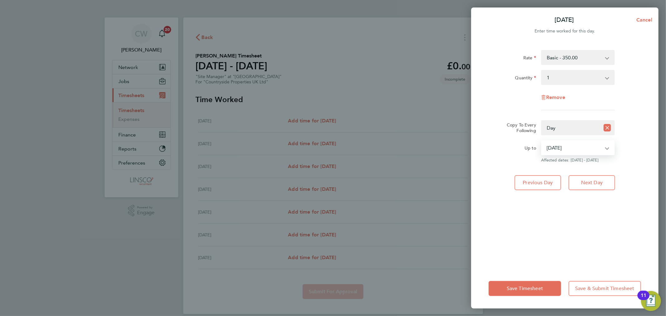
drag, startPoint x: 567, startPoint y: 146, endPoint x: 567, endPoint y: 154, distance: 7.5
click at [567, 146] on select "27 Aug 2025 28 Aug 2025 29 Aug 2025 30 Aug 2025 31 Aug 2025" at bounding box center [574, 148] width 65 height 14
select select "2025-08-30"
click at [542, 141] on select "27 Aug 2025 28 Aug 2025 29 Aug 2025 30 Aug 2025 31 Aug 2025" at bounding box center [574, 148] width 65 height 14
click at [522, 281] on button "Save Timesheet" at bounding box center [525, 288] width 72 height 15
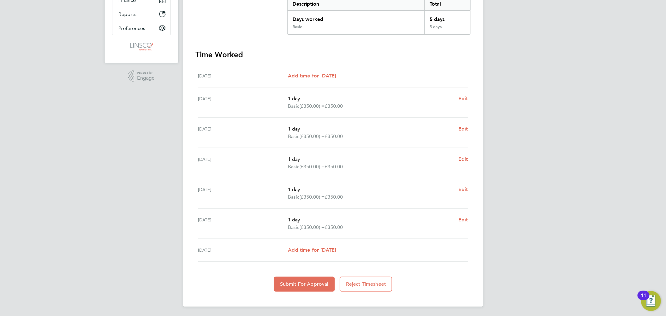
click at [295, 292] on div "Back Following Andrew Spooner's Timesheet 25 - 31 Aug 2025 £1,750. 00 "Site Man…" at bounding box center [333, 95] width 300 height 424
click at [300, 286] on button "Submit For Approval" at bounding box center [304, 284] width 61 height 15
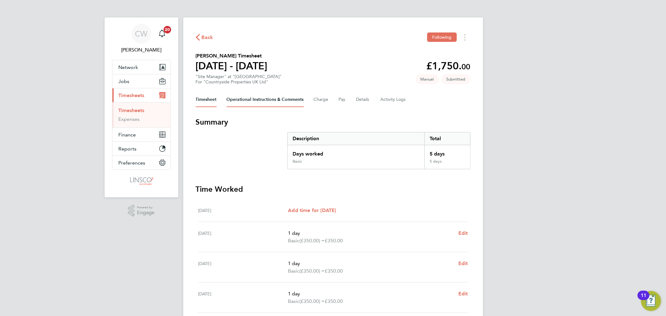
click at [279, 100] on Comments-tab "Operational Instructions & Comments" at bounding box center [265, 99] width 77 height 15
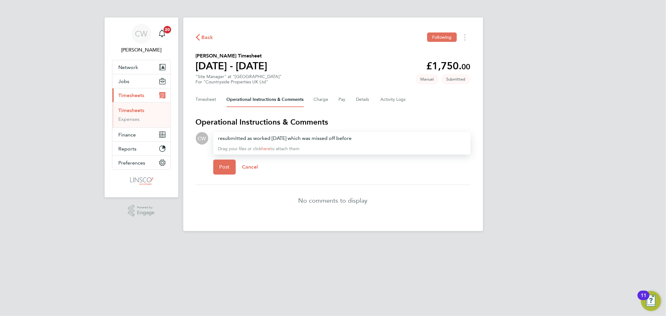
click at [391, 135] on div "resubmitted as worked on Saturday which was missed off before" at bounding box center [341, 138] width 247 height 7
click at [230, 166] on button "Post" at bounding box center [224, 167] width 23 height 15
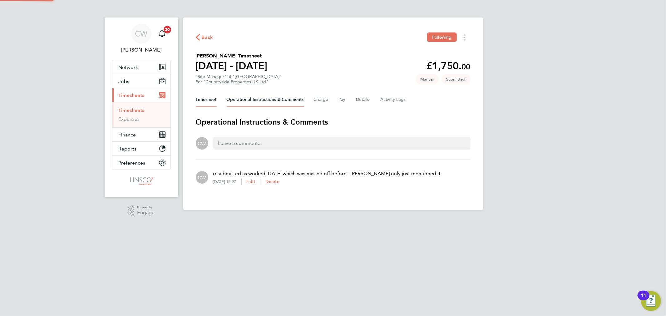
click at [209, 97] on button "Timesheet" at bounding box center [206, 99] width 21 height 15
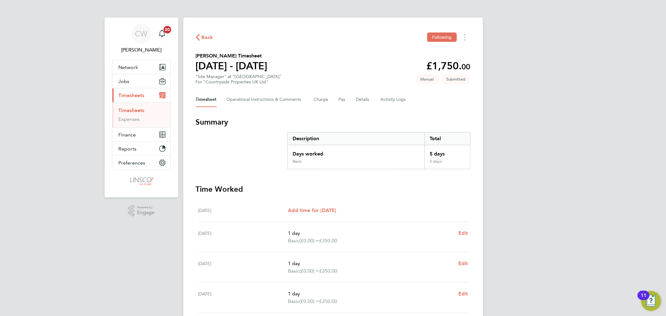
click at [208, 36] on span "Back" at bounding box center [208, 37] width 12 height 7
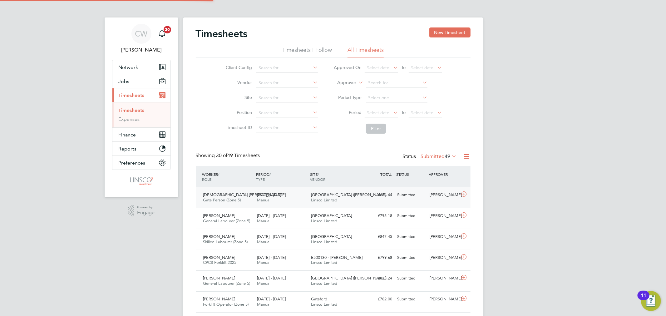
scroll to position [16, 54]
click at [314, 50] on li "Timesheets I Follow" at bounding box center [307, 51] width 50 height 11
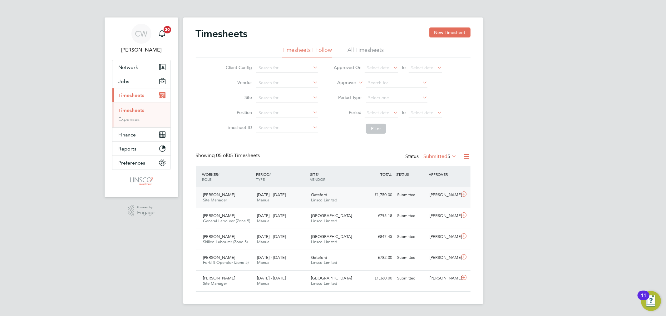
click at [286, 196] on span "[DATE] - [DATE]" at bounding box center [271, 194] width 29 height 5
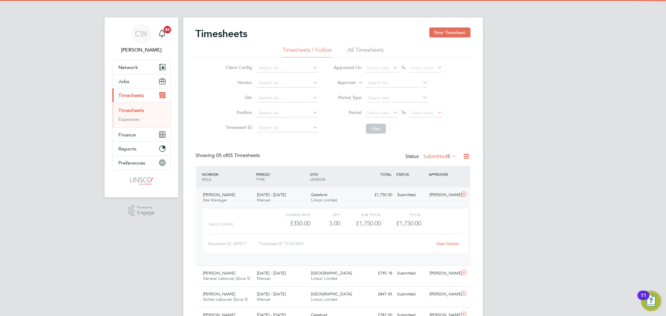
click at [446, 242] on link "View Details" at bounding box center [447, 243] width 23 height 5
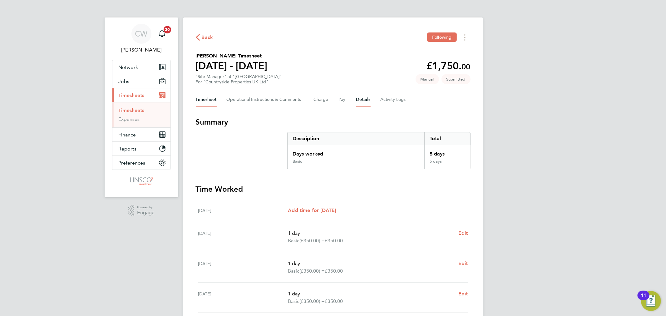
click at [365, 99] on button "Details" at bounding box center [363, 99] width 14 height 15
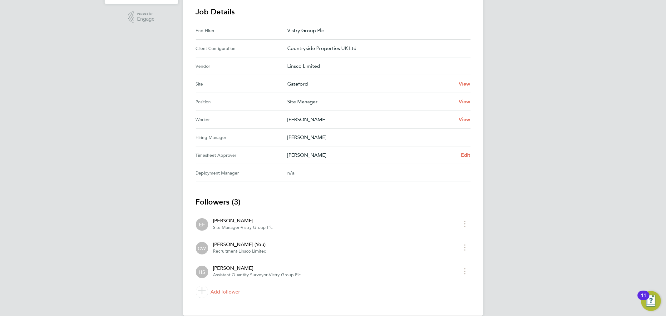
scroll to position [202, 0]
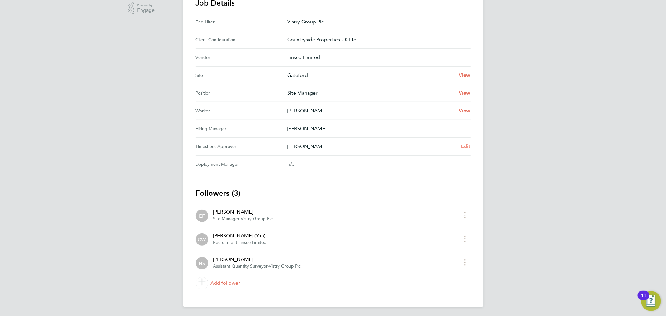
click at [462, 145] on span "Edit" at bounding box center [466, 146] width 10 height 6
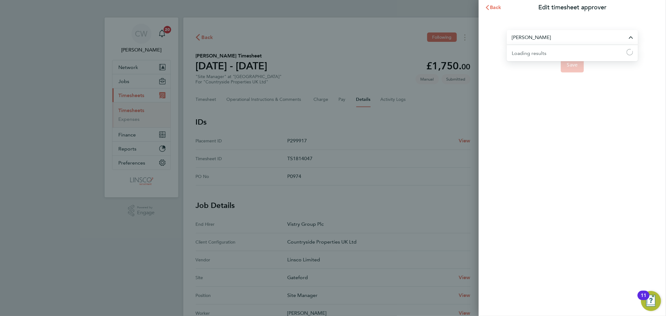
click at [543, 41] on input "[PERSON_NAME]" at bounding box center [572, 37] width 131 height 15
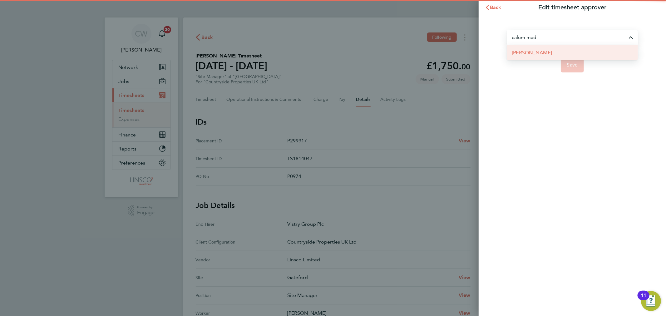
click at [550, 50] on li "[PERSON_NAME]" at bounding box center [572, 52] width 131 height 15
type input "[PERSON_NAME]"
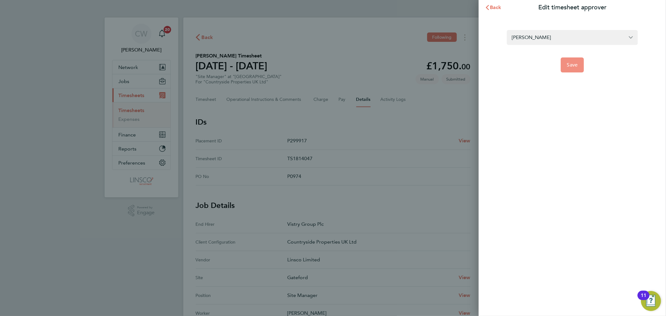
click at [572, 64] on span "Save" at bounding box center [572, 65] width 11 height 6
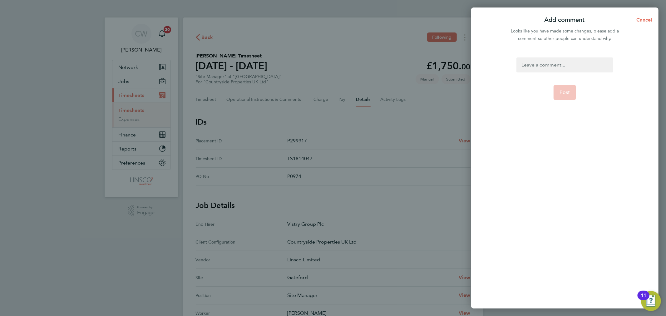
click at [564, 65] on div at bounding box center [565, 64] width 97 height 15
click at [564, 89] on app-form-button "Post" at bounding box center [565, 92] width 23 height 15
click at [546, 64] on div at bounding box center [565, 64] width 97 height 15
click at [566, 93] on span "Post" at bounding box center [565, 92] width 10 height 6
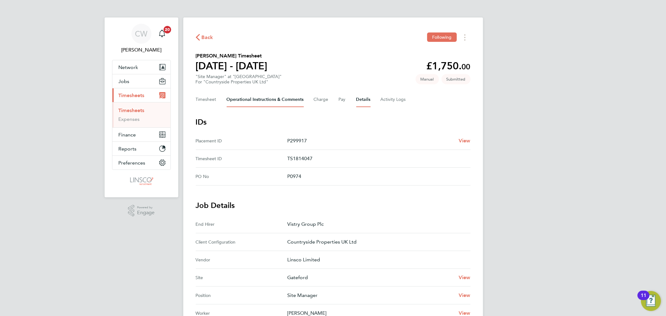
click at [254, 97] on Comments-tab "Operational Instructions & Comments" at bounding box center [265, 99] width 77 height 15
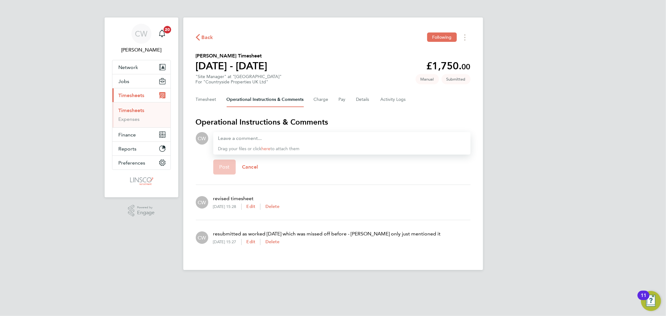
click at [372, 101] on div "Timesheet Operational Instructions & Comments Charge Pay Details Activity Logs" at bounding box center [333, 99] width 275 height 15
click at [369, 102] on button "Details" at bounding box center [363, 99] width 14 height 15
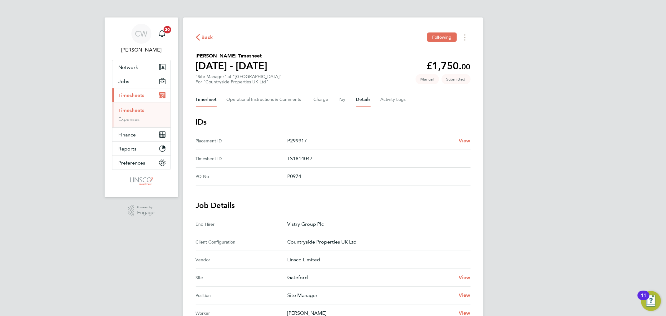
click at [208, 94] on button "Timesheet" at bounding box center [206, 99] width 21 height 15
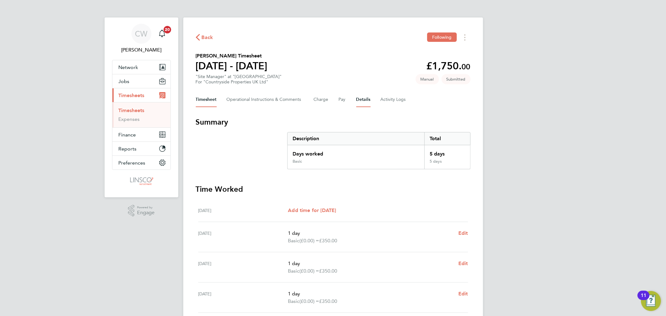
click at [363, 98] on button "Details" at bounding box center [363, 99] width 14 height 15
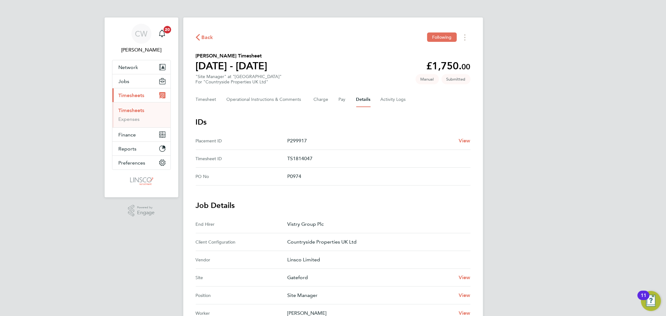
click at [203, 36] on span "Back" at bounding box center [208, 37] width 12 height 7
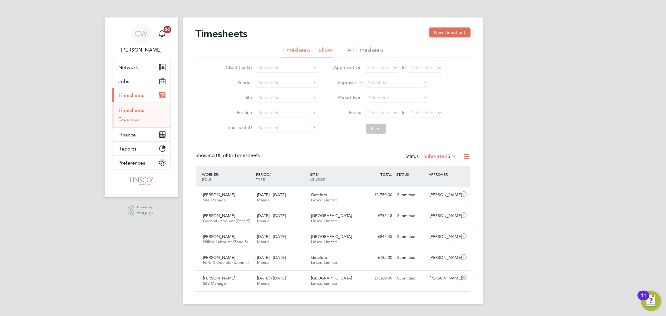
click at [112, 88] on button "Current page: Timesheets" at bounding box center [141, 95] width 58 height 14
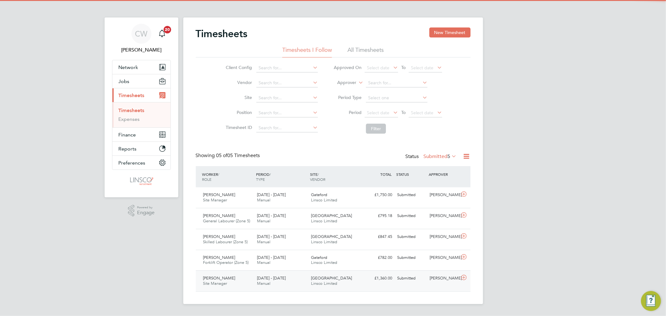
click at [422, 285] on div "[PERSON_NAME] Site Manager [DATE] - [DATE] [DATE] - [DATE] Manual Dracan Villag…" at bounding box center [333, 280] width 275 height 21
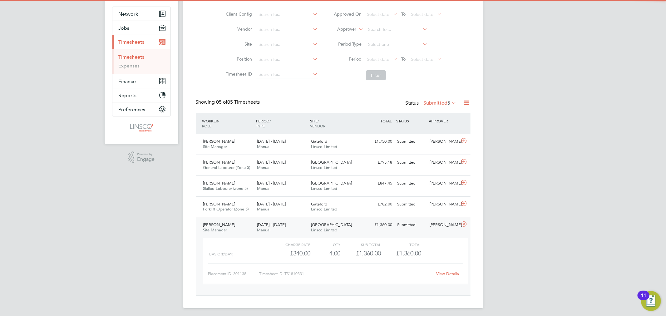
scroll to position [56, 0]
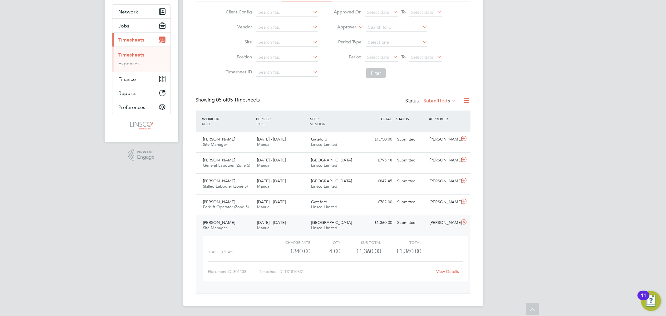
click at [454, 270] on link "View Details" at bounding box center [447, 271] width 23 height 5
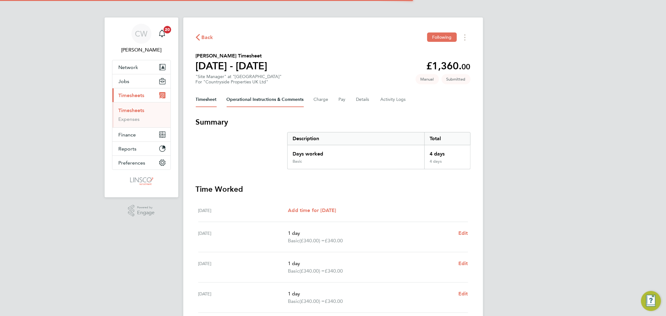
click at [266, 100] on Comments-tab "Operational Instructions & Comments" at bounding box center [265, 99] width 77 height 15
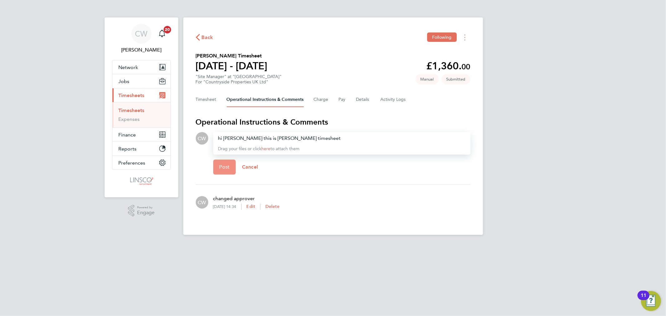
click at [224, 166] on span "Post" at bounding box center [225, 167] width 10 height 6
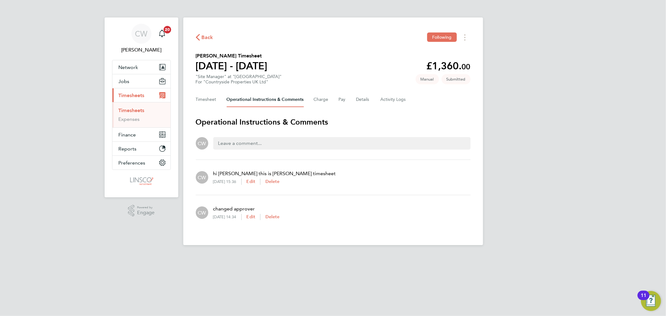
click at [204, 37] on span "Back" at bounding box center [208, 37] width 12 height 7
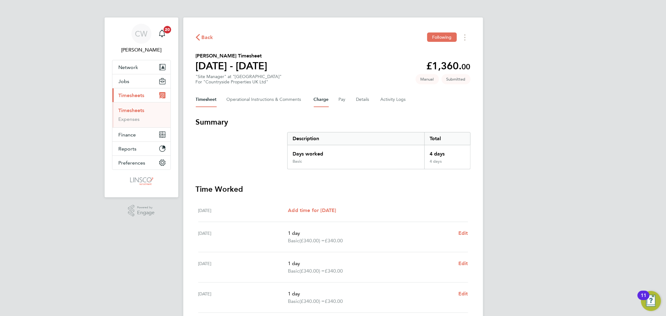
click at [324, 101] on button "Charge" at bounding box center [321, 99] width 15 height 15
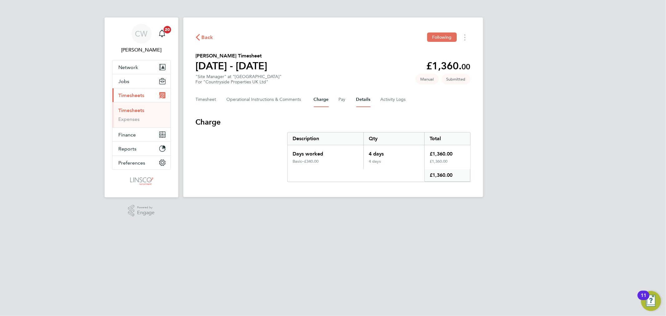
click at [363, 100] on button "Details" at bounding box center [363, 99] width 14 height 15
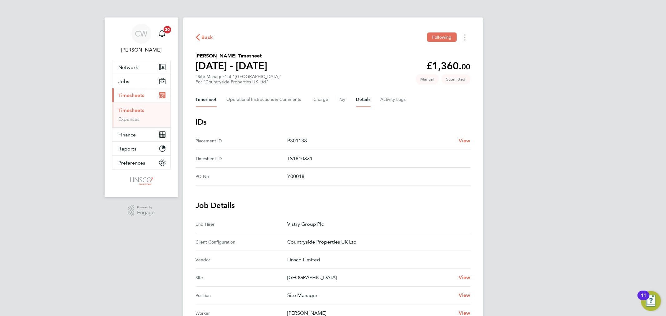
click at [210, 103] on button "Timesheet" at bounding box center [206, 99] width 21 height 15
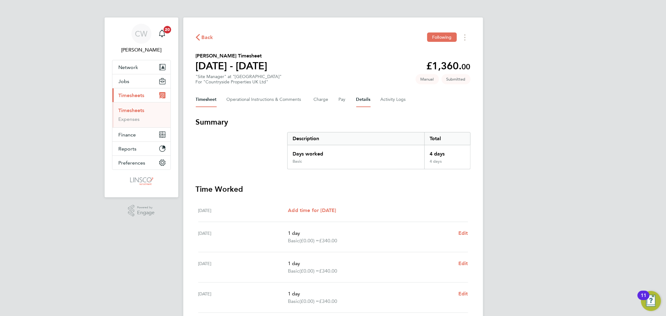
click at [362, 95] on button "Details" at bounding box center [363, 99] width 14 height 15
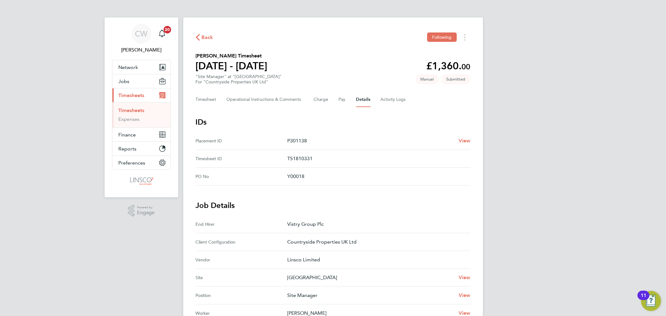
click at [204, 35] on span "Back" at bounding box center [208, 37] width 12 height 7
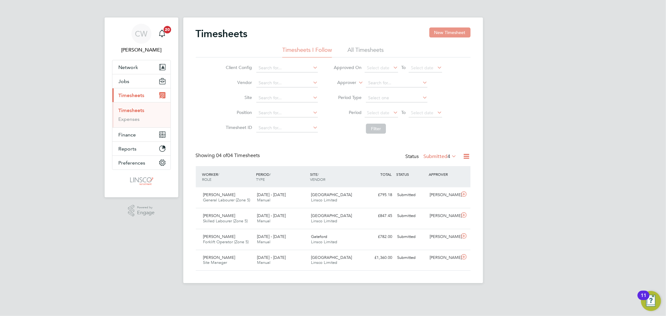
click at [461, 33] on button "New Timesheet" at bounding box center [449, 32] width 41 height 10
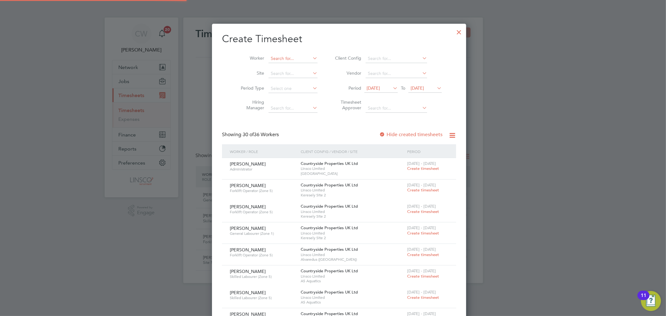
click at [293, 58] on input at bounding box center [293, 58] width 49 height 9
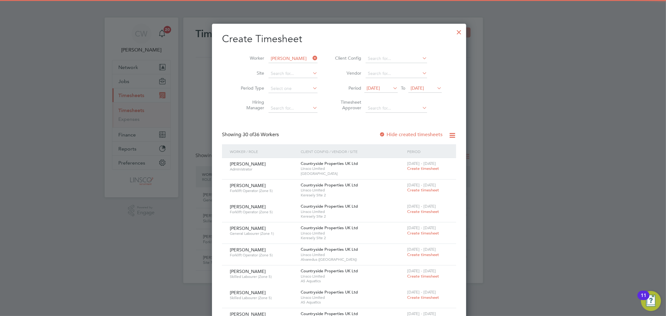
click at [292, 64] on li "Andrew Spooner" at bounding box center [301, 67] width 79 height 8
type input "[PERSON_NAME]"
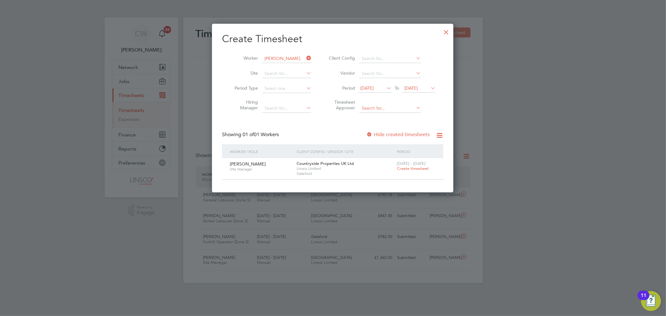
scroll to position [169, 242]
click at [421, 165] on span "[DATE] - [DATE]" at bounding box center [411, 163] width 29 height 5
click at [420, 167] on span "Create timesheet" at bounding box center [413, 168] width 32 height 5
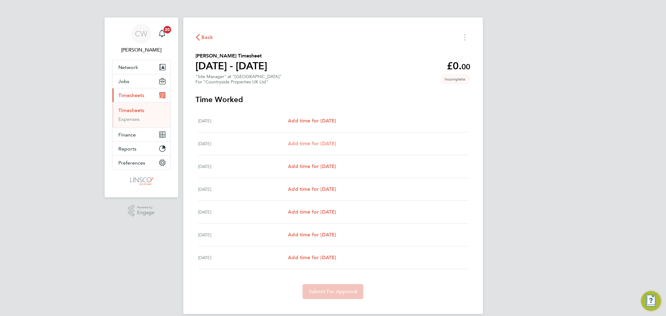
click at [304, 144] on span "Add time for Tue 26 Aug" at bounding box center [312, 144] width 48 height 6
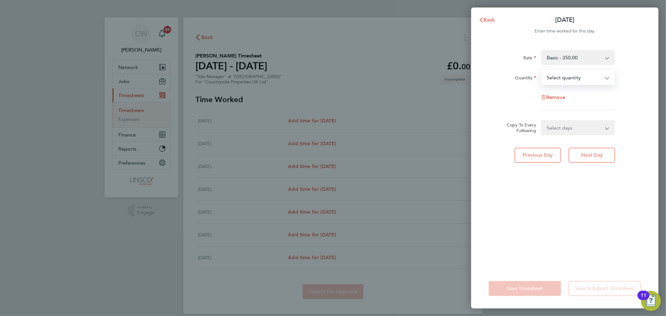
click at [584, 76] on select "Select quantity 0.5 1" at bounding box center [574, 78] width 65 height 14
select select "1"
click at [542, 71] on select "Select quantity 0.5 1" at bounding box center [574, 78] width 65 height 14
click at [559, 126] on select "Select days Day Weekday (Mon-Fri) Weekend (Sat-Sun) Wednesday Thursday Friday S…" at bounding box center [575, 128] width 66 height 14
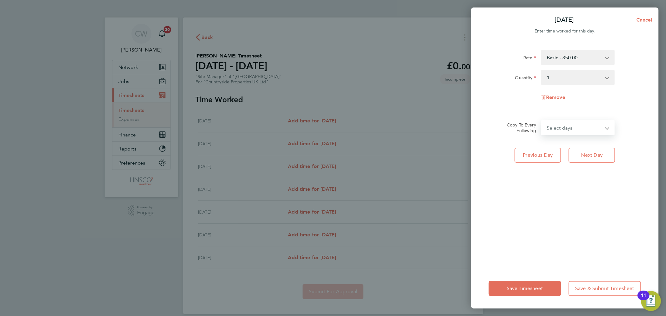
select select "WEEKDAY"
click at [542, 121] on select "Select days Day Weekday (Mon-Fri) Weekend (Sat-Sun) Wednesday Thursday Friday S…" at bounding box center [575, 128] width 66 height 14
select select "2025-08-31"
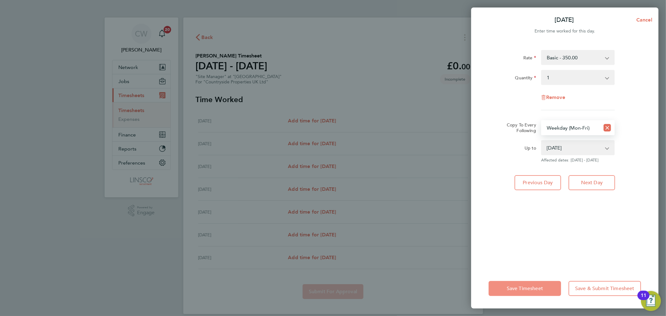
click at [527, 294] on button "Save Timesheet" at bounding box center [525, 288] width 72 height 15
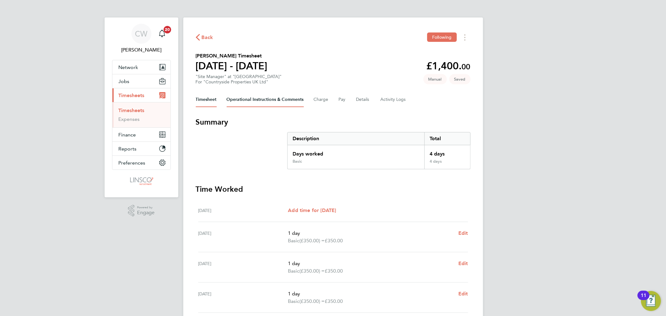
click at [275, 102] on Comments-tab "Operational Instructions & Comments" at bounding box center [265, 99] width 77 height 15
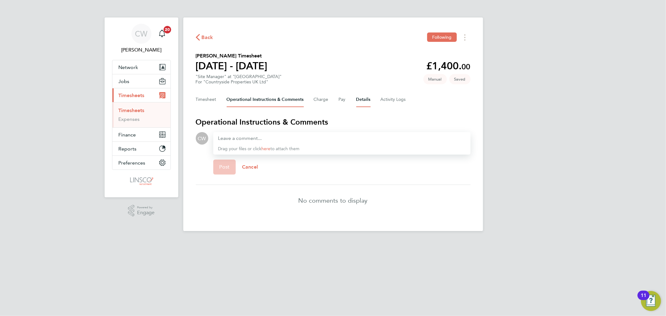
click at [364, 98] on button "Details" at bounding box center [363, 99] width 14 height 15
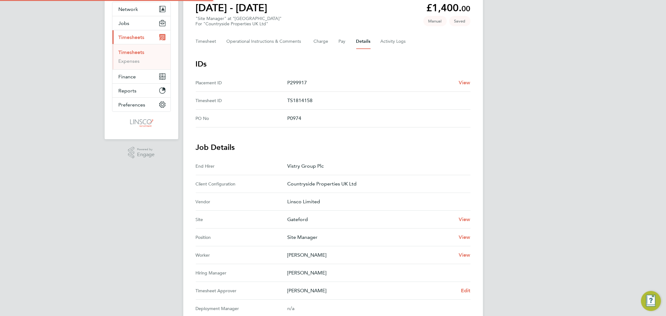
scroll to position [144, 0]
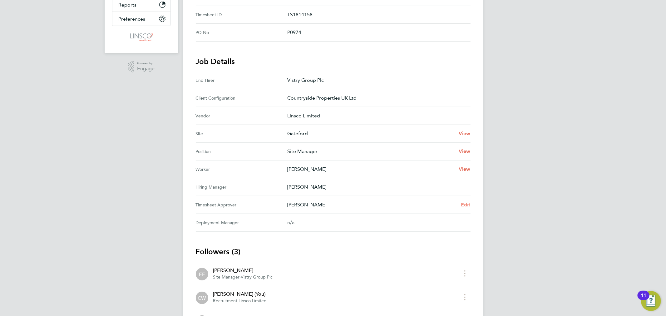
click at [463, 204] on span "Edit" at bounding box center [466, 205] width 10 height 6
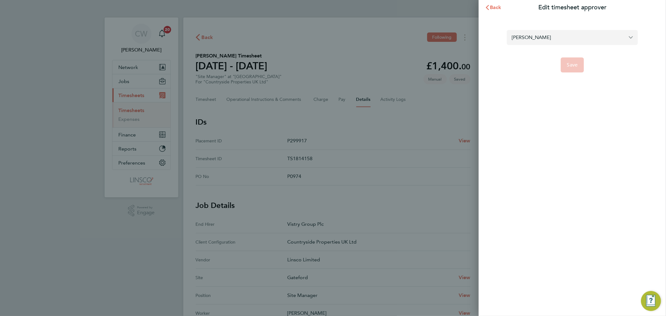
click at [600, 31] on input "Hugo Slattery" at bounding box center [572, 37] width 131 height 15
click at [518, 39] on input "cal madd" at bounding box center [572, 37] width 131 height 15
click at [521, 49] on span "[PERSON_NAME]" at bounding box center [532, 52] width 40 height 7
type input "[PERSON_NAME]"
click at [573, 63] on span "Save" at bounding box center [572, 65] width 11 height 6
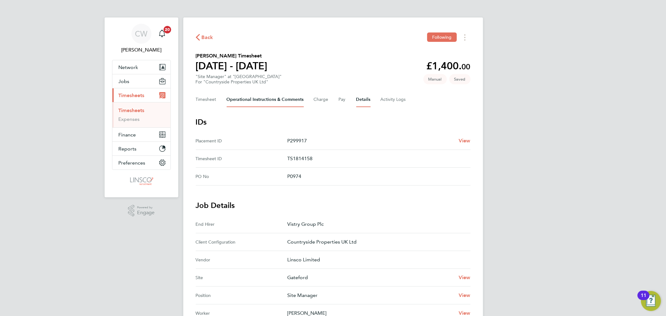
click at [260, 105] on Comments-tab "Operational Instructions & Comments" at bounding box center [265, 99] width 77 height 15
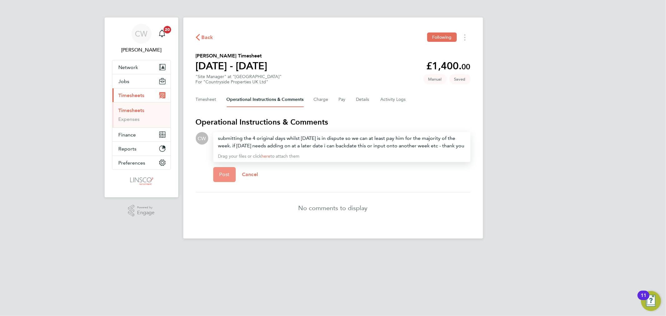
click at [226, 178] on span "Post" at bounding box center [225, 174] width 10 height 6
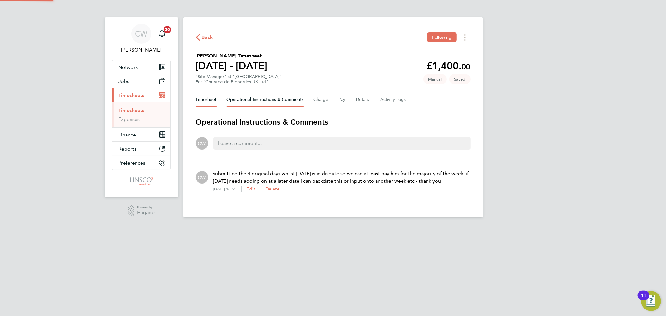
click at [198, 99] on button "Timesheet" at bounding box center [206, 99] width 21 height 15
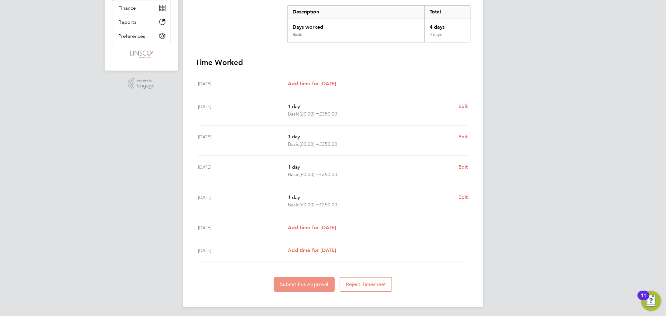
click at [293, 285] on span "Submit For Approval" at bounding box center [304, 284] width 48 height 6
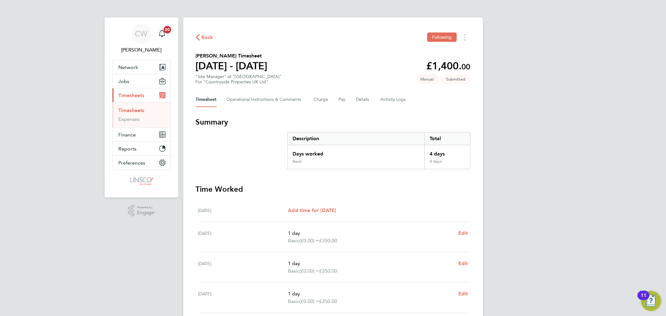
click at [206, 102] on button "Timesheet" at bounding box center [206, 99] width 21 height 15
click at [209, 34] on span "Back" at bounding box center [208, 37] width 12 height 7
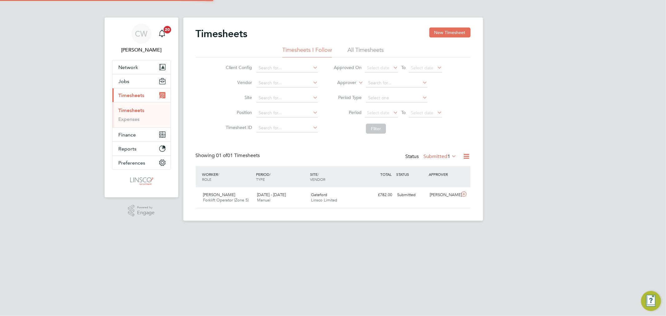
scroll to position [16, 54]
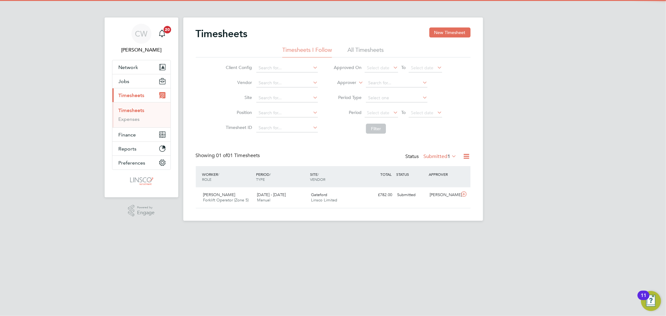
click at [140, 110] on link "Timesheets" at bounding box center [132, 110] width 26 height 6
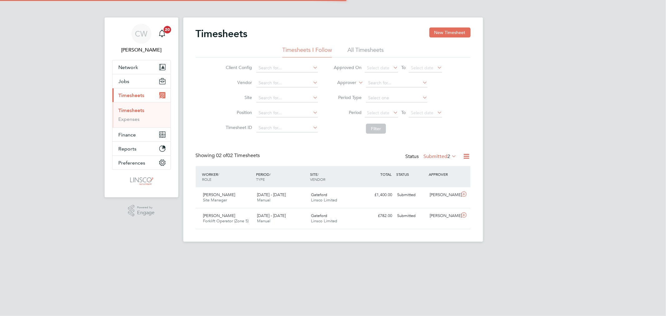
scroll to position [16, 54]
